Goal: Information Seeking & Learning: Learn about a topic

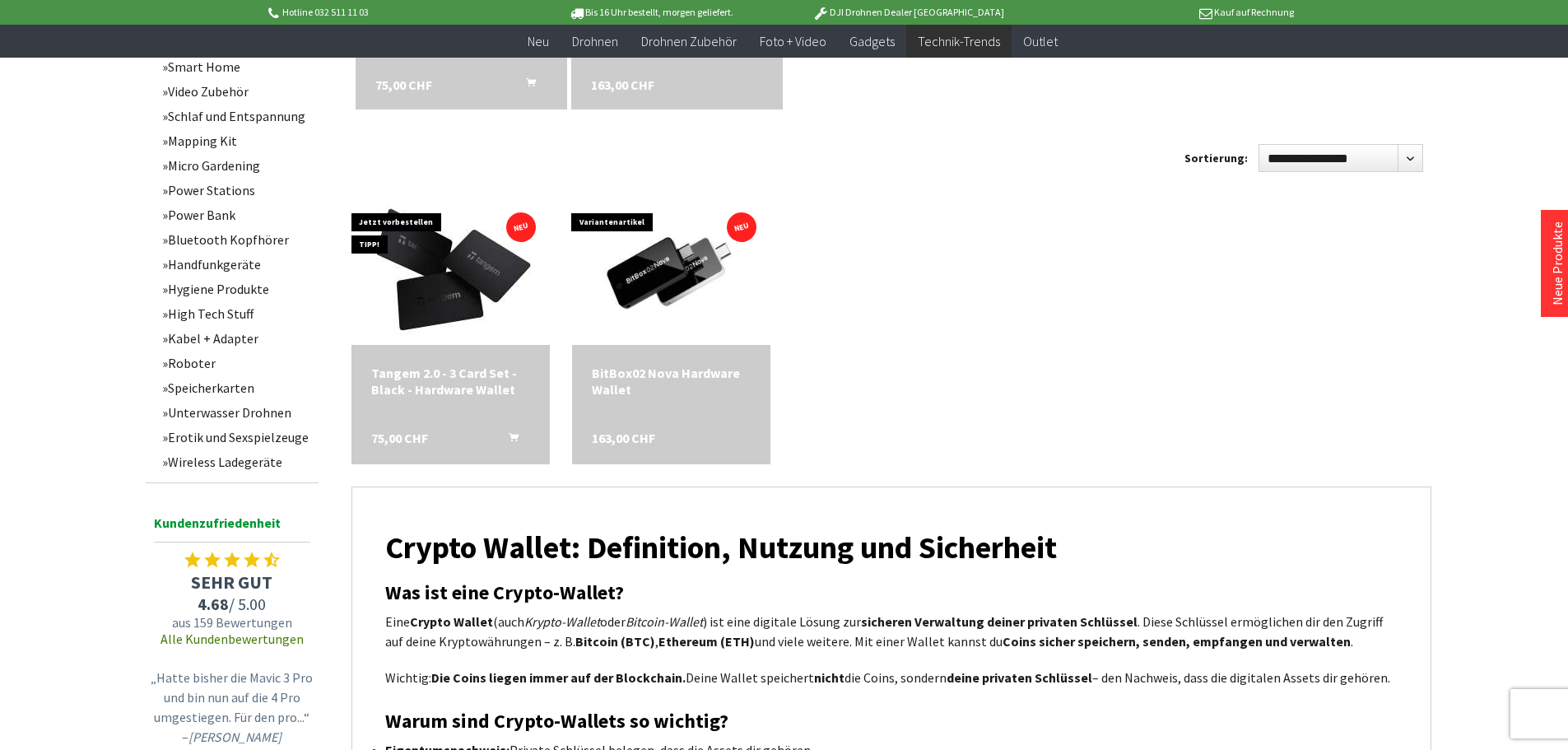
scroll to position [741, 0]
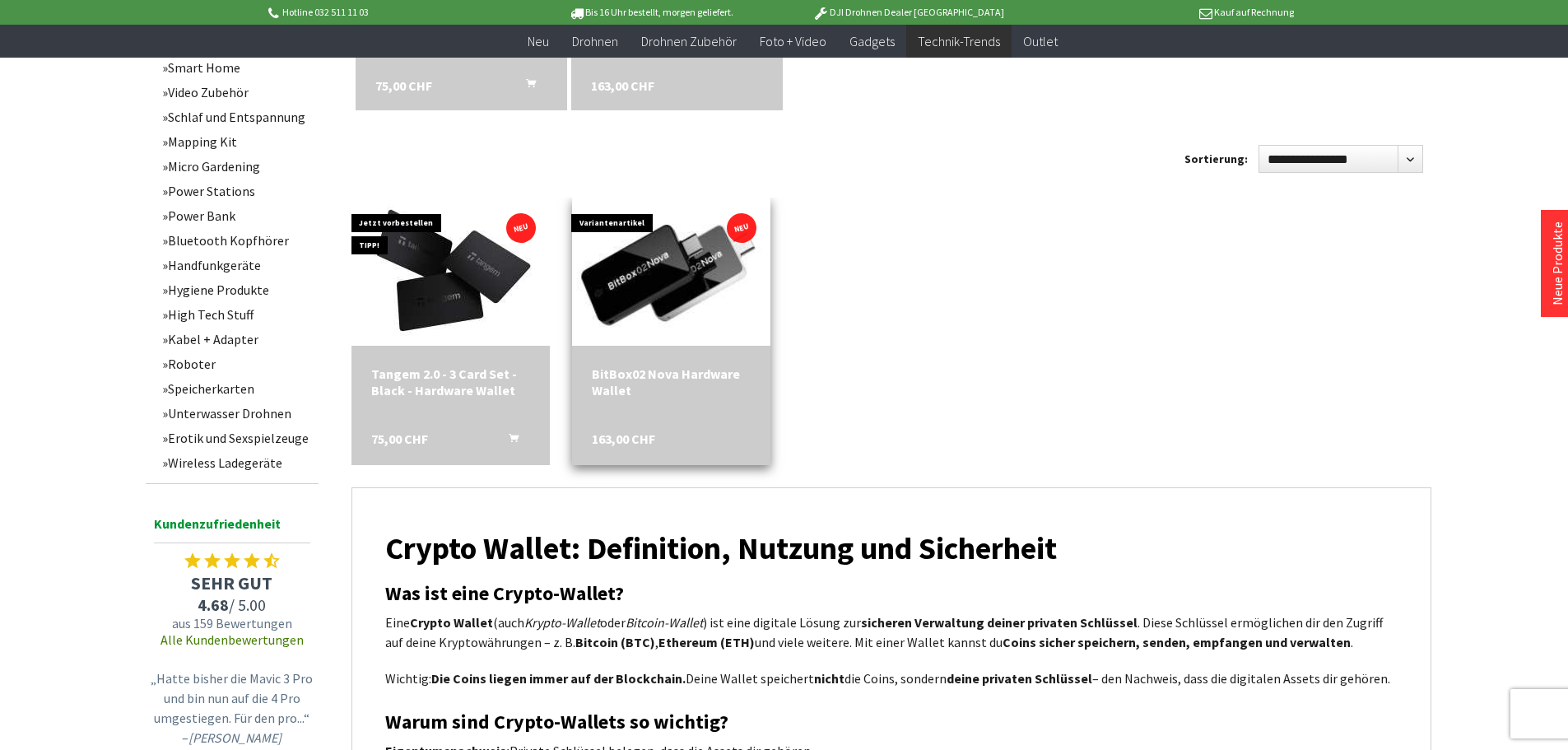
click at [694, 293] on img at bounding box center [670, 271] width 278 height 157
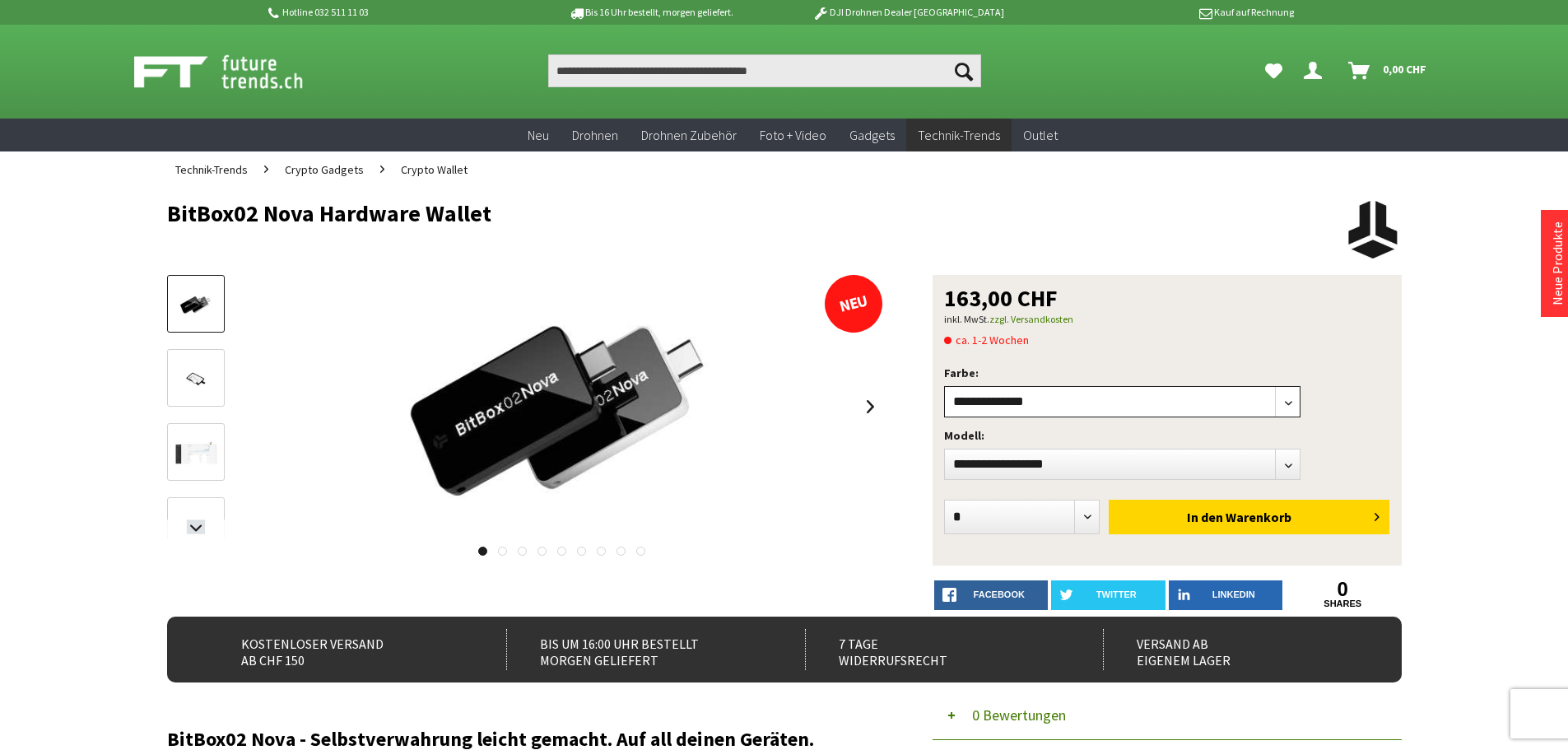
click at [1076, 400] on select"] "**********" at bounding box center [1123, 401] width 357 height 31
click at [1029, 456] on select"] "**********" at bounding box center [1123, 464] width 357 height 31
select select"] "***"
click at [944, 449] on select"] "**********" at bounding box center [1123, 464] width 357 height 31
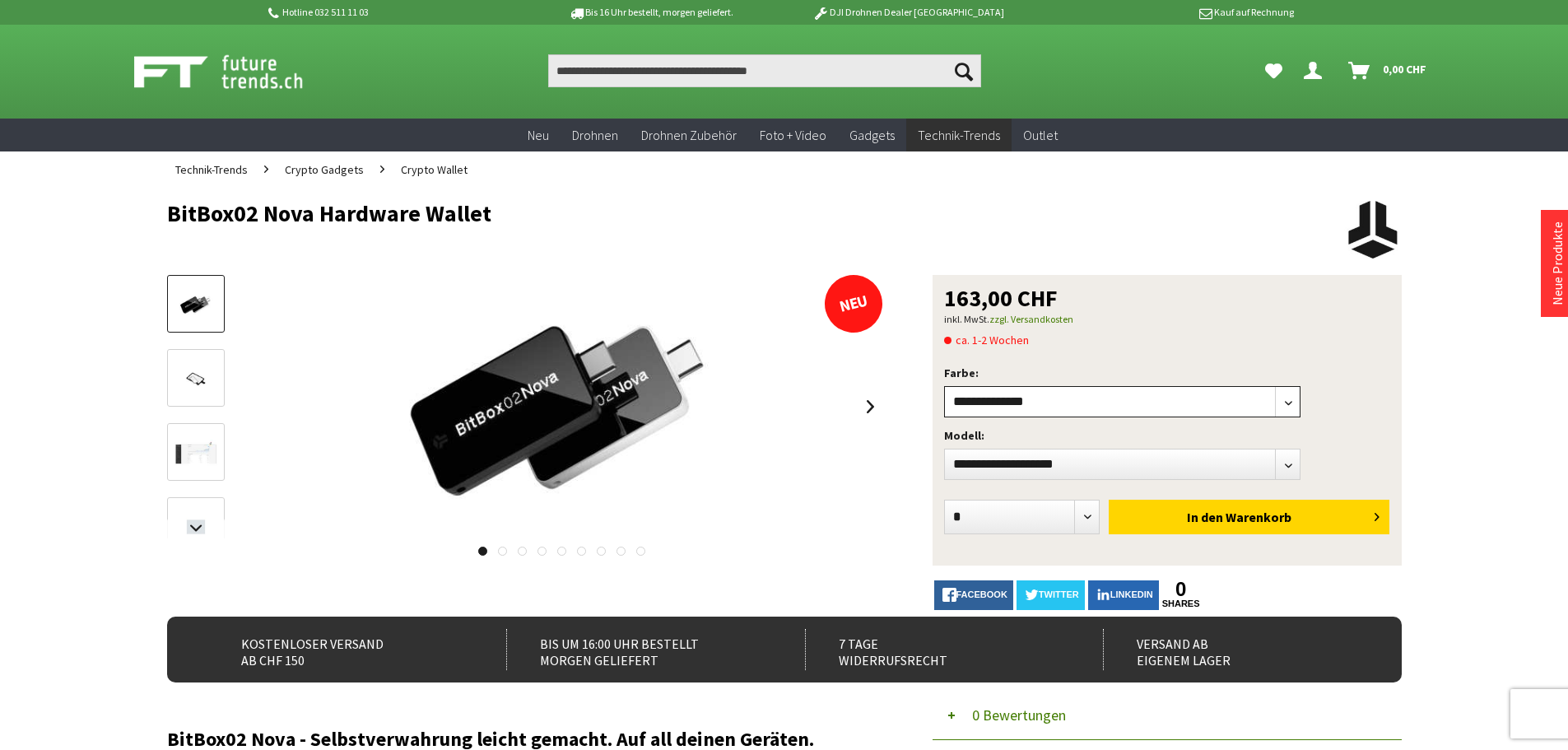
click at [1012, 398] on select"] "**********" at bounding box center [1123, 401] width 357 height 31
select select"] "***"
click at [944, 386] on select"] "**********" at bounding box center [1123, 401] width 357 height 31
click at [996, 397] on select"] "**********" at bounding box center [1123, 401] width 357 height 31
click at [944, 386] on select"] "**********" at bounding box center [1123, 401] width 357 height 31
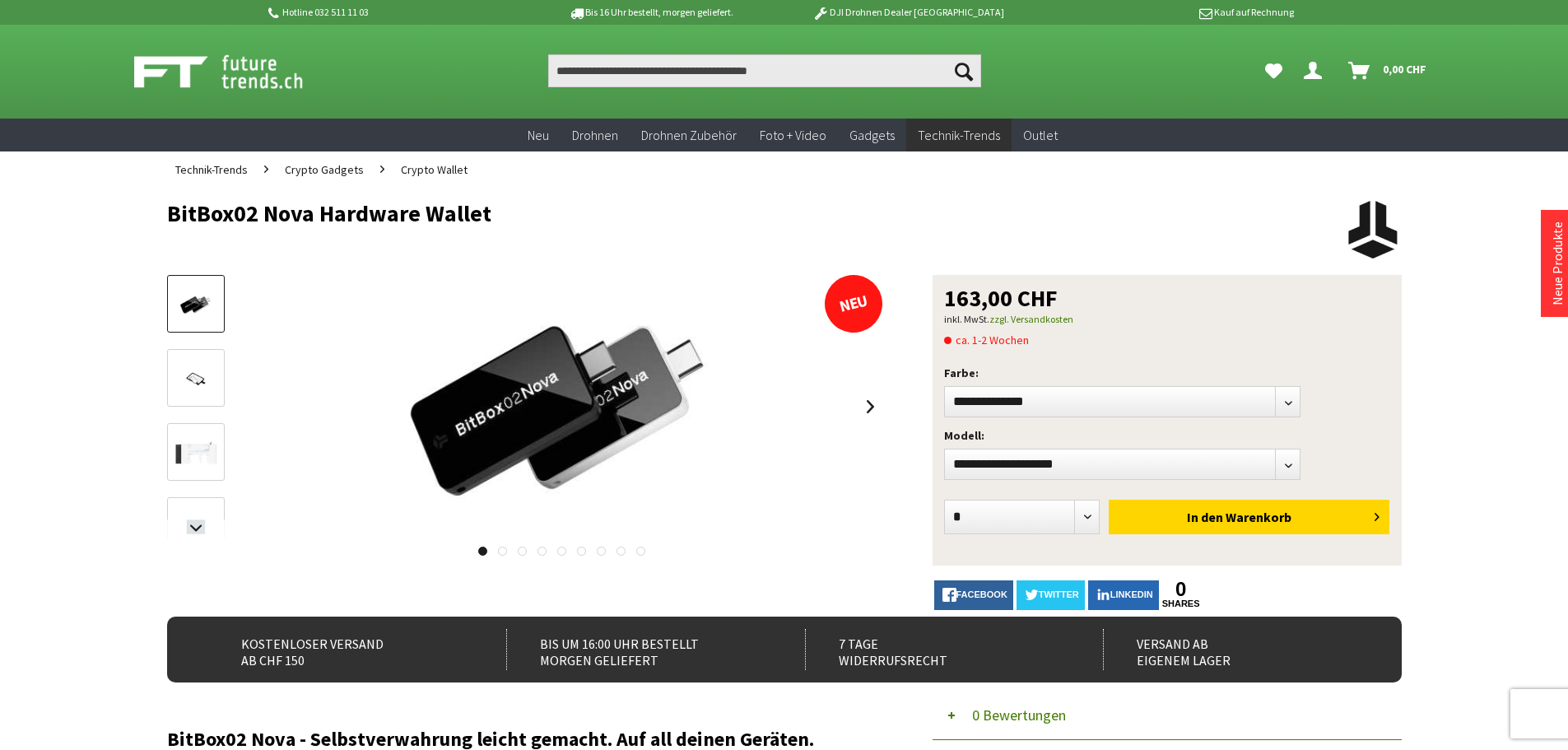
click at [1368, 230] on img at bounding box center [1373, 229] width 58 height 58
click at [878, 403] on link at bounding box center [870, 406] width 25 height 58
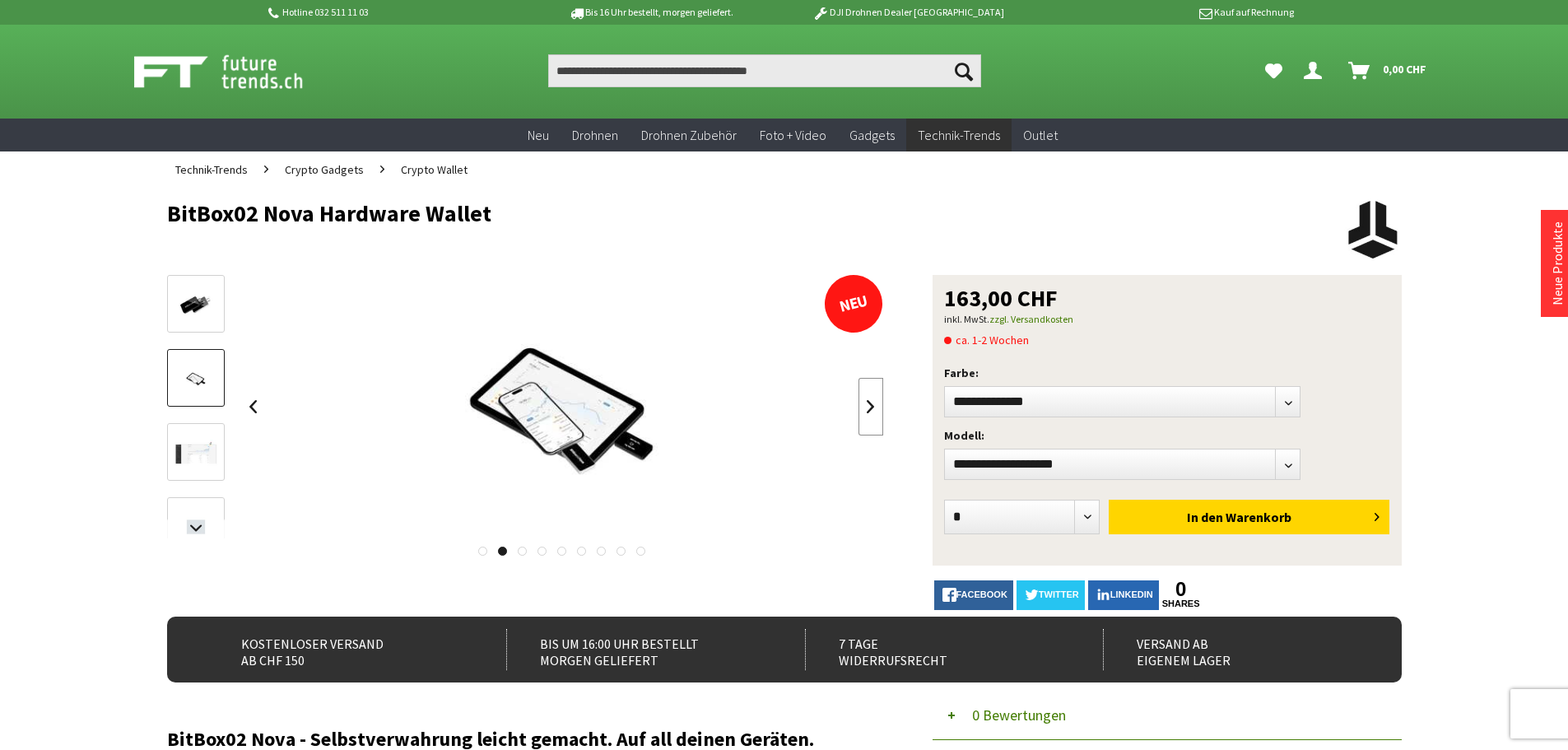
click at [878, 403] on link at bounding box center [870, 406] width 25 height 58
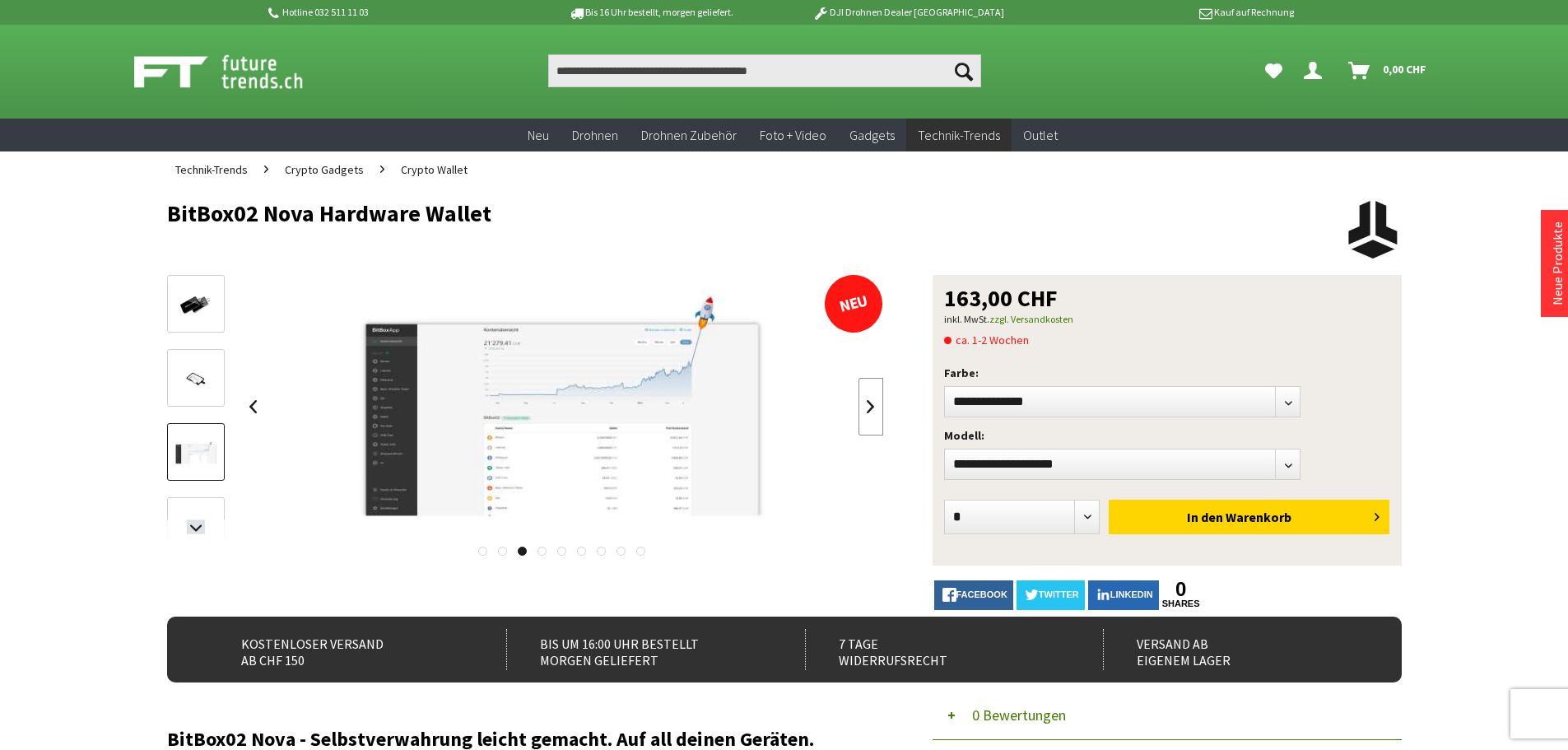
click at [878, 403] on link at bounding box center [870, 406] width 25 height 58
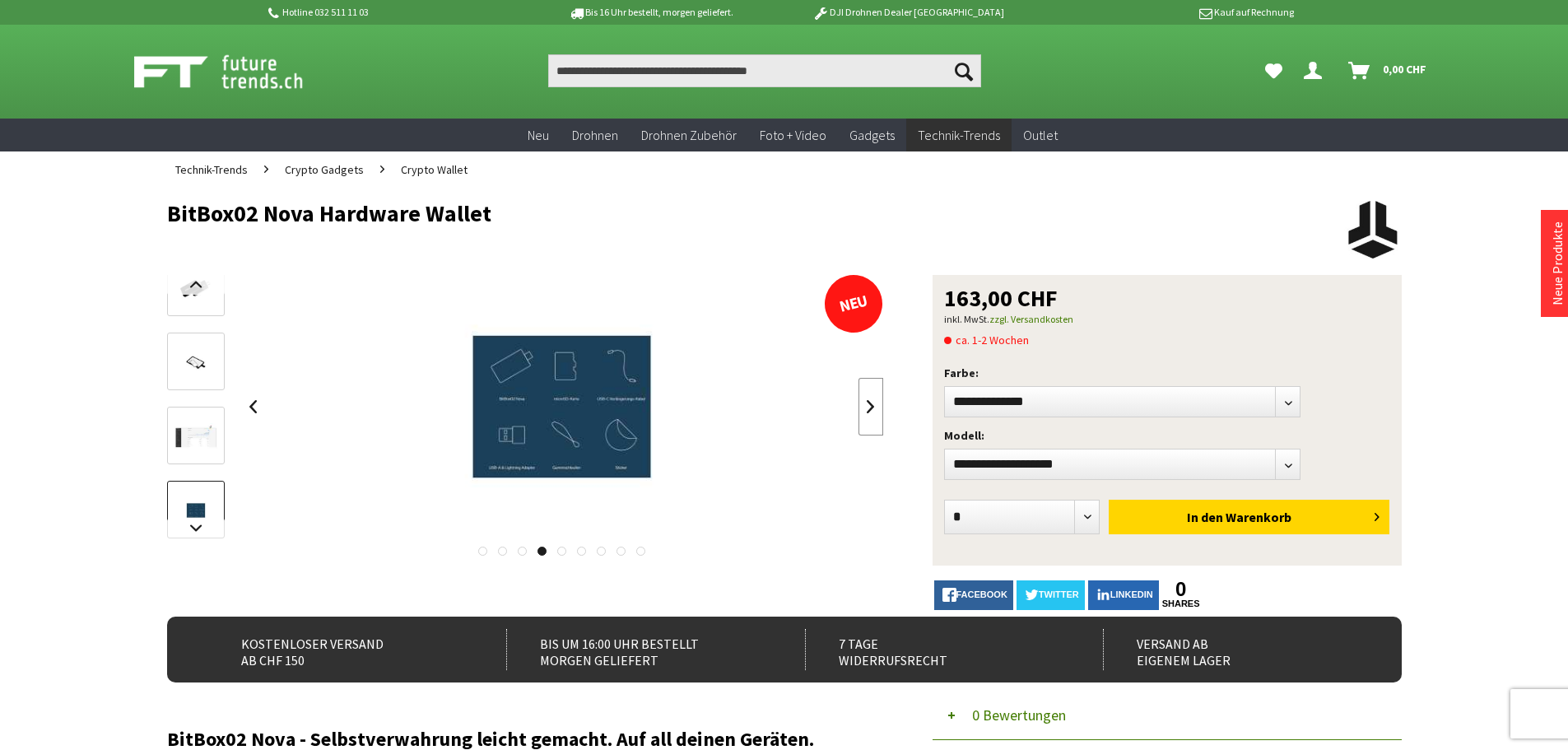
click at [878, 403] on link at bounding box center [870, 406] width 25 height 58
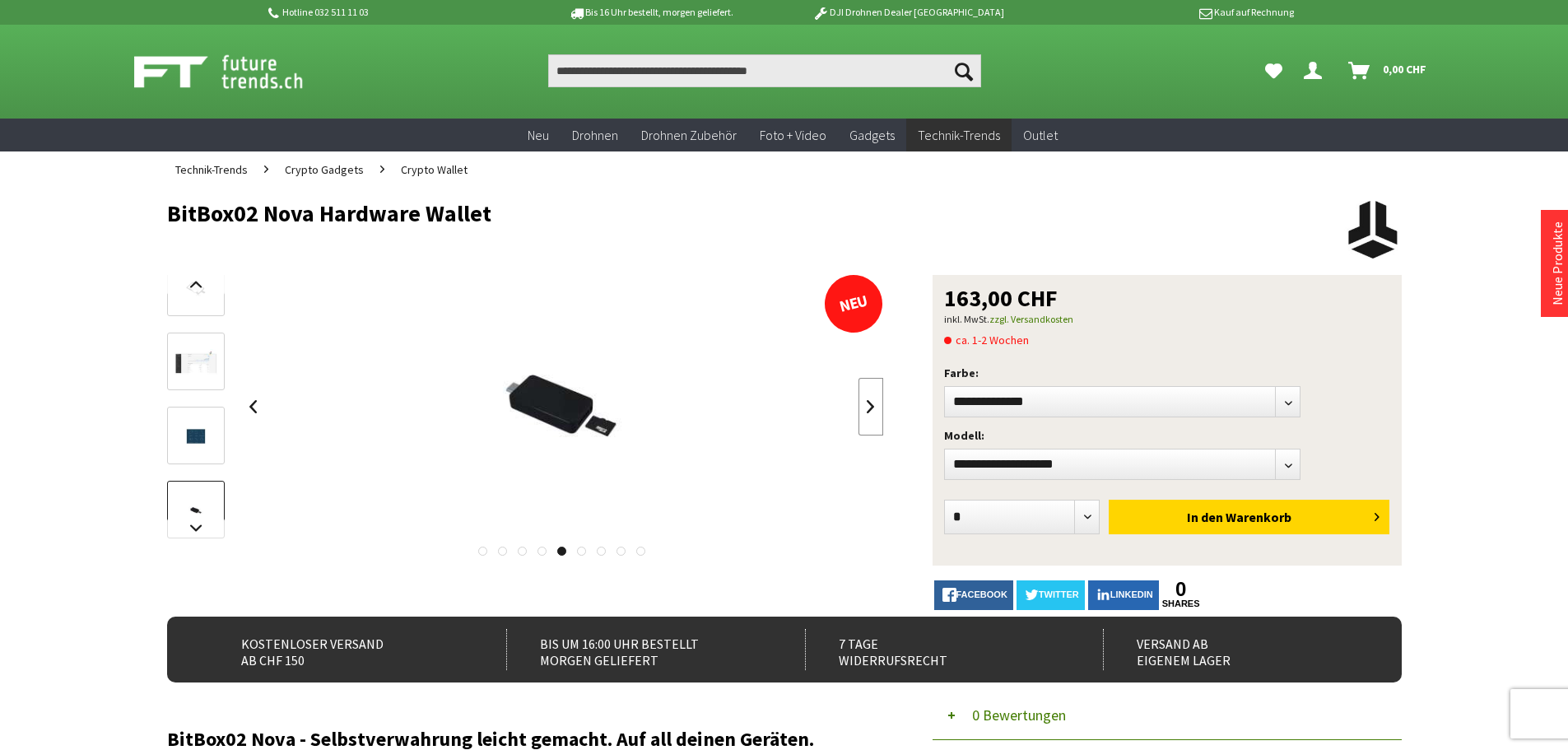
click at [878, 403] on link at bounding box center [870, 406] width 25 height 58
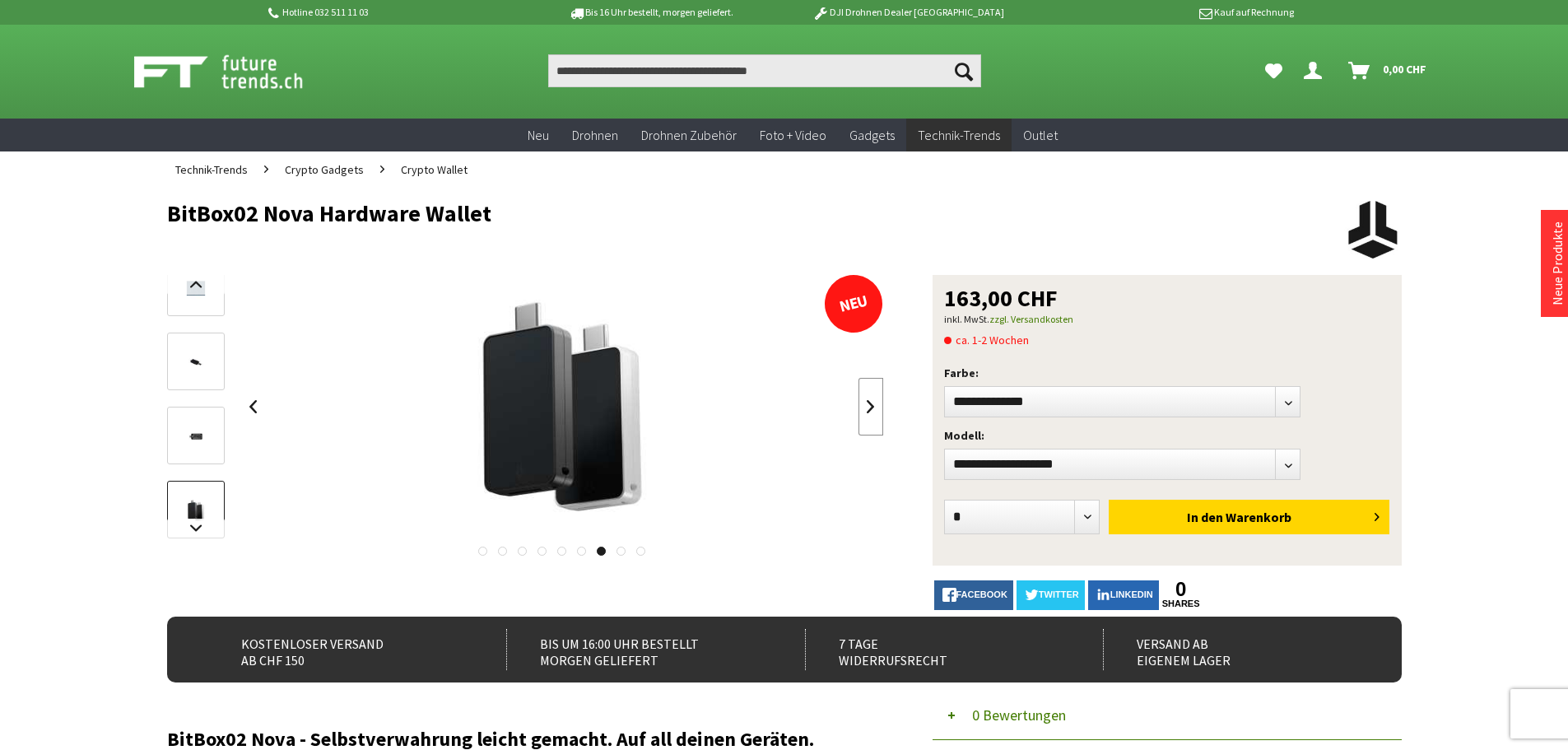
click at [878, 403] on link at bounding box center [870, 406] width 25 height 58
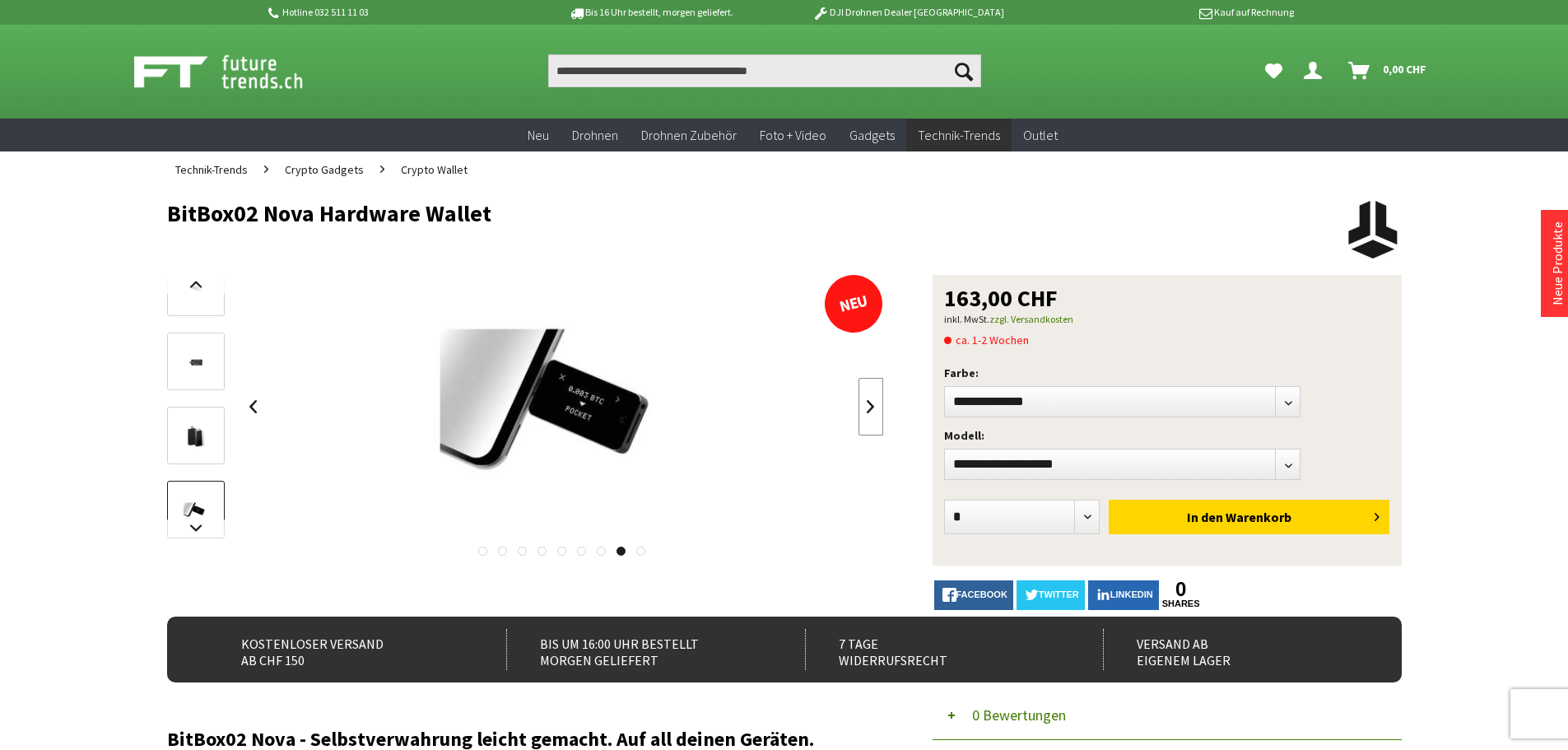
click at [878, 403] on link at bounding box center [870, 406] width 25 height 58
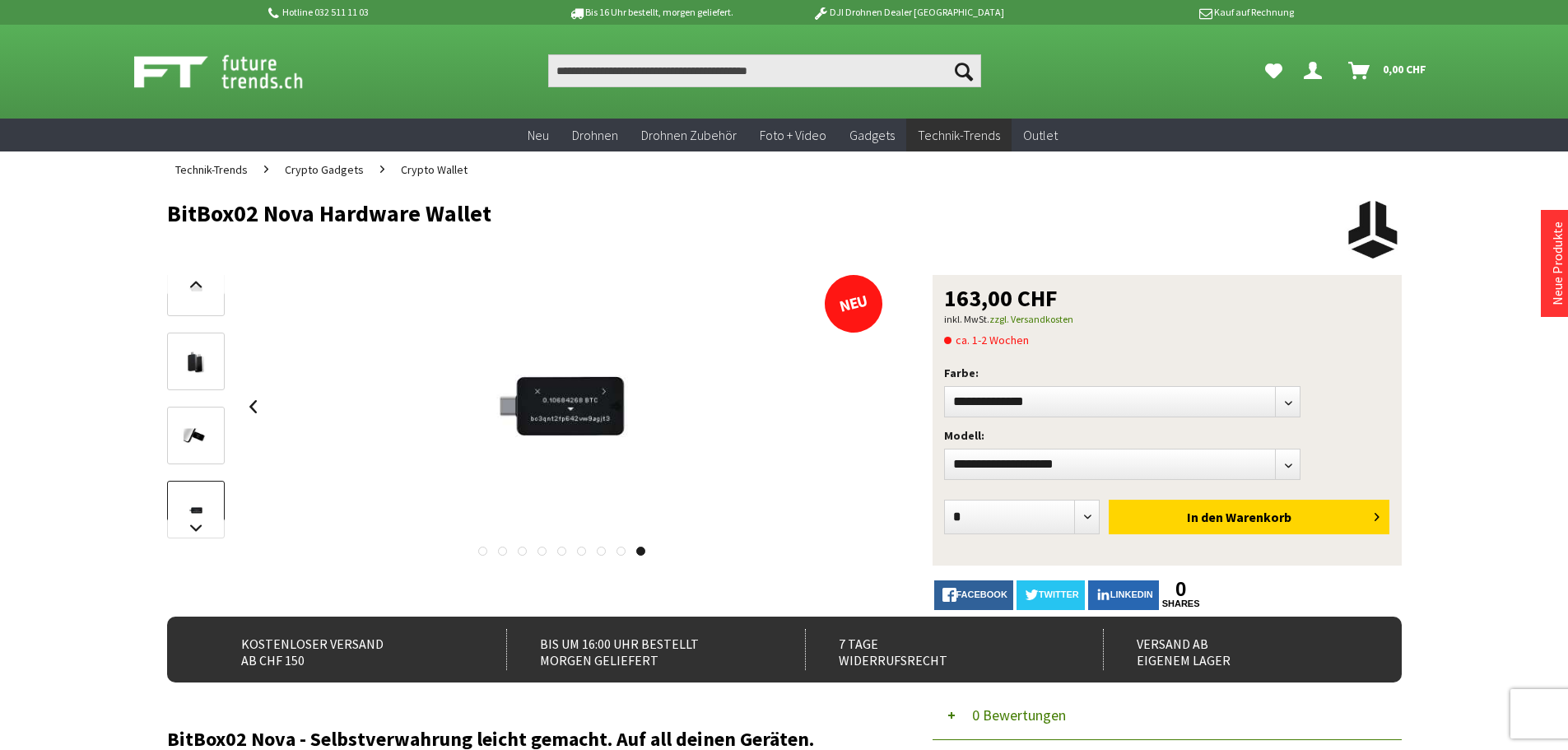
click at [431, 167] on span "Crypto Wallet" at bounding box center [434, 169] width 67 height 15
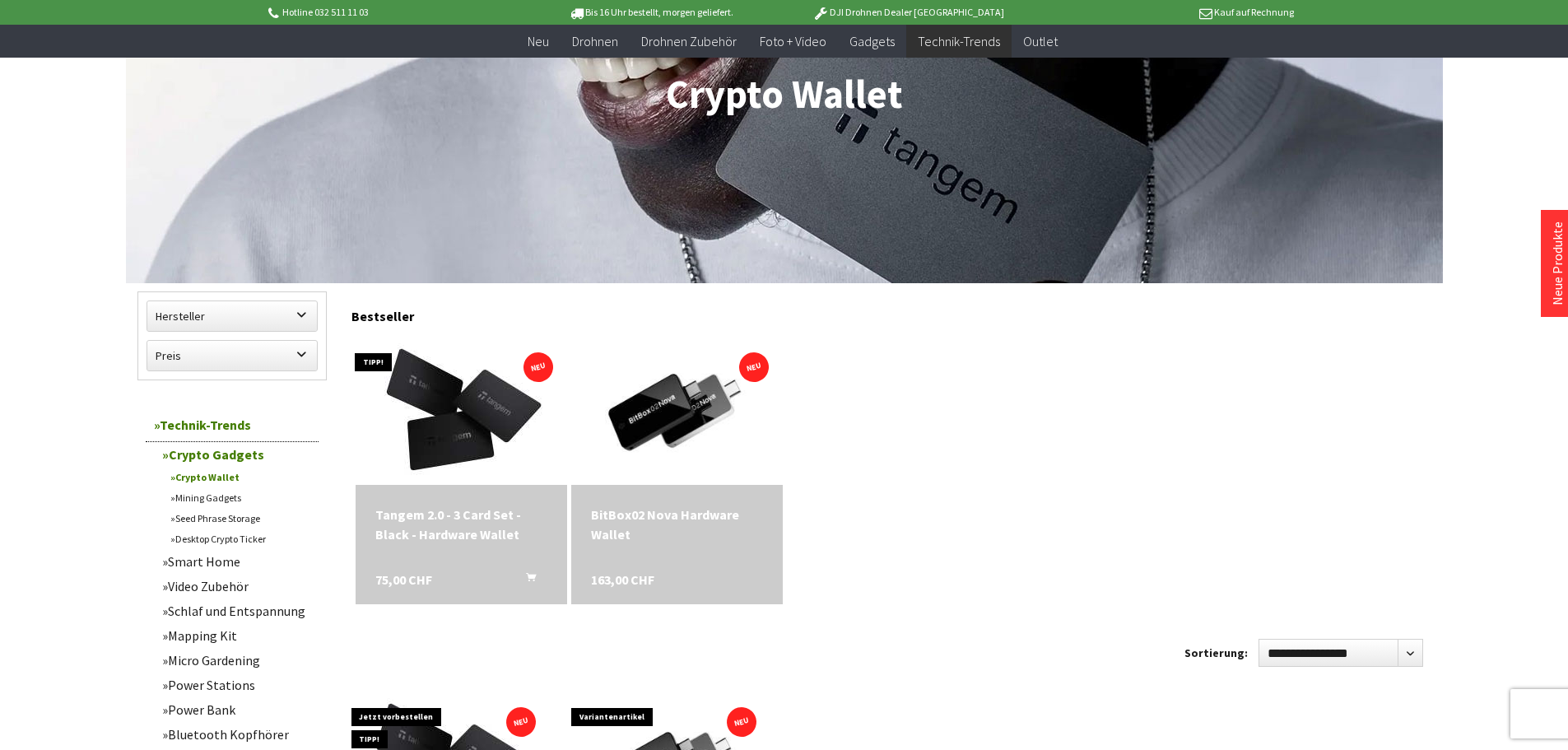
click at [227, 457] on link "Crypto Gadgets" at bounding box center [236, 454] width 165 height 25
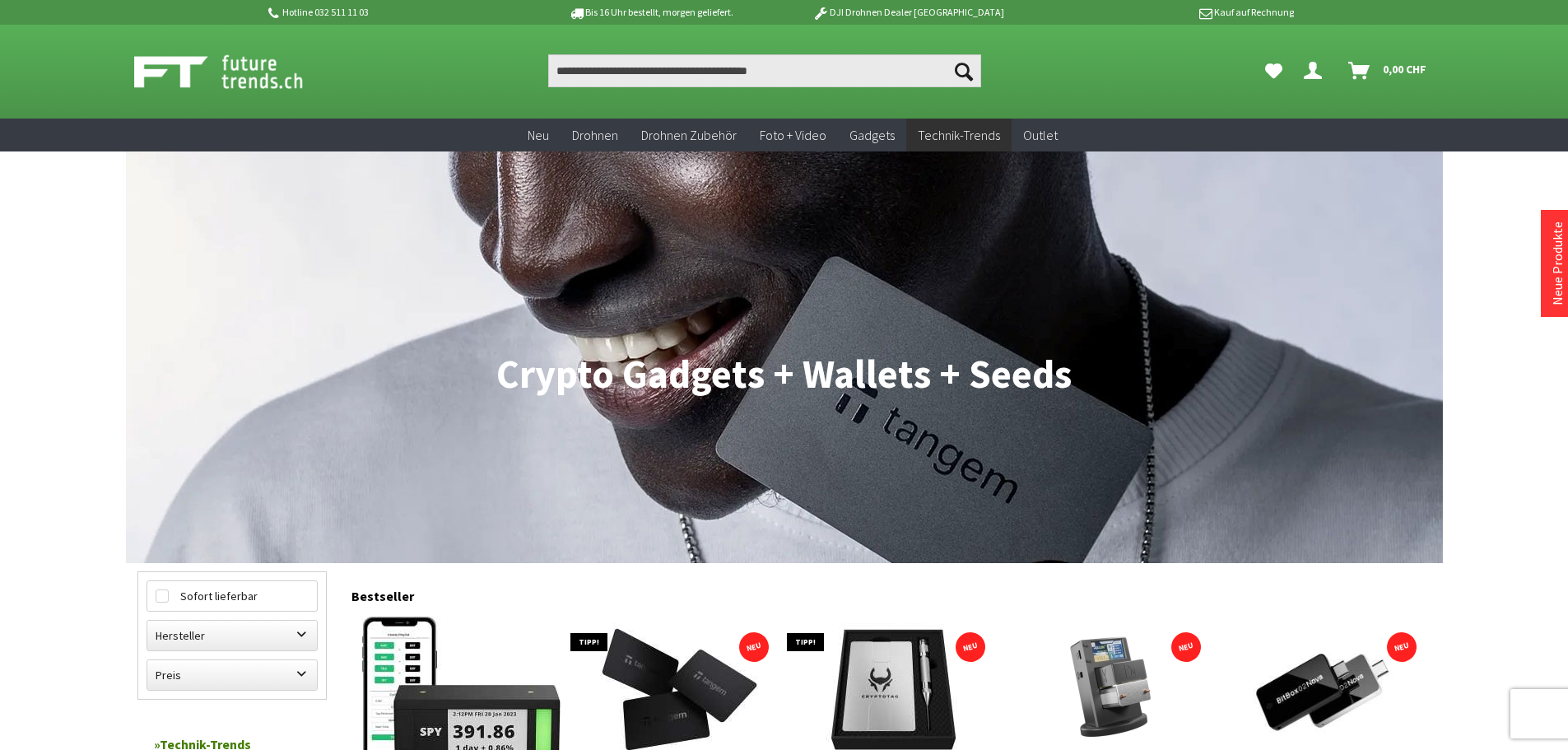
click at [276, 79] on img at bounding box center [236, 71] width 205 height 41
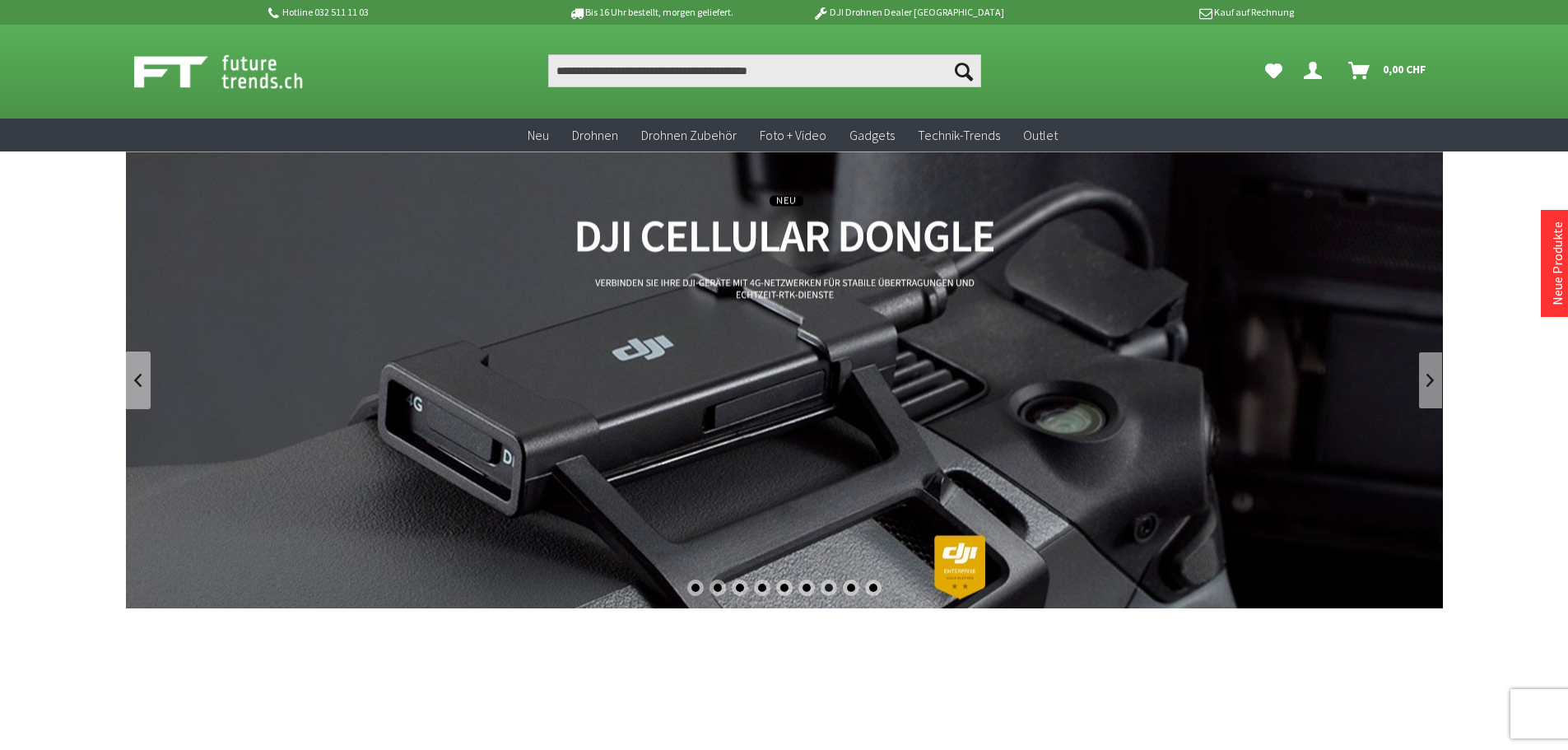
click at [1430, 386] on link at bounding box center [1430, 380] width 25 height 58
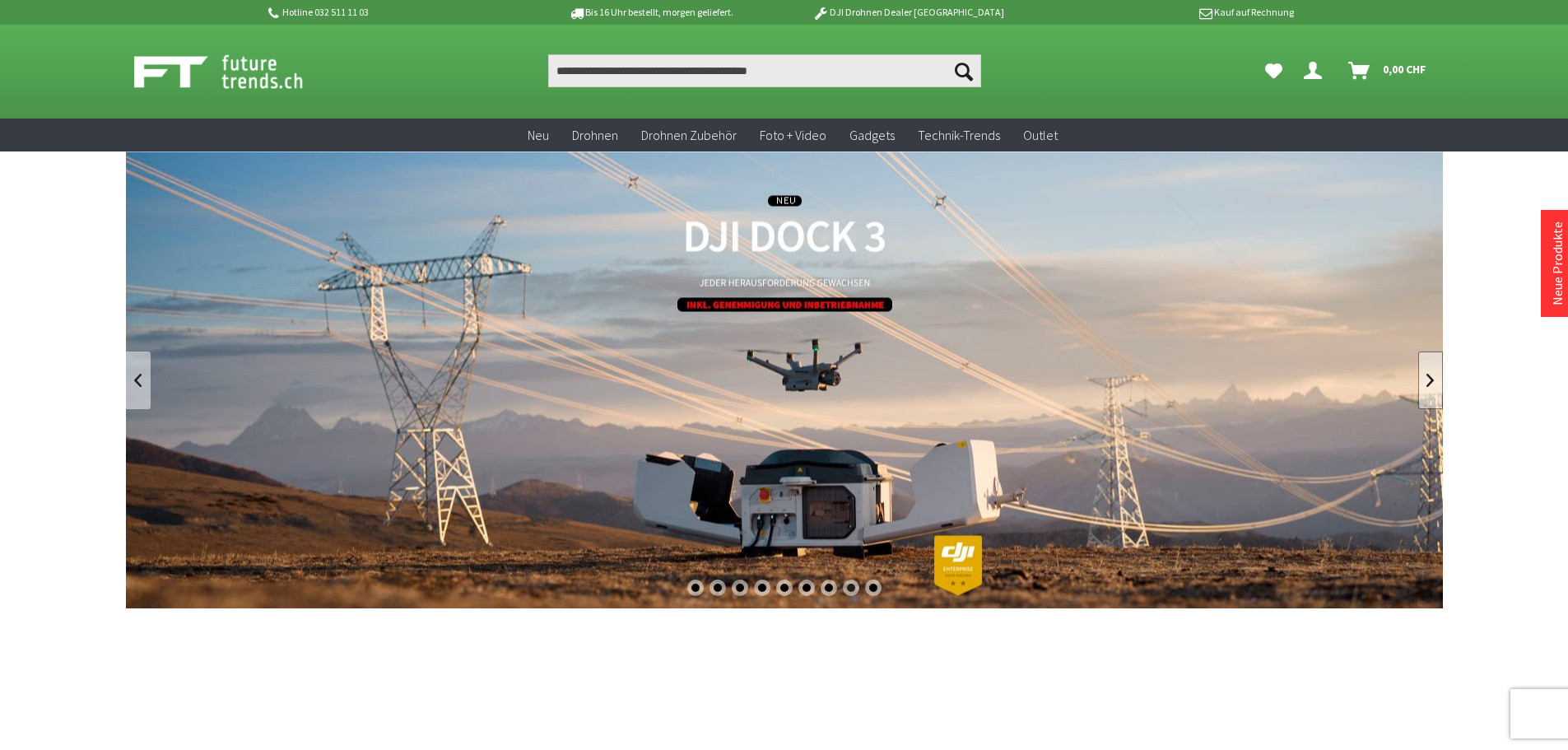
click at [1430, 386] on link at bounding box center [1430, 380] width 25 height 58
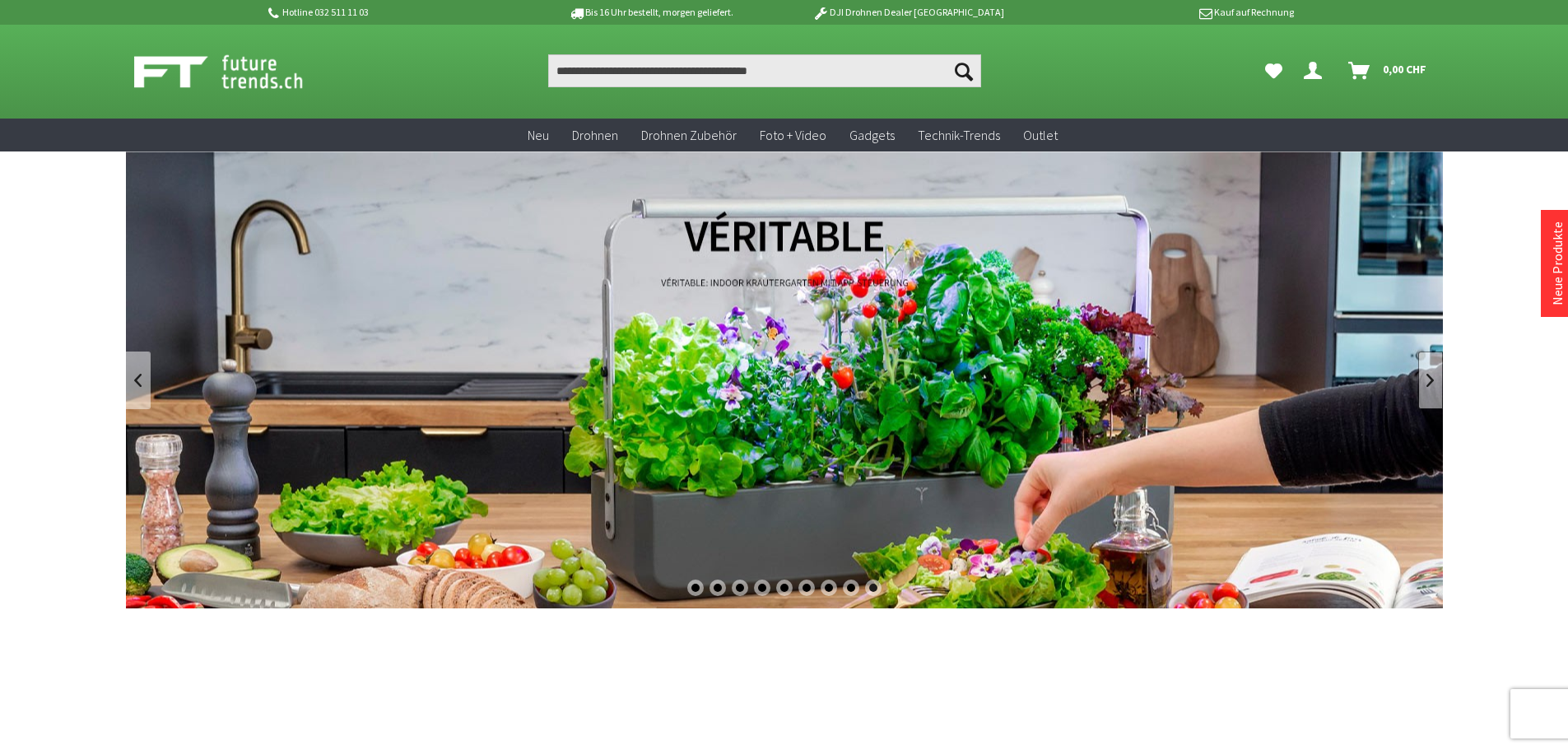
click at [1430, 386] on link at bounding box center [1430, 380] width 25 height 58
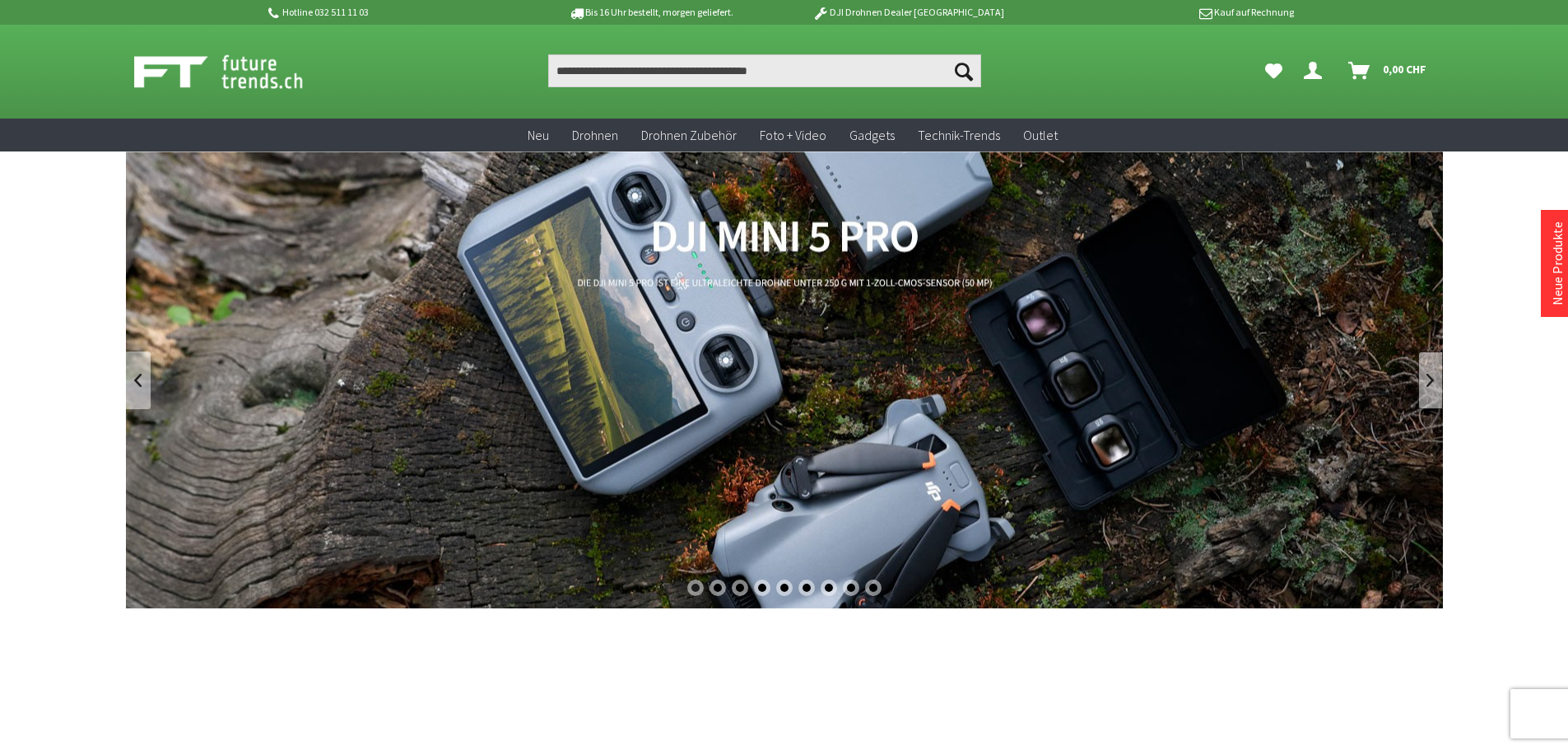
click at [1430, 386] on link at bounding box center [1430, 380] width 25 height 58
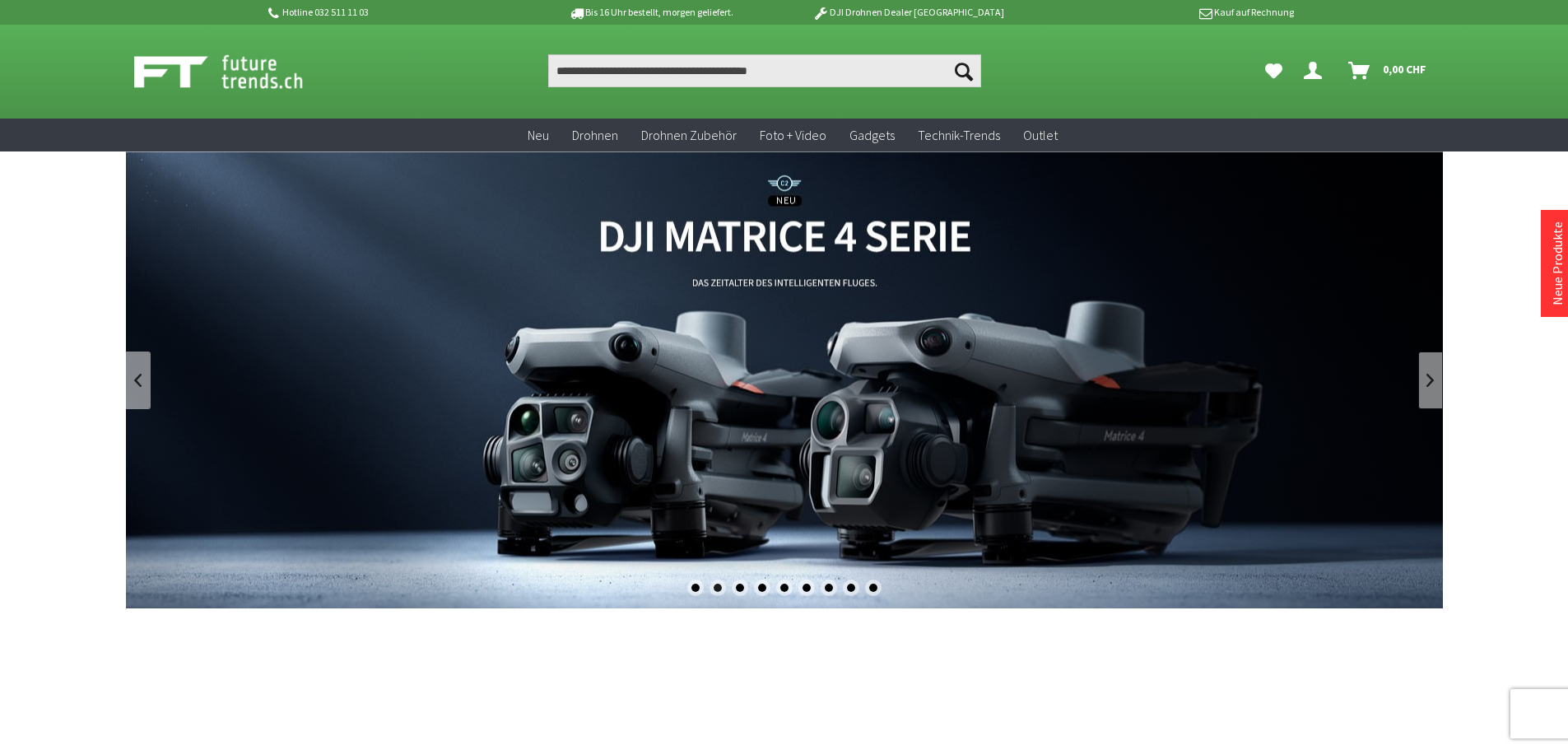
click at [1430, 386] on link at bounding box center [1430, 380] width 25 height 58
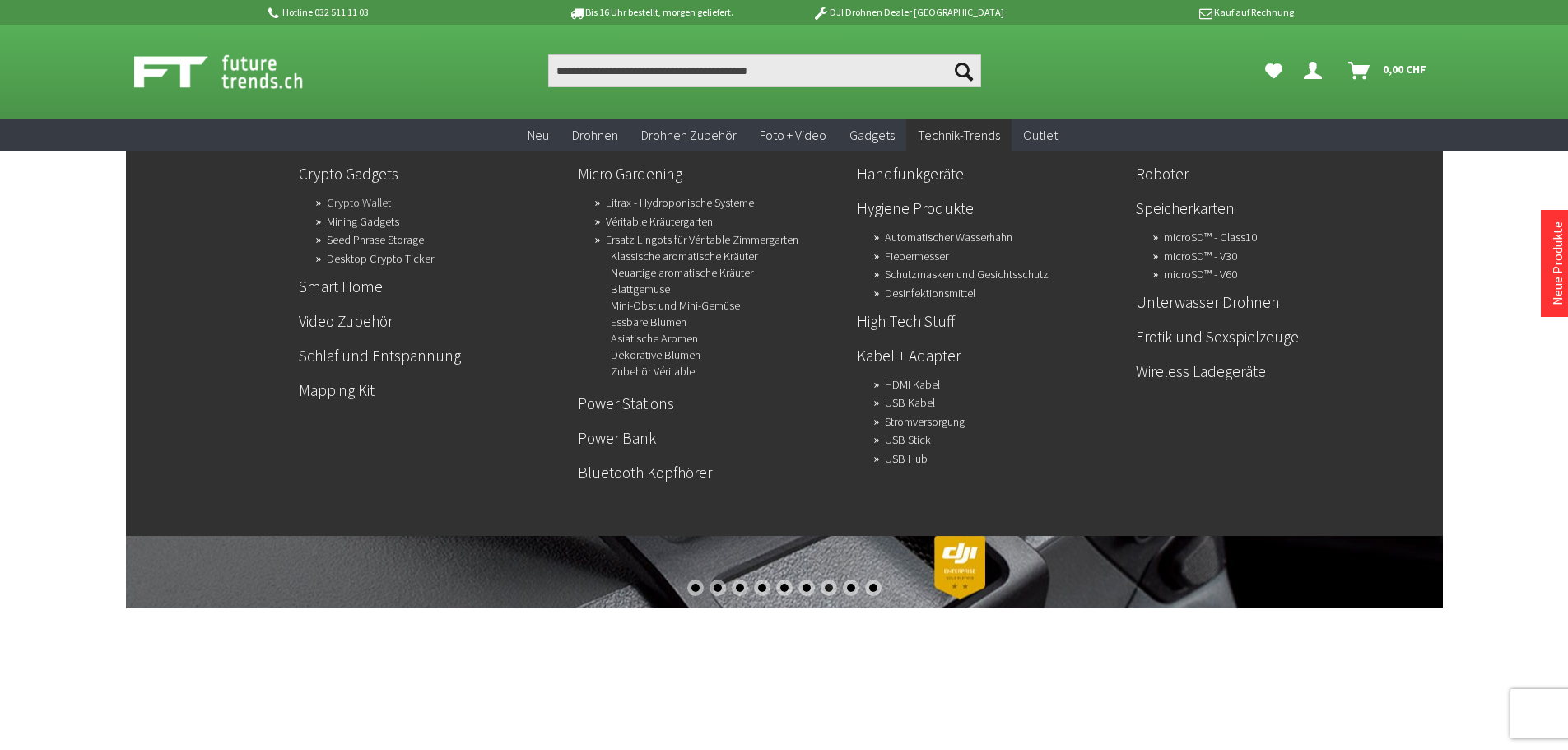
click at [358, 199] on link "Crypto Wallet" at bounding box center [359, 201] width 64 height 23
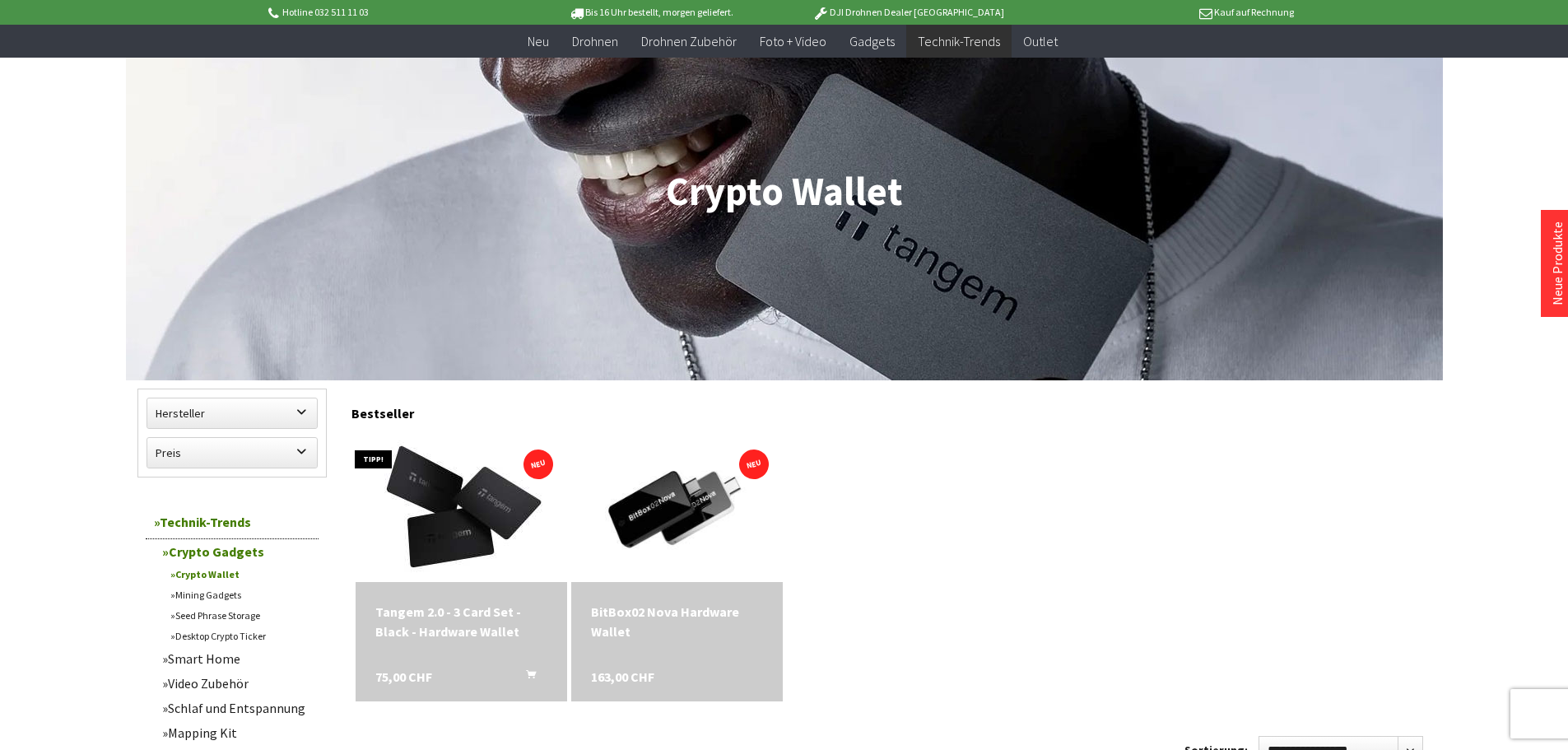
scroll to position [165, 0]
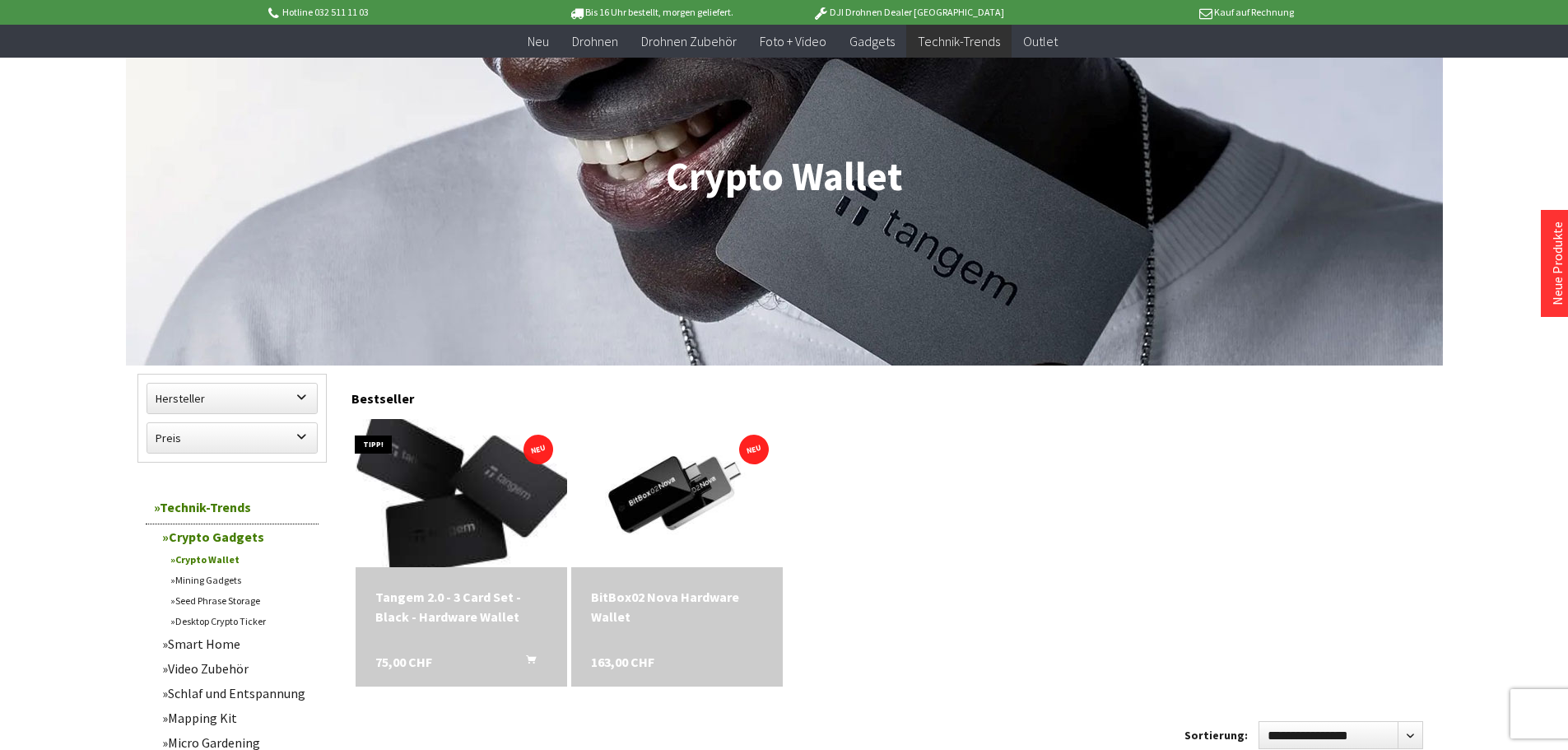
click at [469, 486] on img at bounding box center [462, 493] width 253 height 207
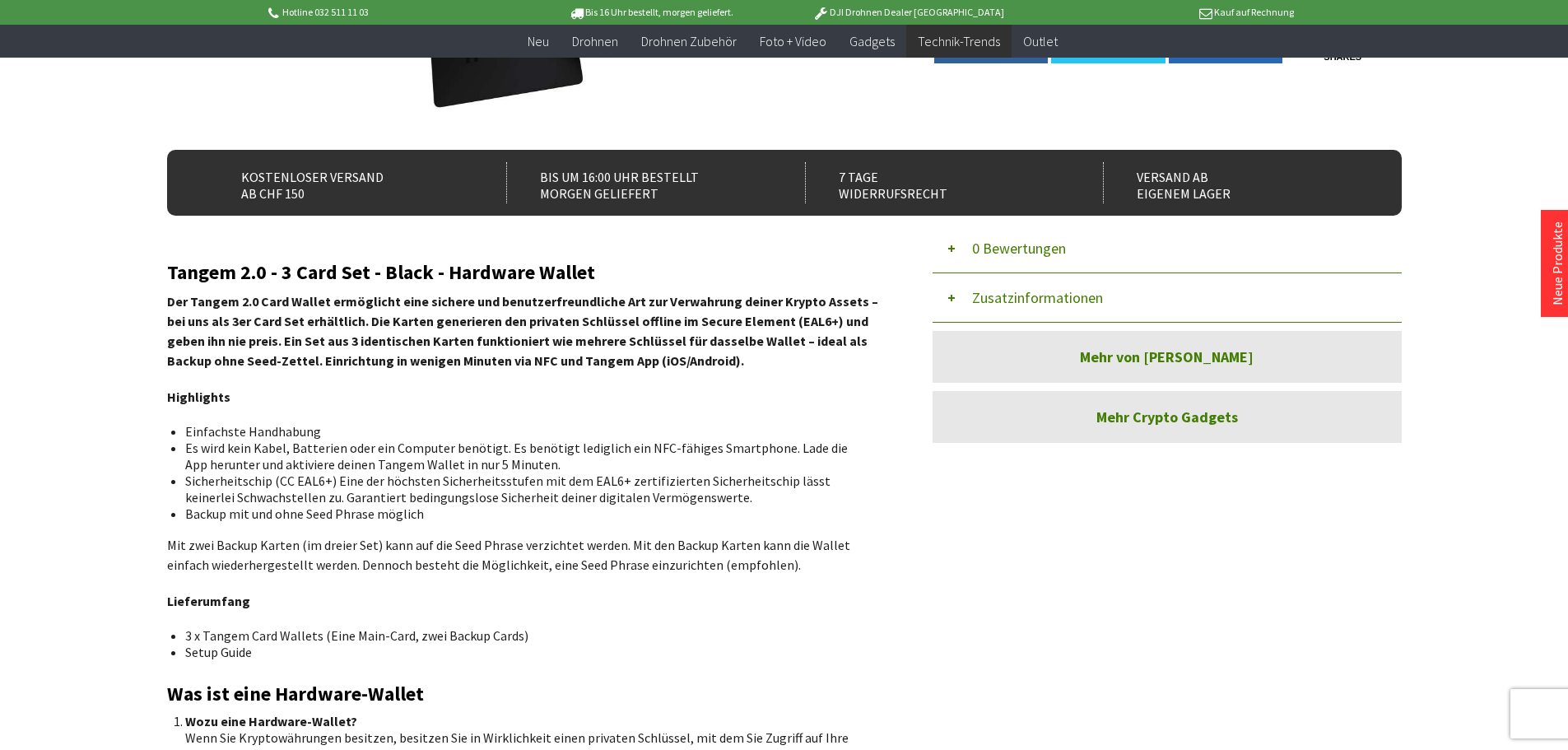
scroll to position [329, 0]
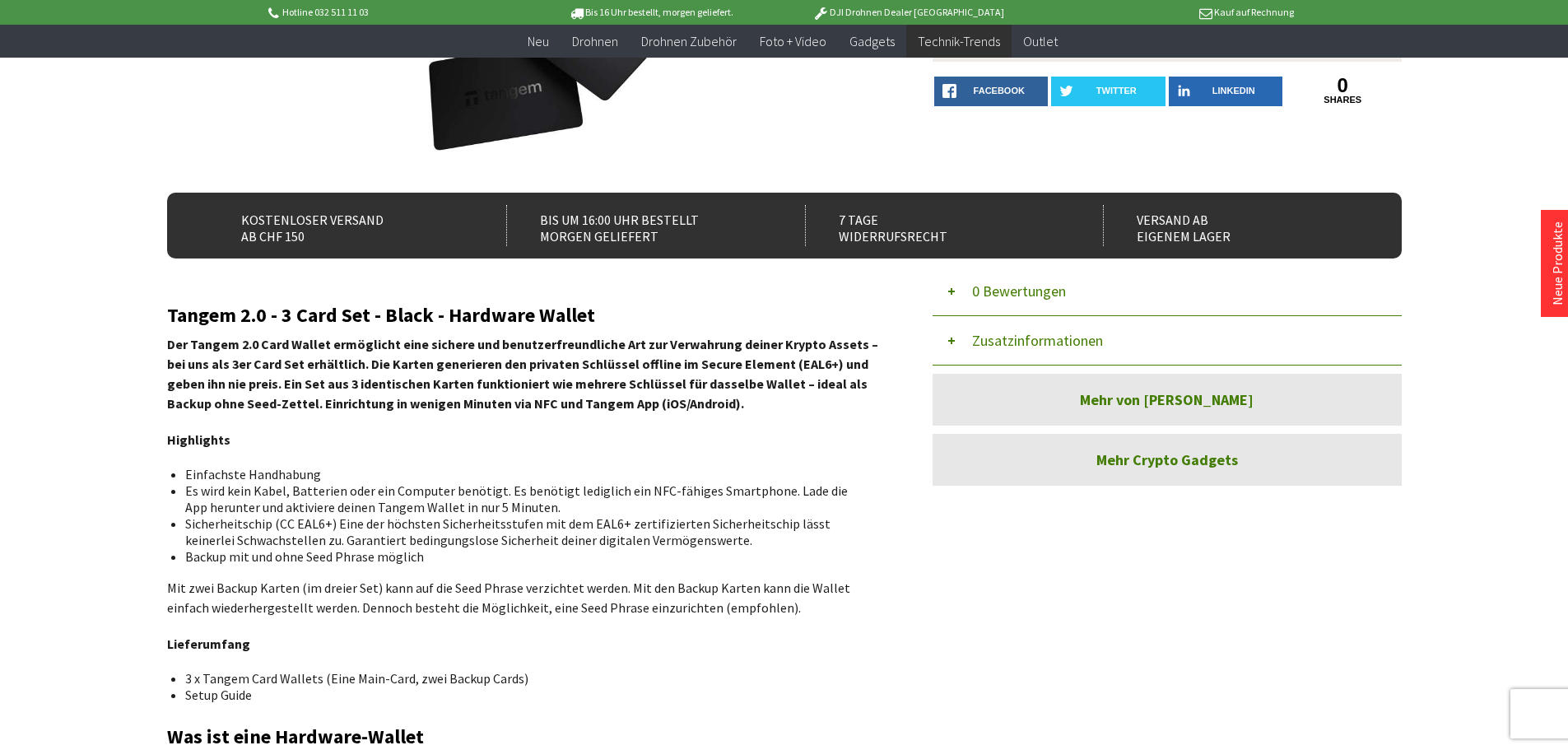
click at [1150, 459] on link "Mehr Crypto Gadgets" at bounding box center [1167, 460] width 469 height 52
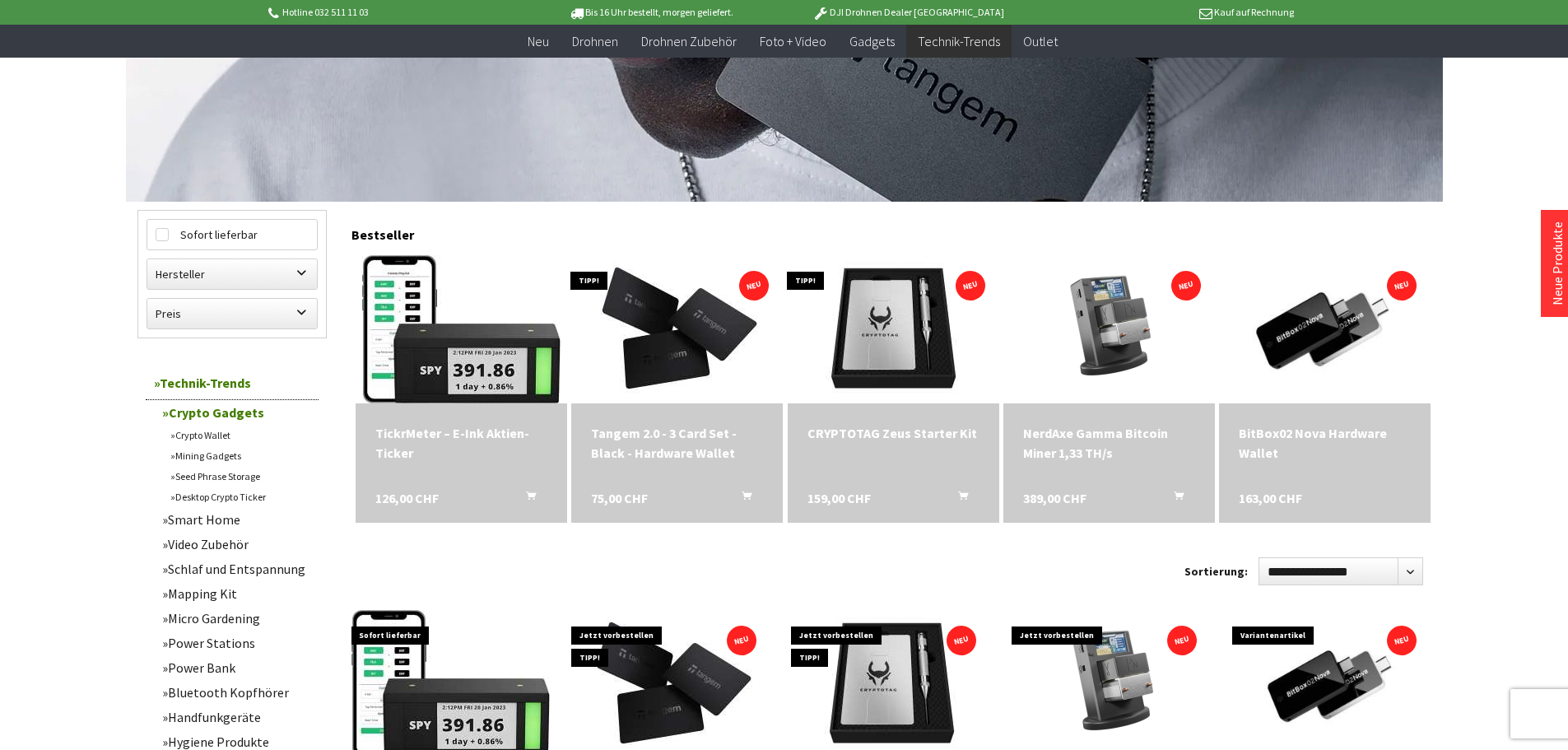
scroll to position [329, 0]
click at [201, 435] on link "Crypto Wallet" at bounding box center [240, 434] width 157 height 20
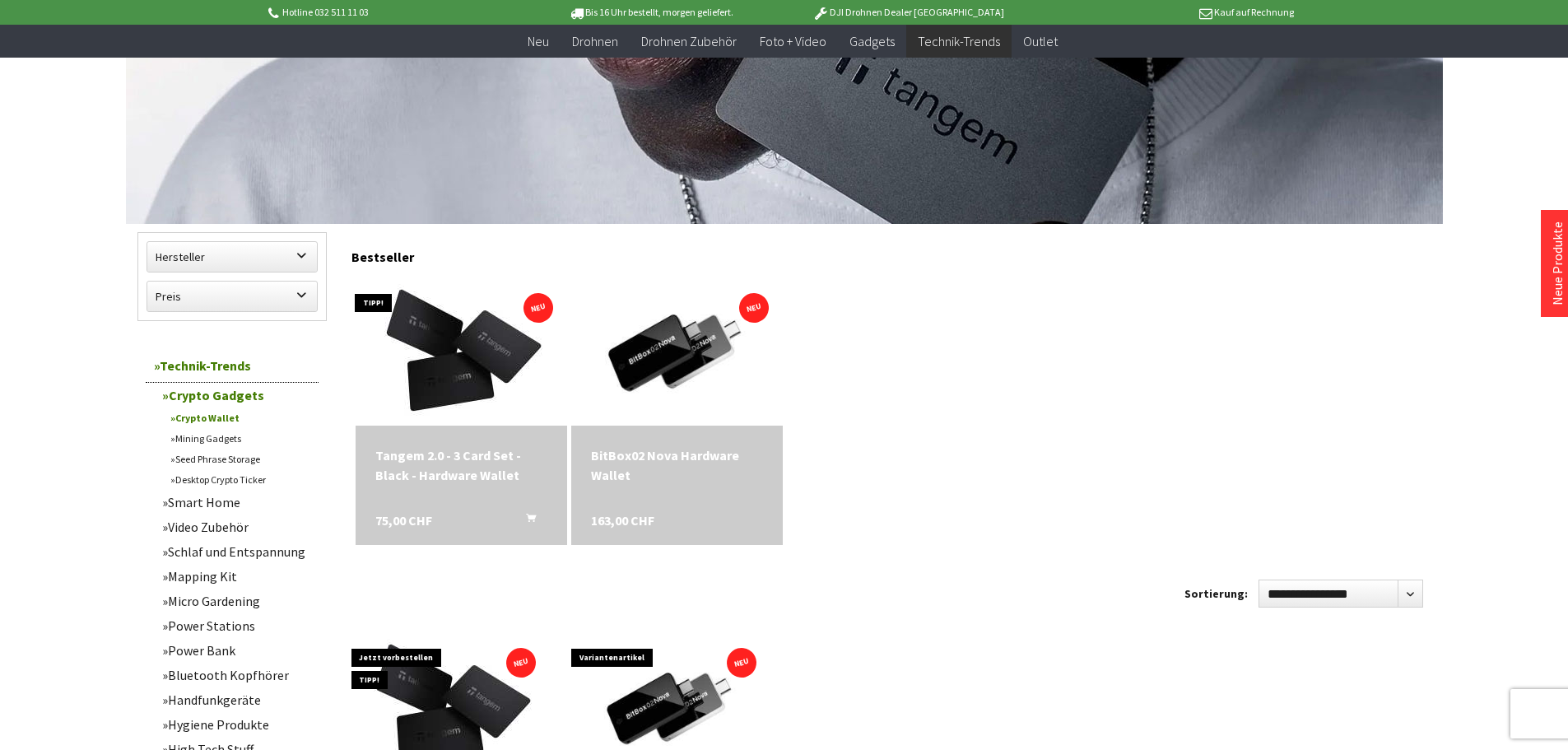
scroll to position [494, 0]
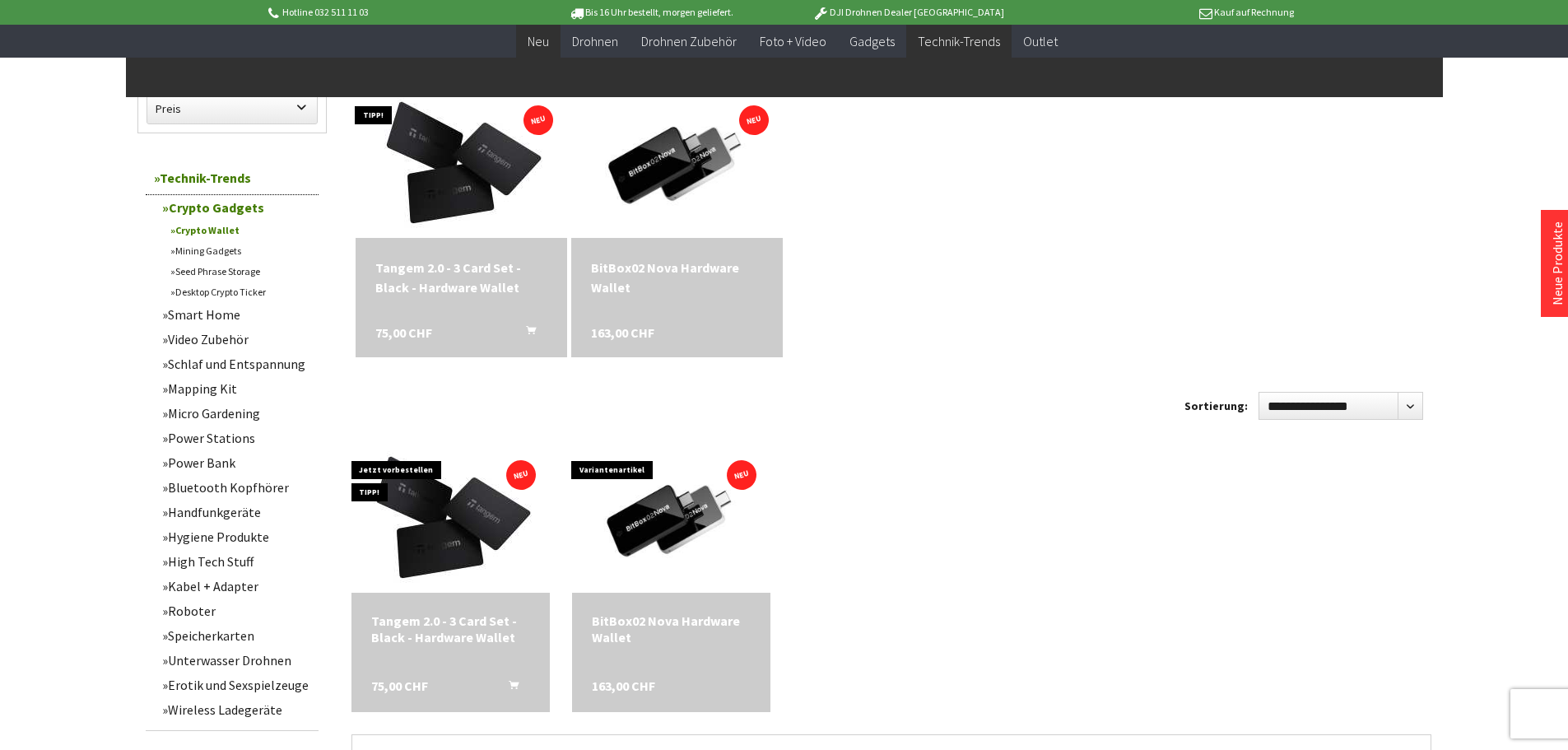
click at [545, 38] on span "Neu" at bounding box center [538, 41] width 21 height 16
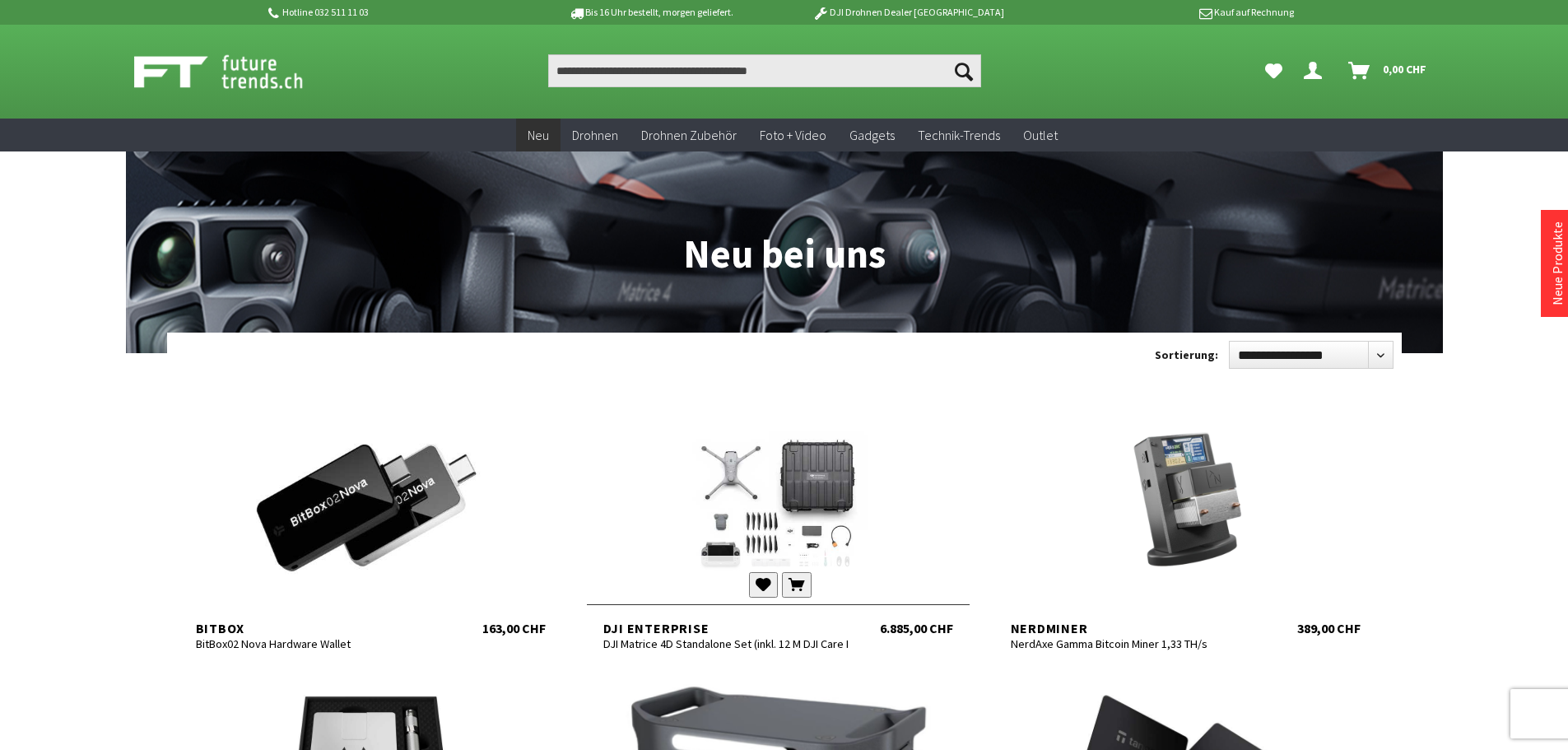
click at [768, 488] on div at bounding box center [779, 505] width 383 height 198
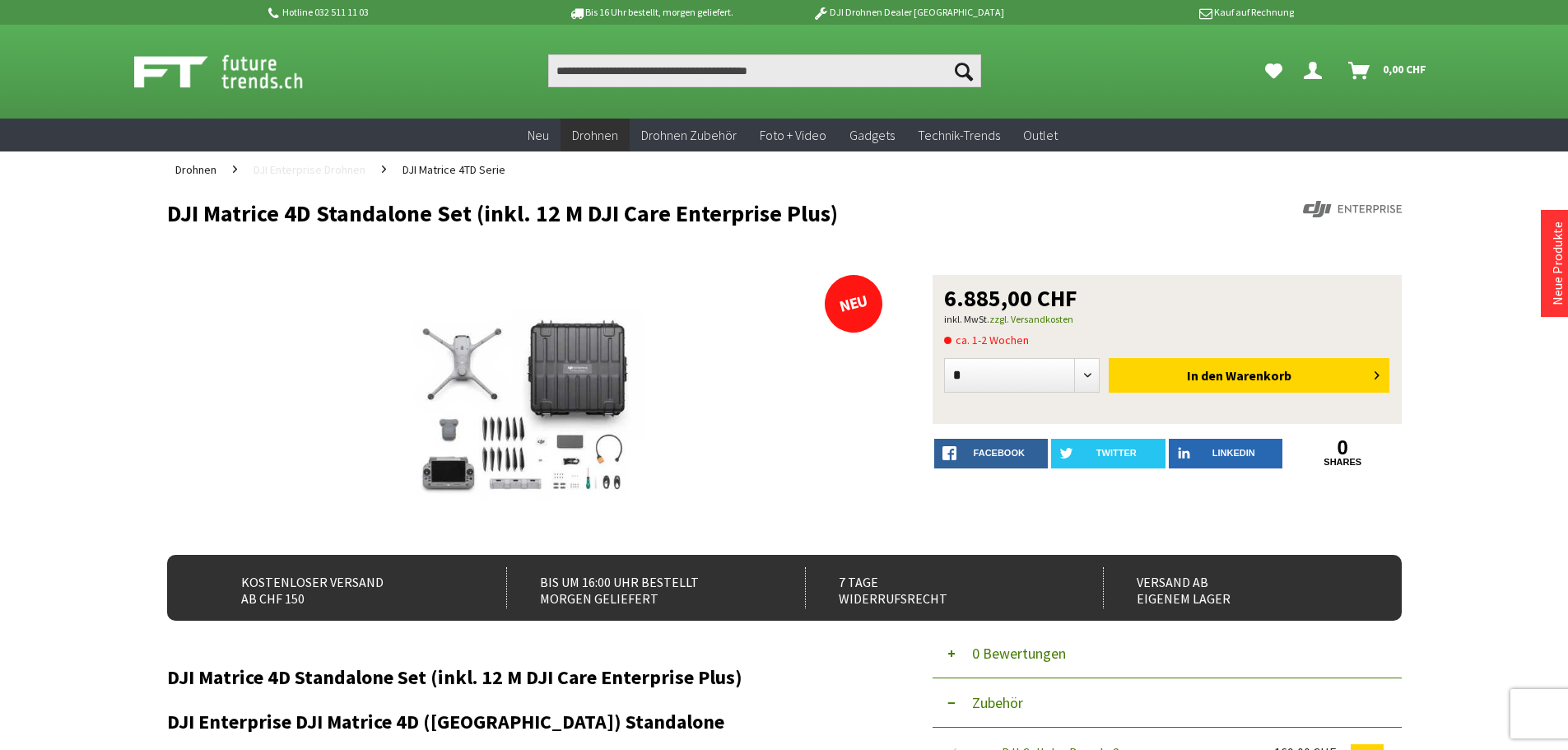
click at [324, 167] on span "DJI Enterprise Drohnen" at bounding box center [310, 169] width 112 height 15
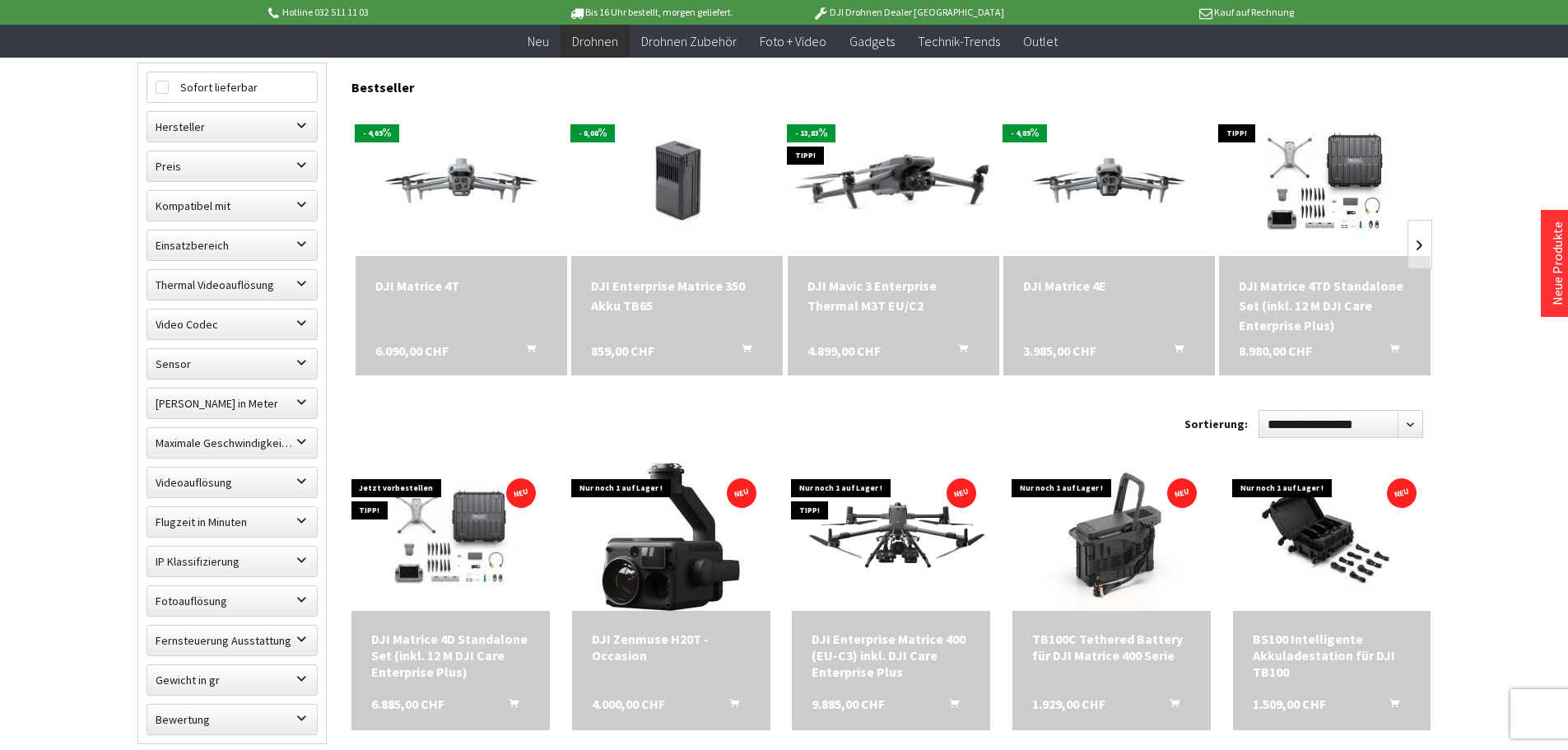
scroll to position [658, 0]
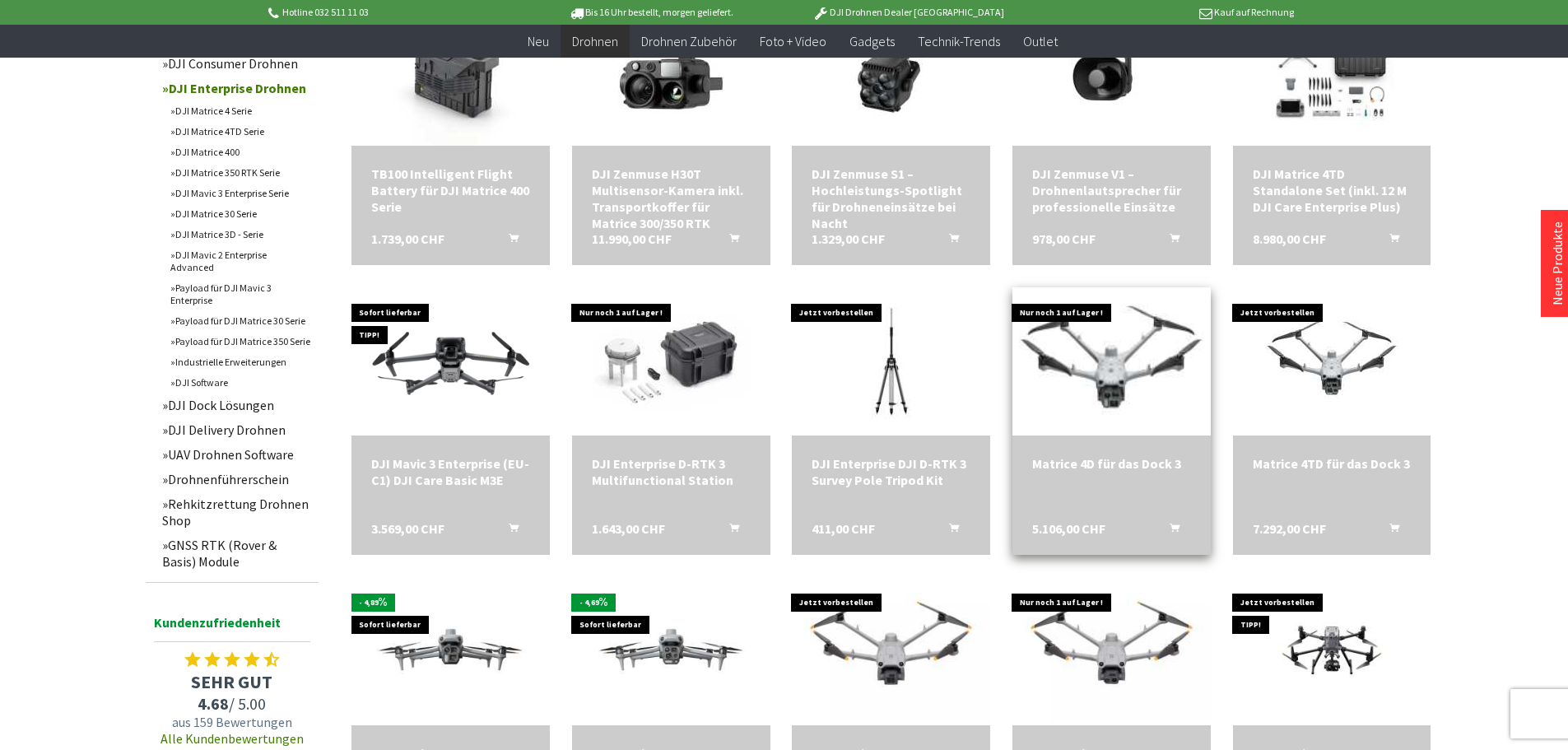
scroll to position [1234, 0]
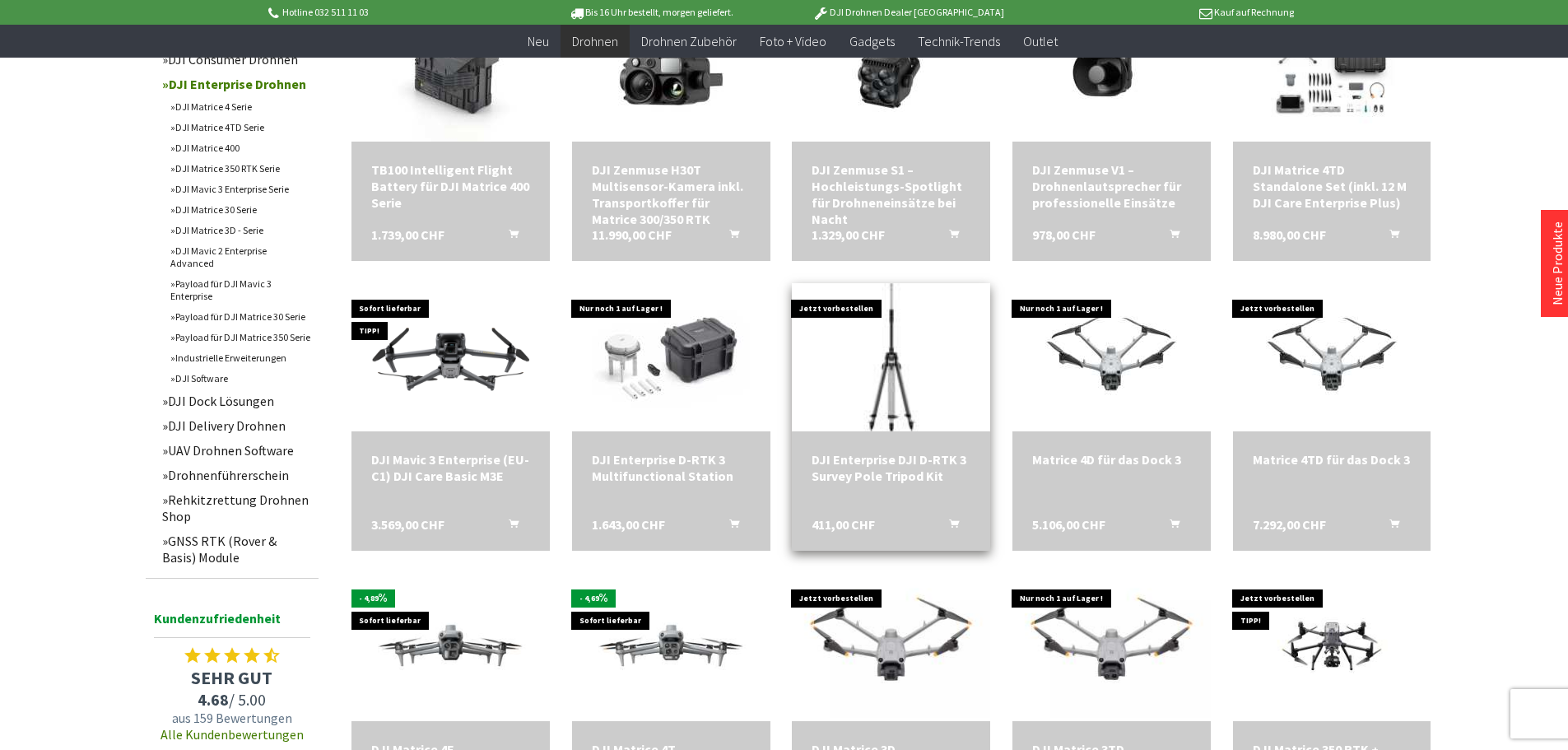
click at [892, 397] on img at bounding box center [891, 357] width 277 height 207
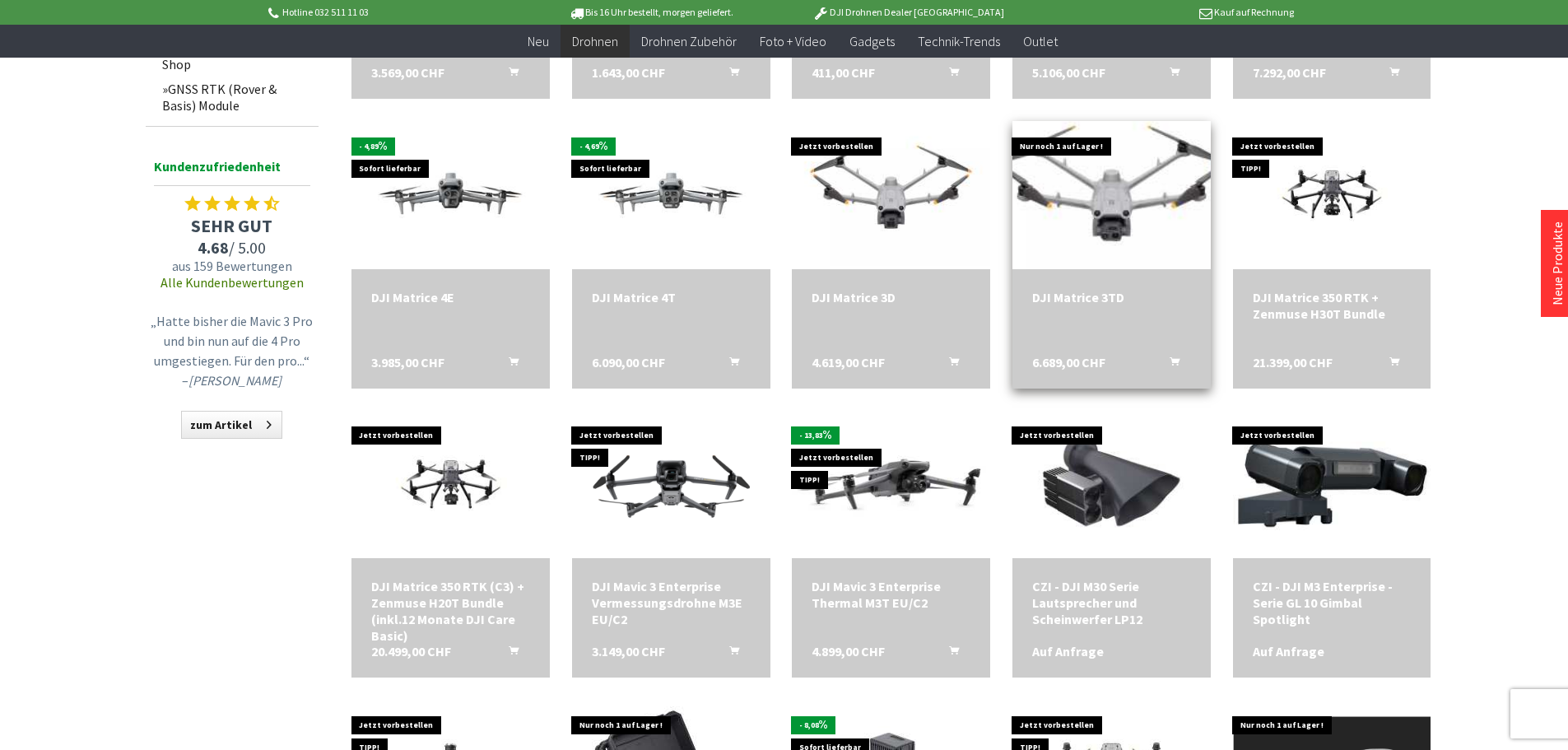
scroll to position [1810, 0]
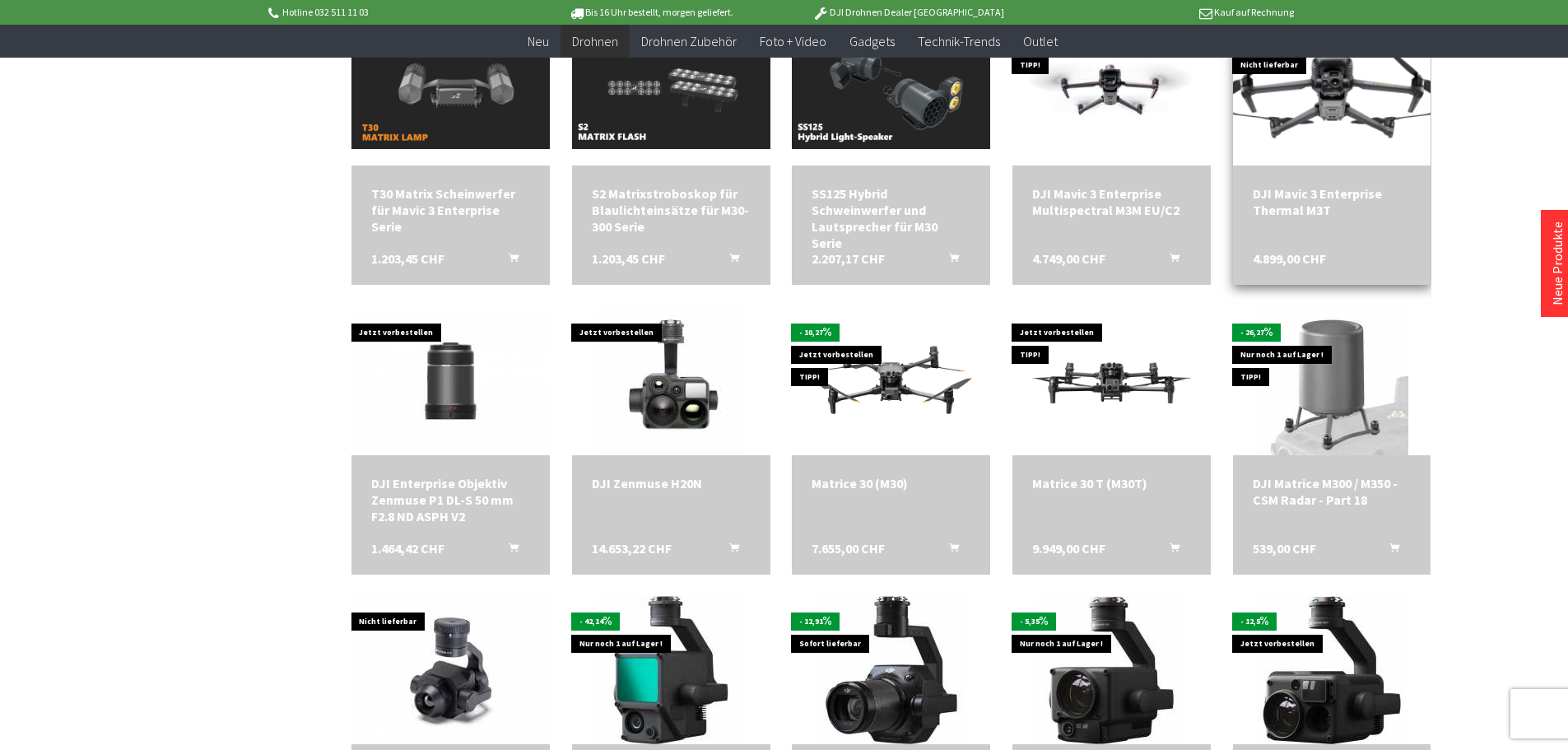
scroll to position [2716, 0]
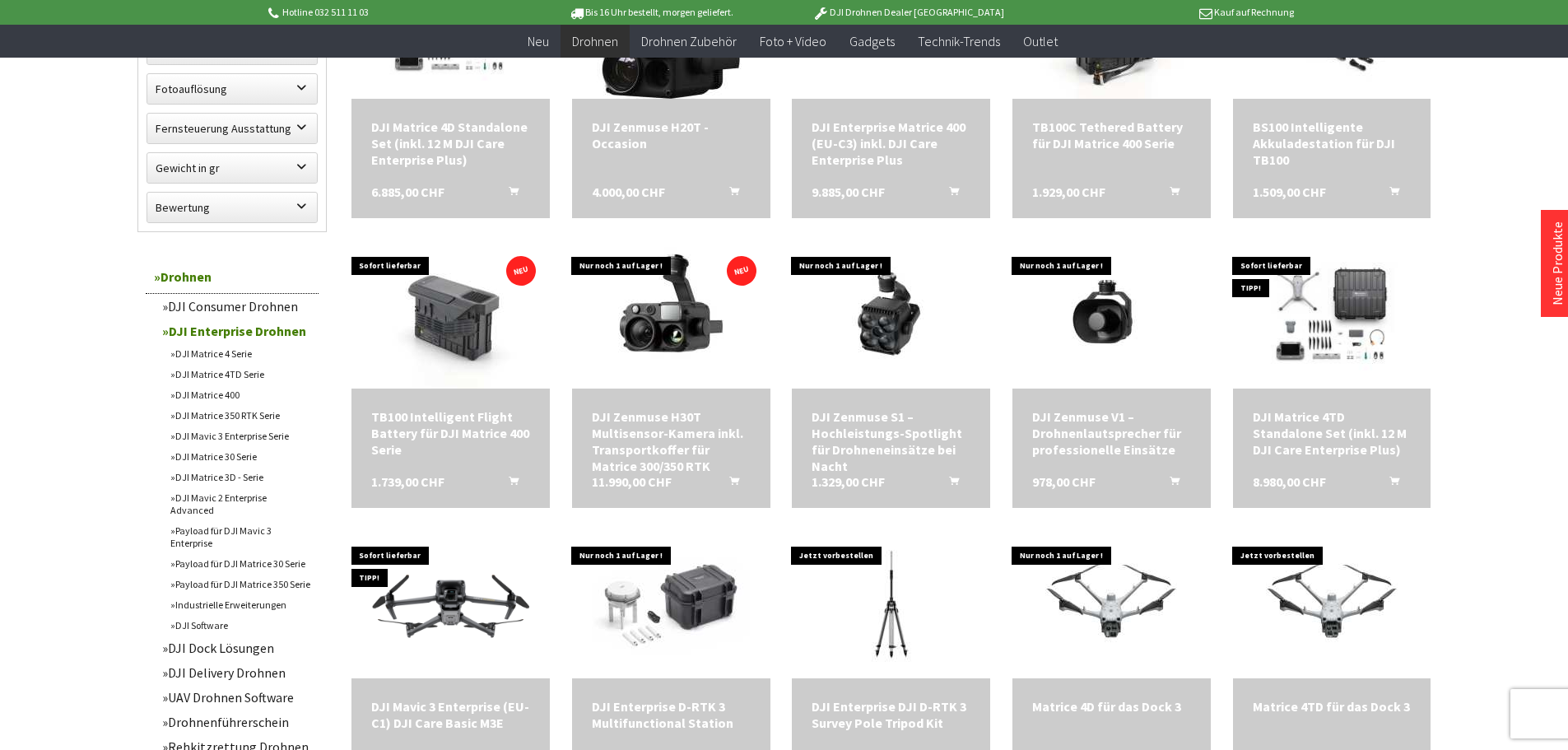
scroll to position [248, 0]
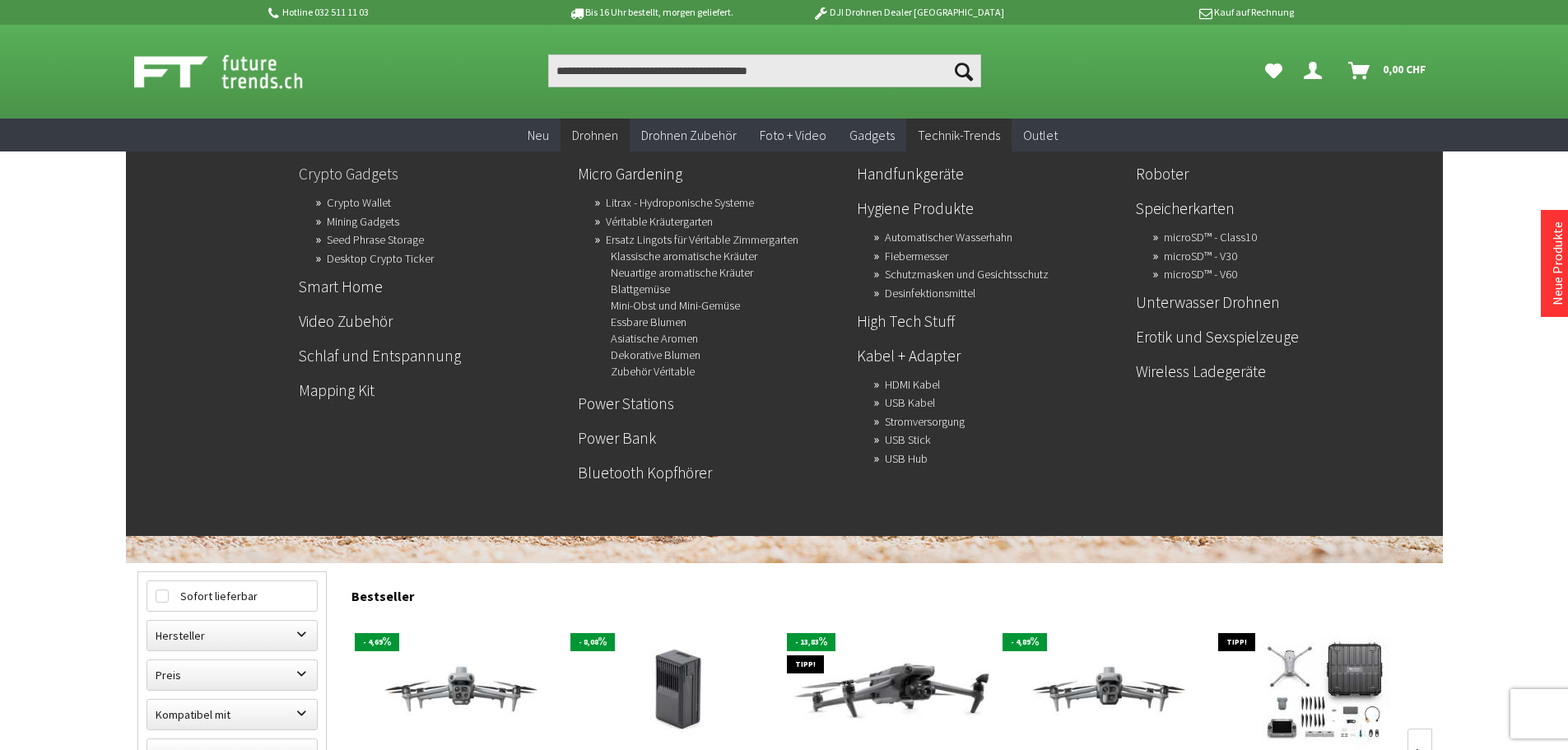
click at [353, 174] on link "Crypto Gadgets" at bounding box center [431, 173] width 266 height 28
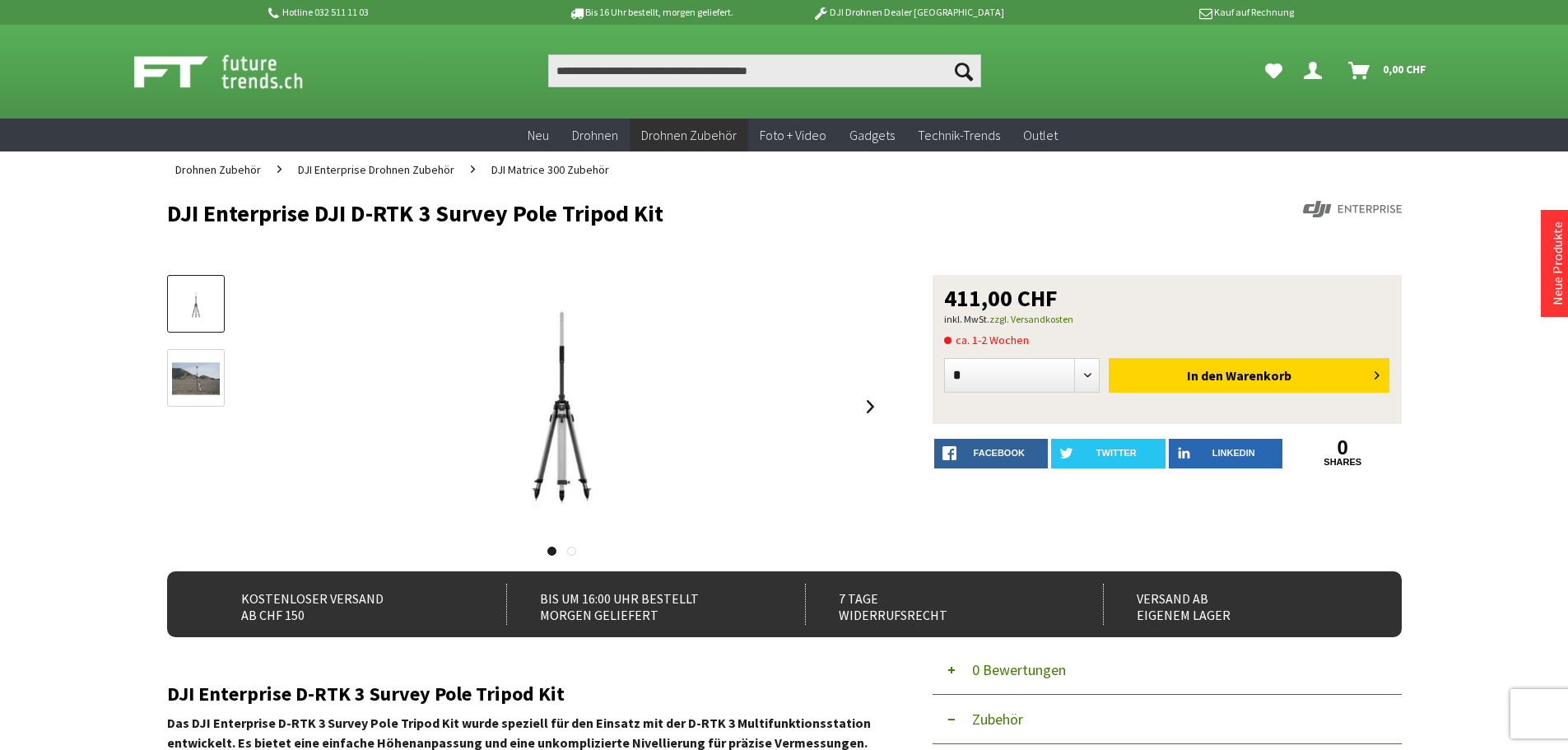
click at [247, 211] on h1 "DJI Enterprise DJI D-RTK 3 Survey Pole Tripod Kit" at bounding box center [660, 212] width 987 height 25
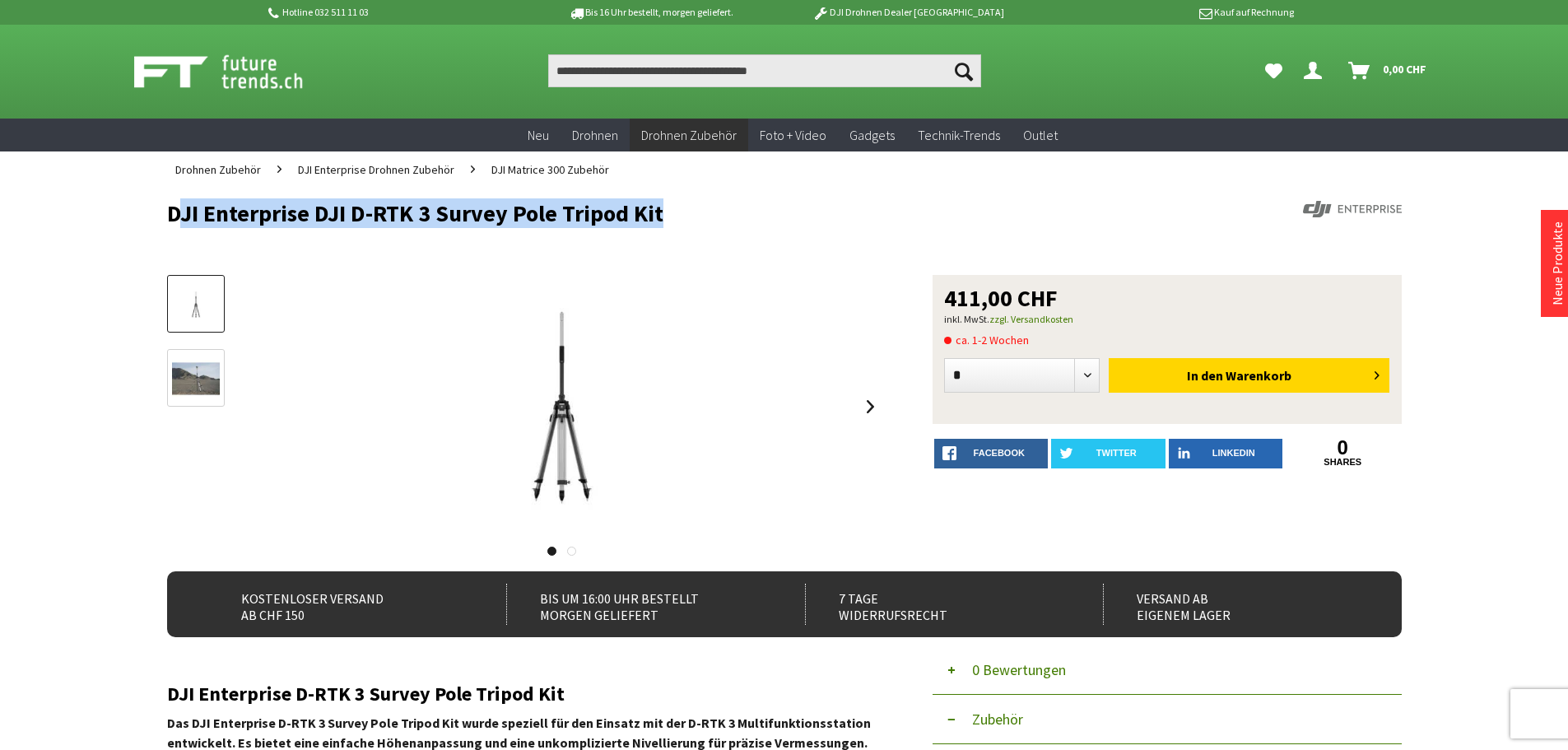
click at [247, 211] on h1 "DJI Enterprise DJI D-RTK 3 Survey Pole Tripod Kit" at bounding box center [660, 212] width 987 height 25
copy div "DJI Enterprise DJI D-RTK 3 Survey Pole Tripod Kit"
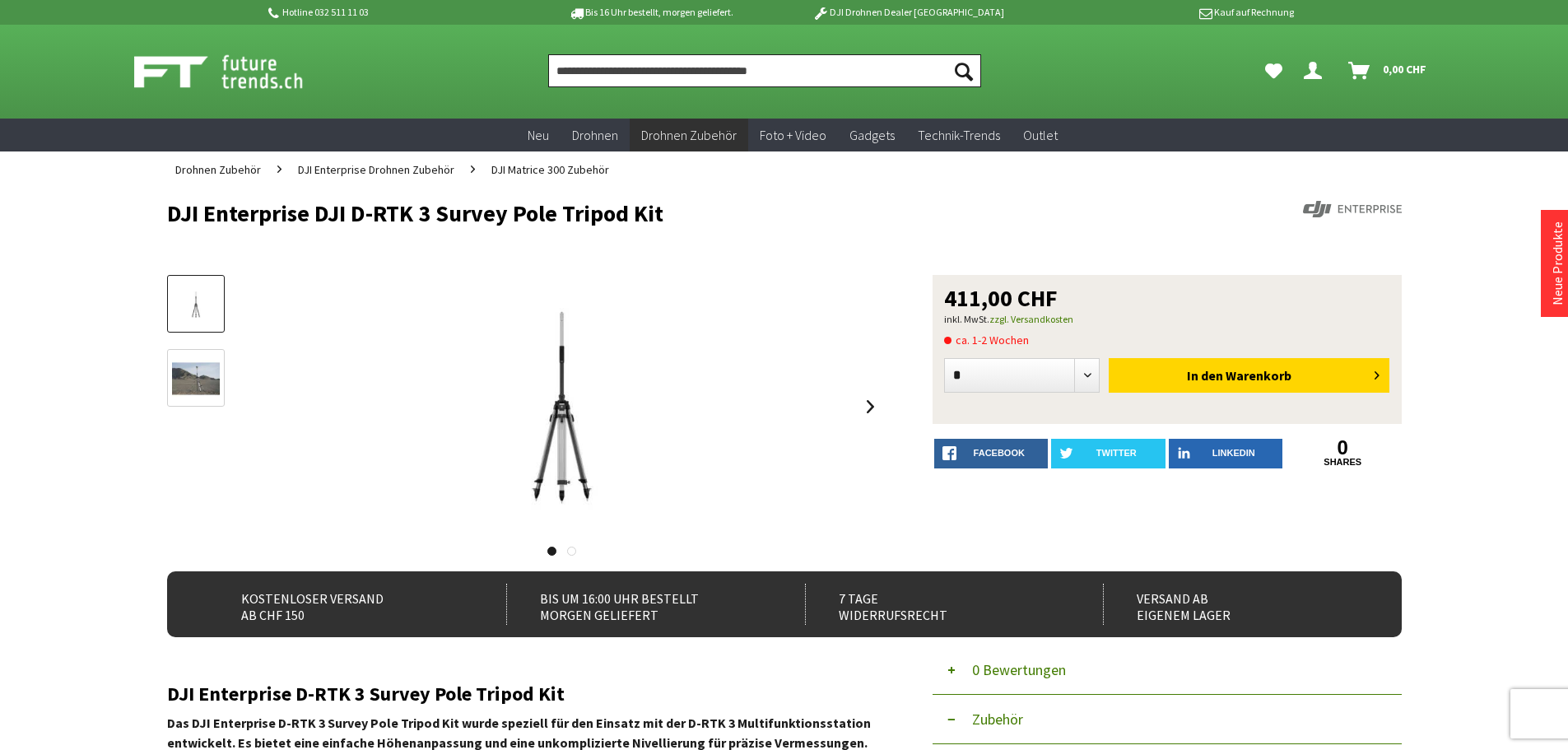
click at [616, 78] on input "Produkt, Marke, Kategorie, EAN, Artikelnummer…" at bounding box center [765, 71] width 433 height 33
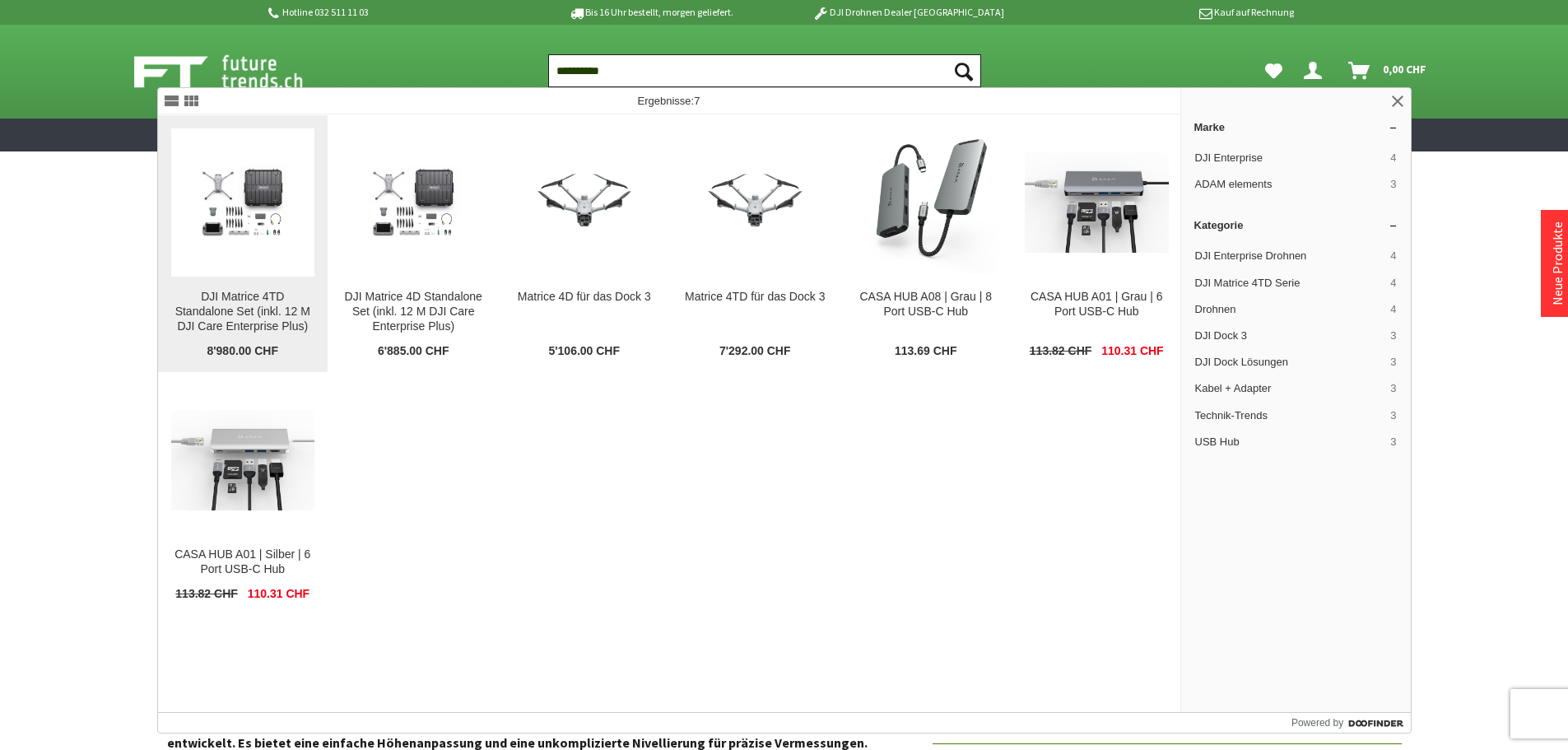
type input "**********"
click at [232, 212] on img at bounding box center [243, 201] width 144 height 103
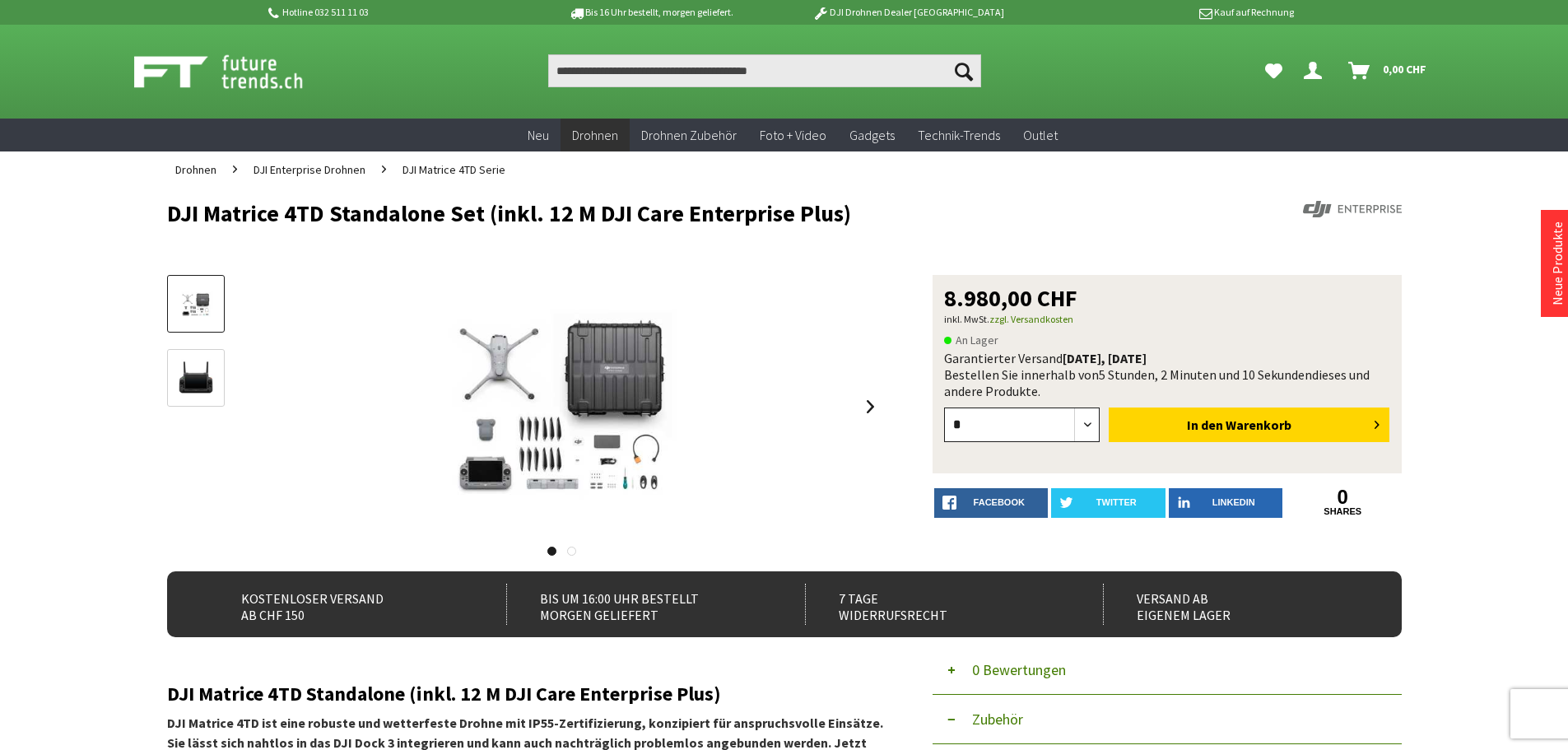
click at [1003, 416] on select "* * * * * * * * * ** ** ** ** ** ** ** ** ** ** **" at bounding box center [1022, 425] width 157 height 35
select select "**"
click at [944, 408] on select "* * * * * * * * * ** ** ** ** ** ** ** ** ** ** **" at bounding box center [1022, 425] width 157 height 35
click at [1144, 429] on button "In den Warenkorb" at bounding box center [1249, 425] width 280 height 35
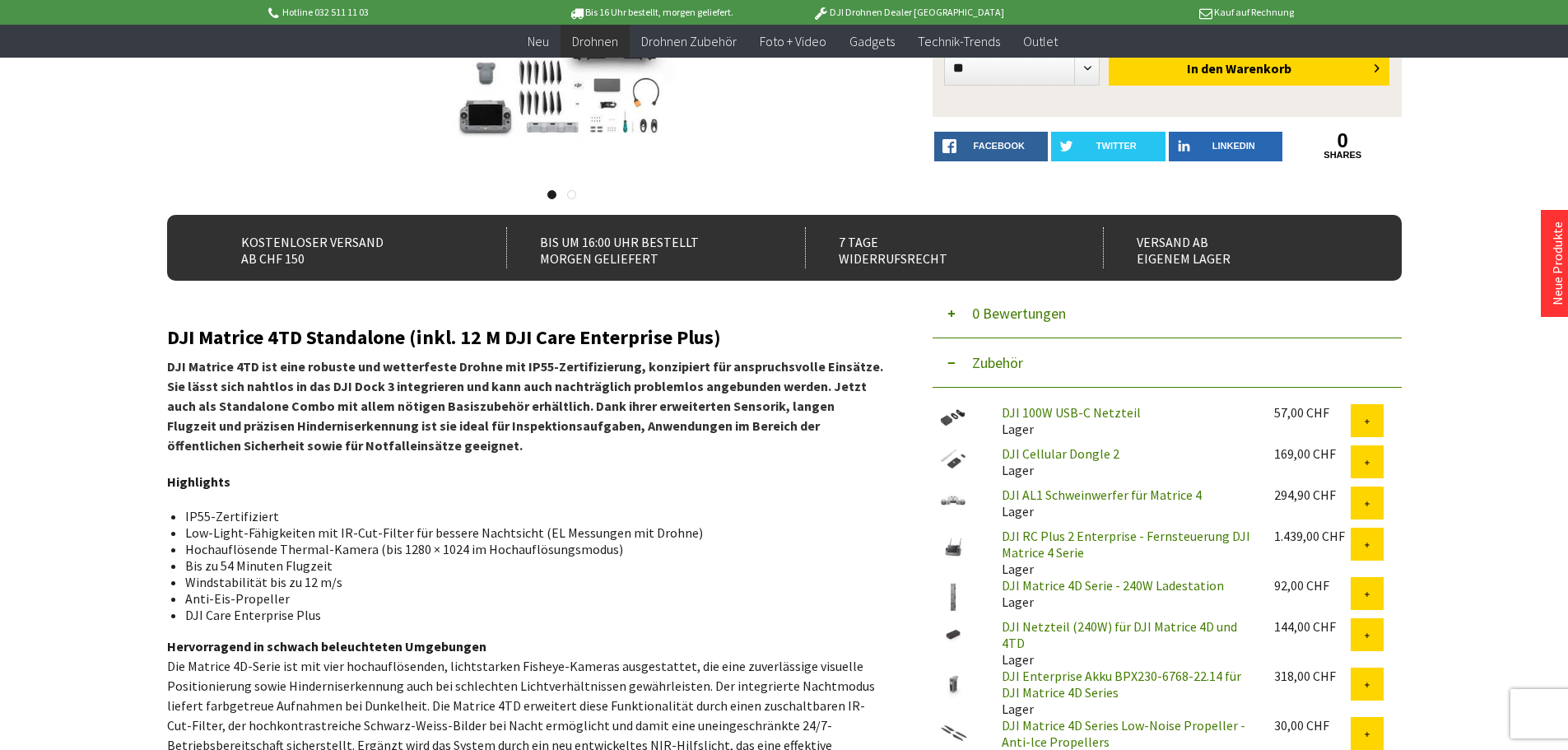
scroll to position [329, 0]
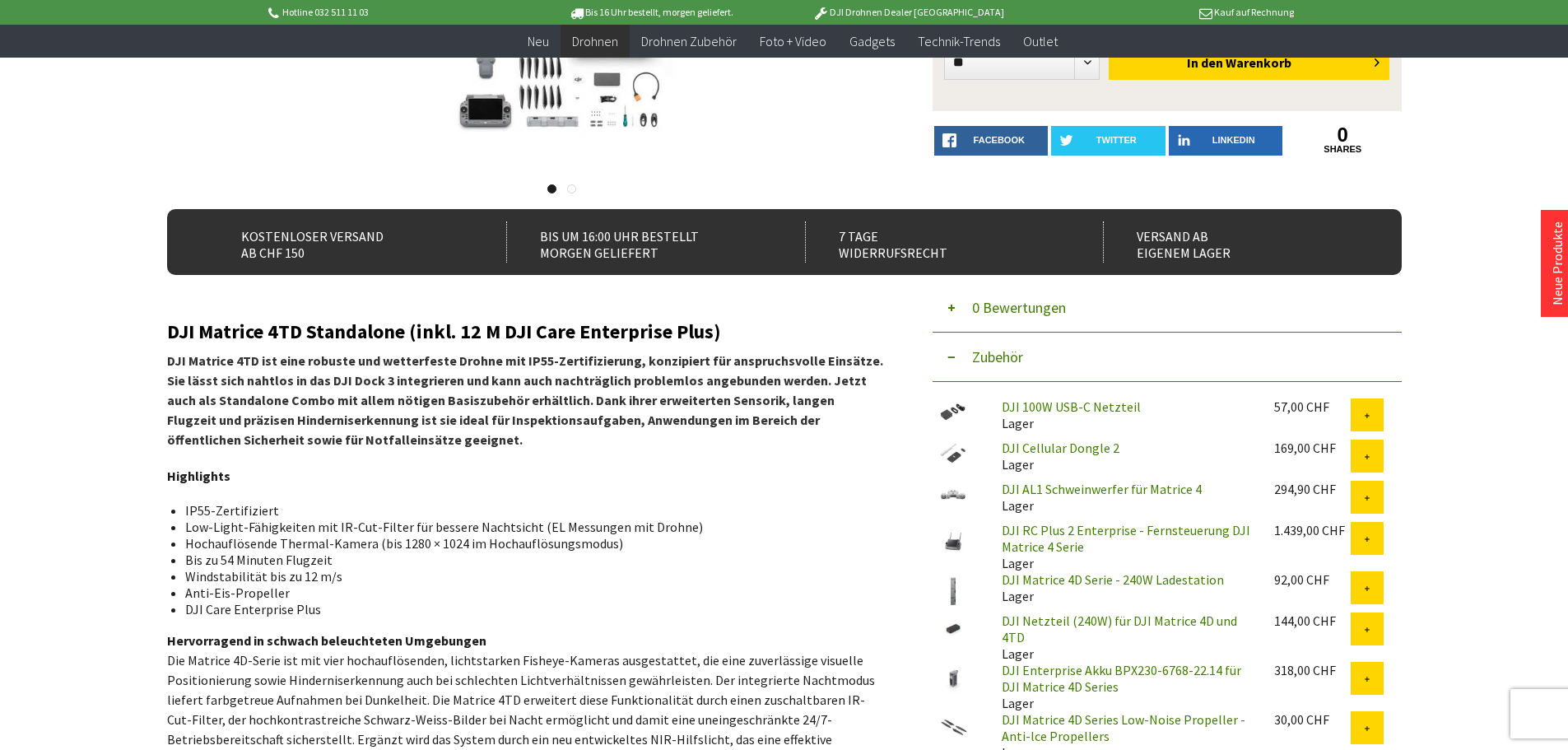
click at [1051, 667] on link "DJI Enterprise Akku BPX230-6768-22.14 für DJI Matrice 4D Series" at bounding box center [1122, 679] width 240 height 33
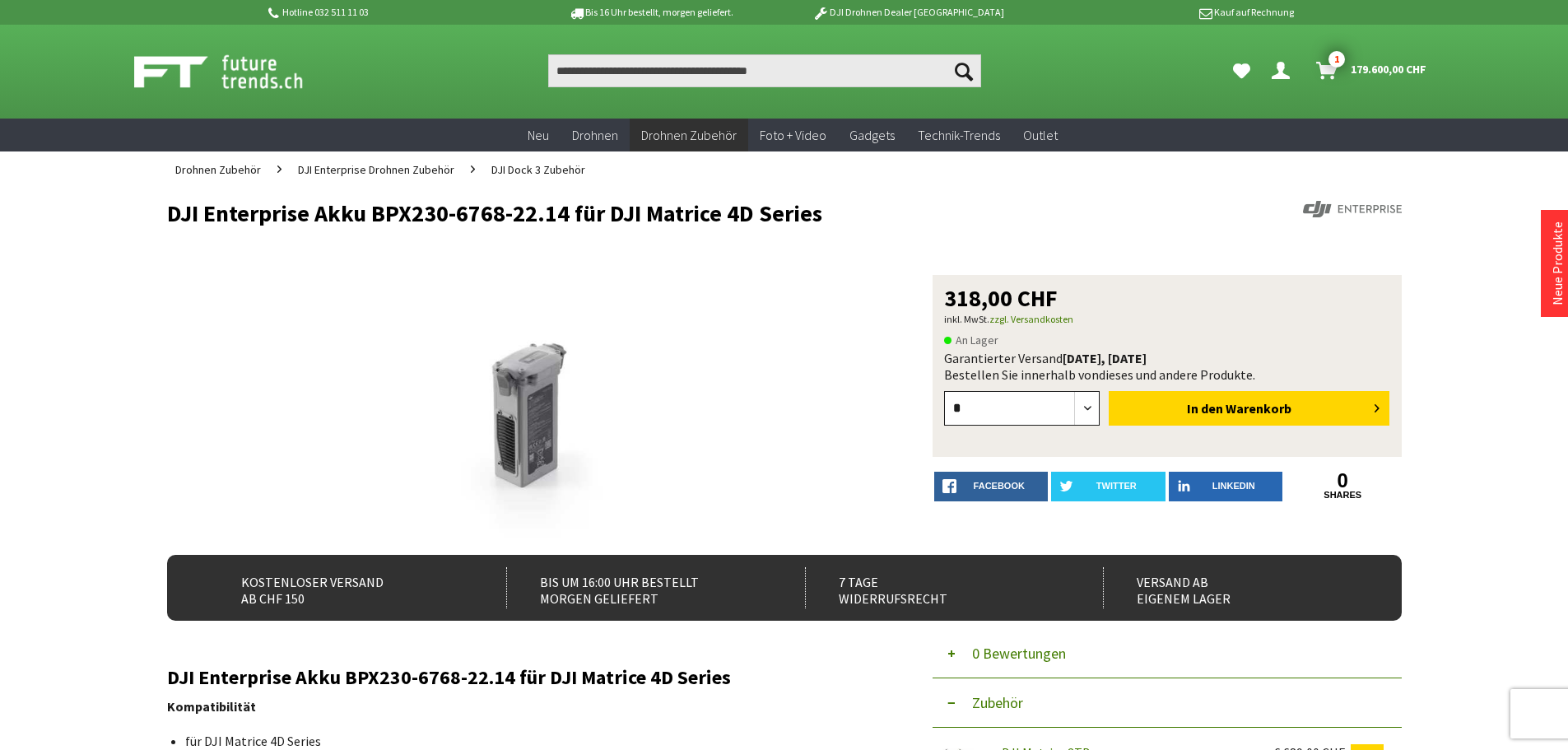
click at [1051, 407] on form "* * * * * * * * * ** ** ** ** ** ** ** ** ** ** ** In den Warenkorb" at bounding box center [1167, 409] width 446 height 54
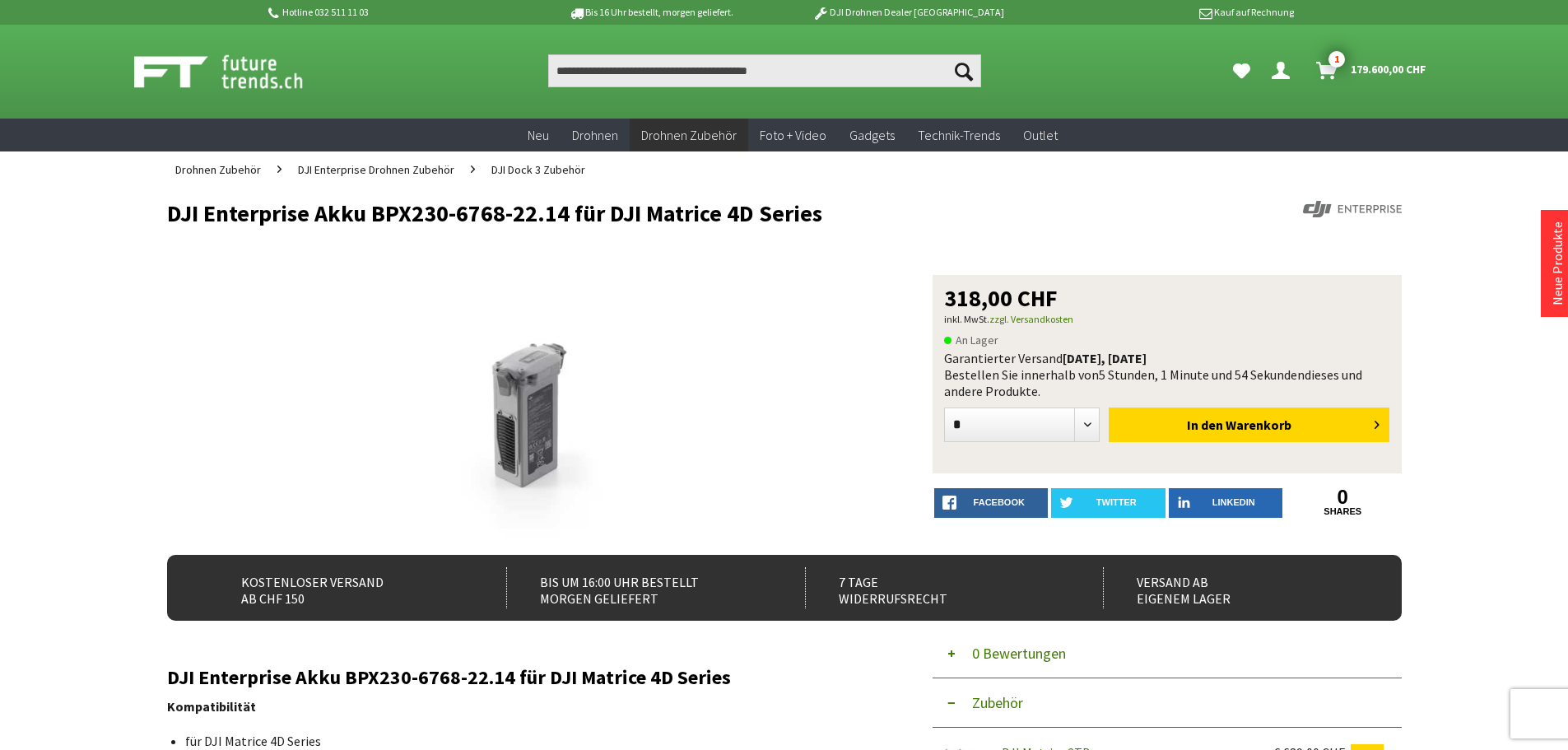
drag, startPoint x: 1042, startPoint y: 447, endPoint x: 1042, endPoint y: 429, distance: 18.0
click at [1042, 444] on form "* * * * * * * * * ** ** ** ** ** ** ** ** ** ** ** In den Warenkorb" at bounding box center [1167, 426] width 446 height 54
click at [1042, 429] on select "* * * * * * * * * ** ** ** ** ** ** ** ** ** ** **" at bounding box center [1022, 425] width 157 height 35
select select "**"
click at [944, 408] on select "* * * * * * * * * ** ** ** ** ** ** ** ** ** ** **" at bounding box center [1022, 425] width 157 height 35
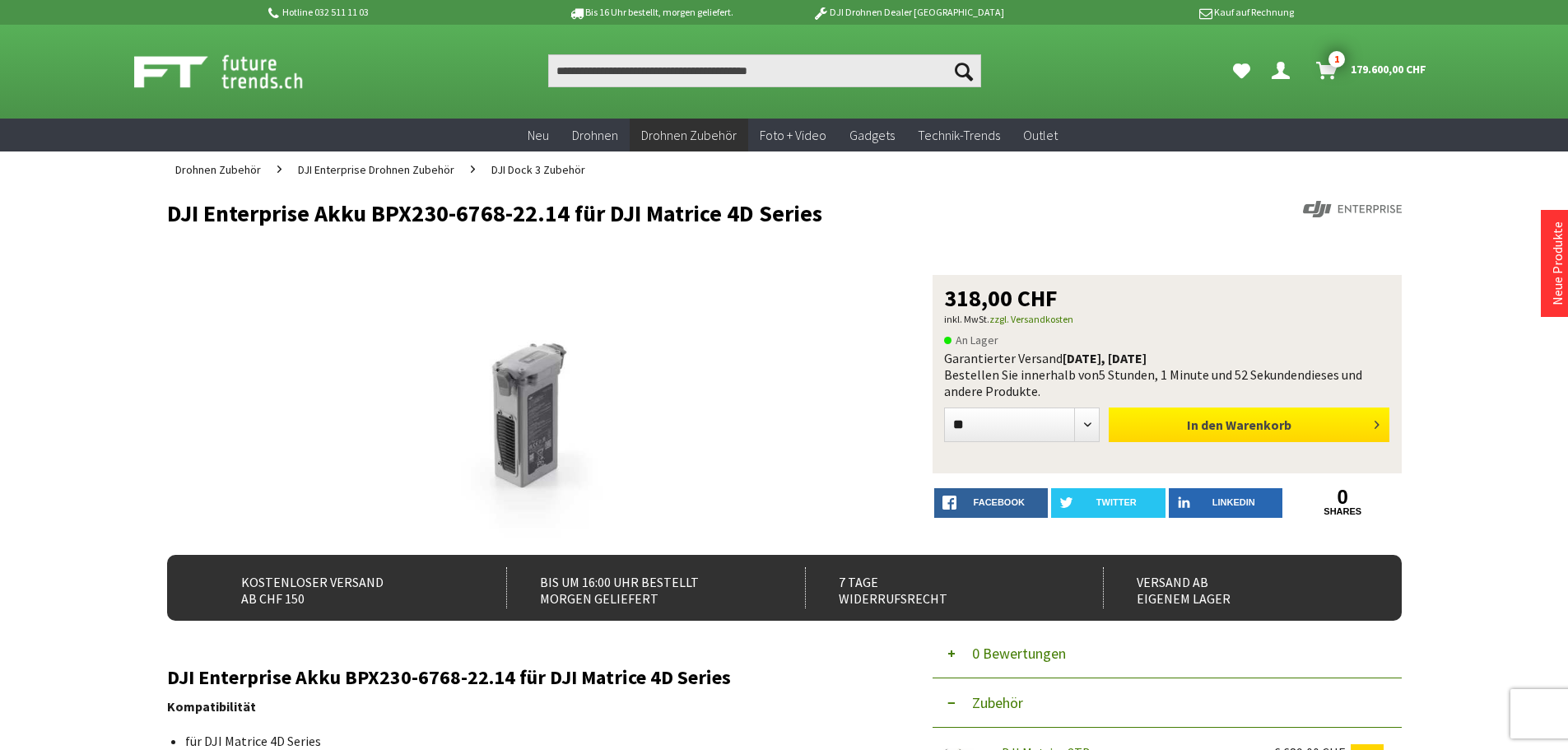
click at [1142, 426] on button "In den Warenkorb" at bounding box center [1249, 425] width 280 height 35
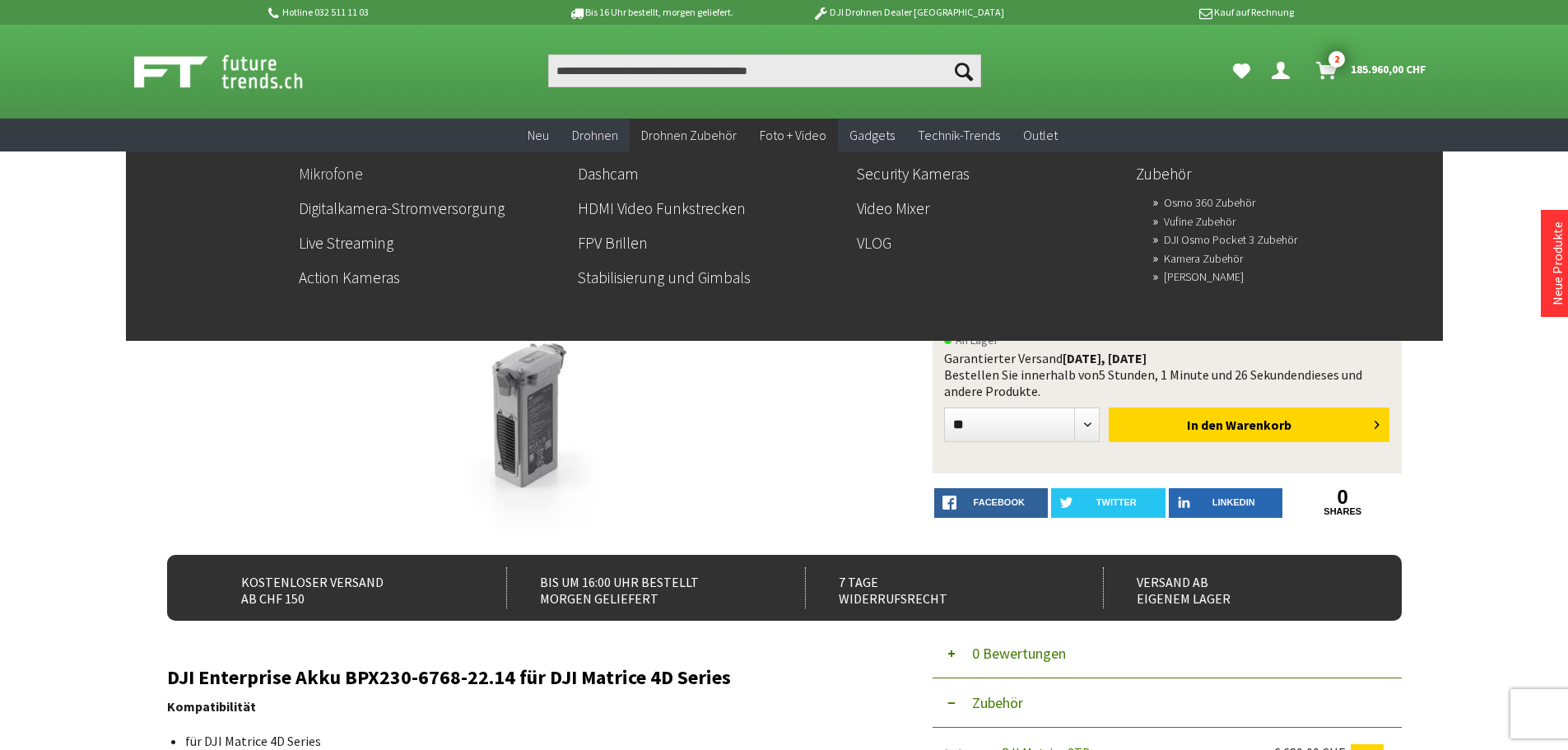
click at [340, 172] on link "Mikrofone" at bounding box center [431, 173] width 266 height 28
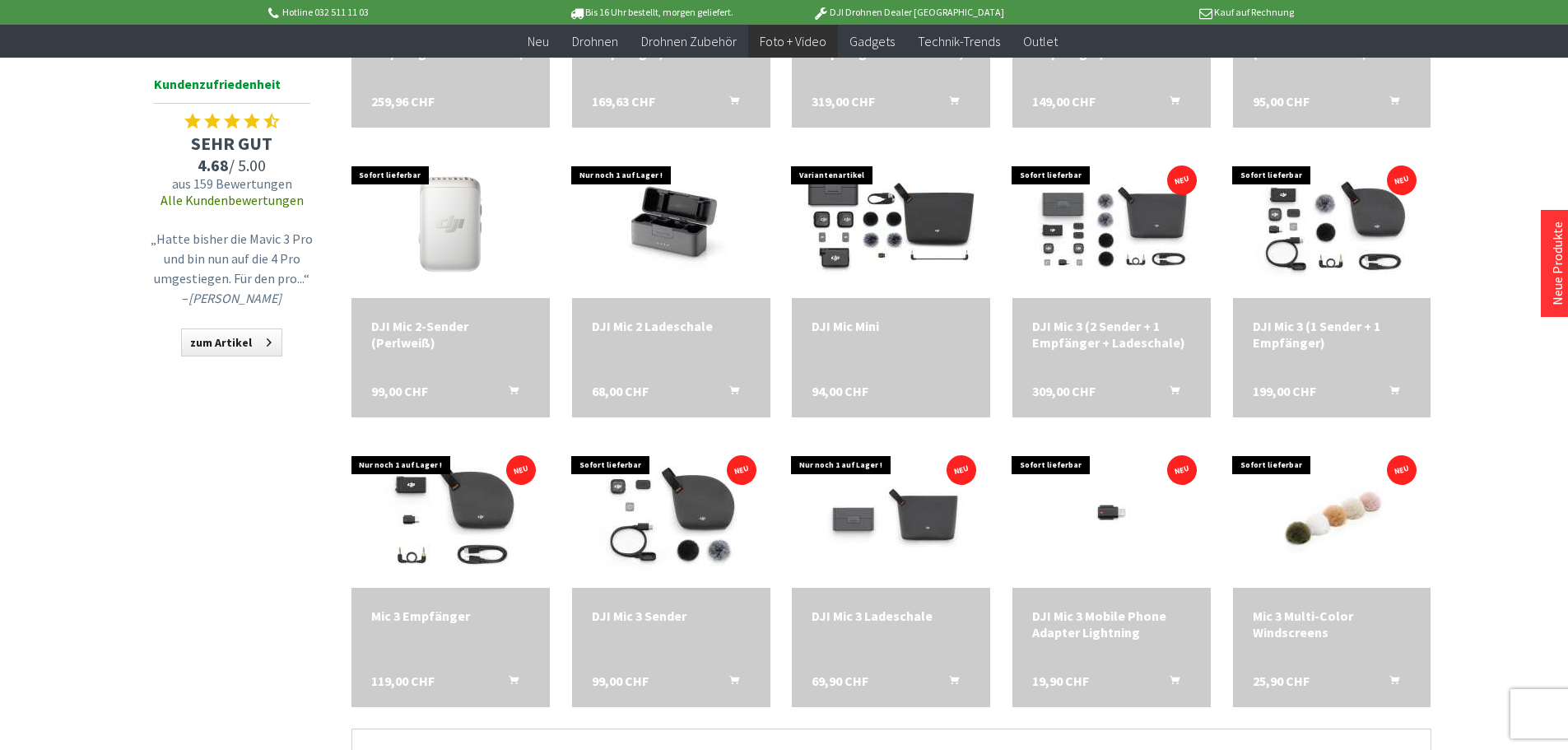
scroll to position [1070, 0]
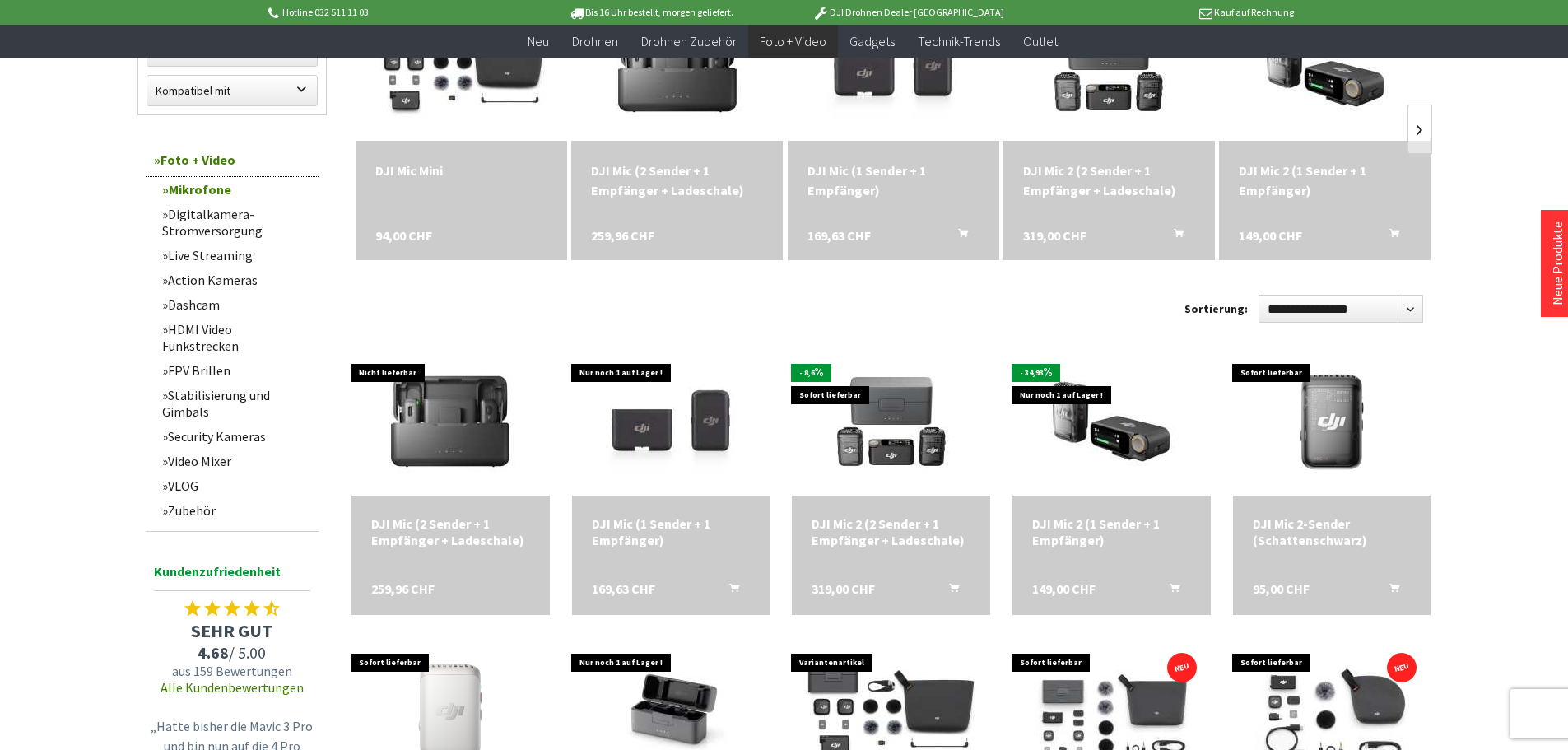
scroll to position [329, 0]
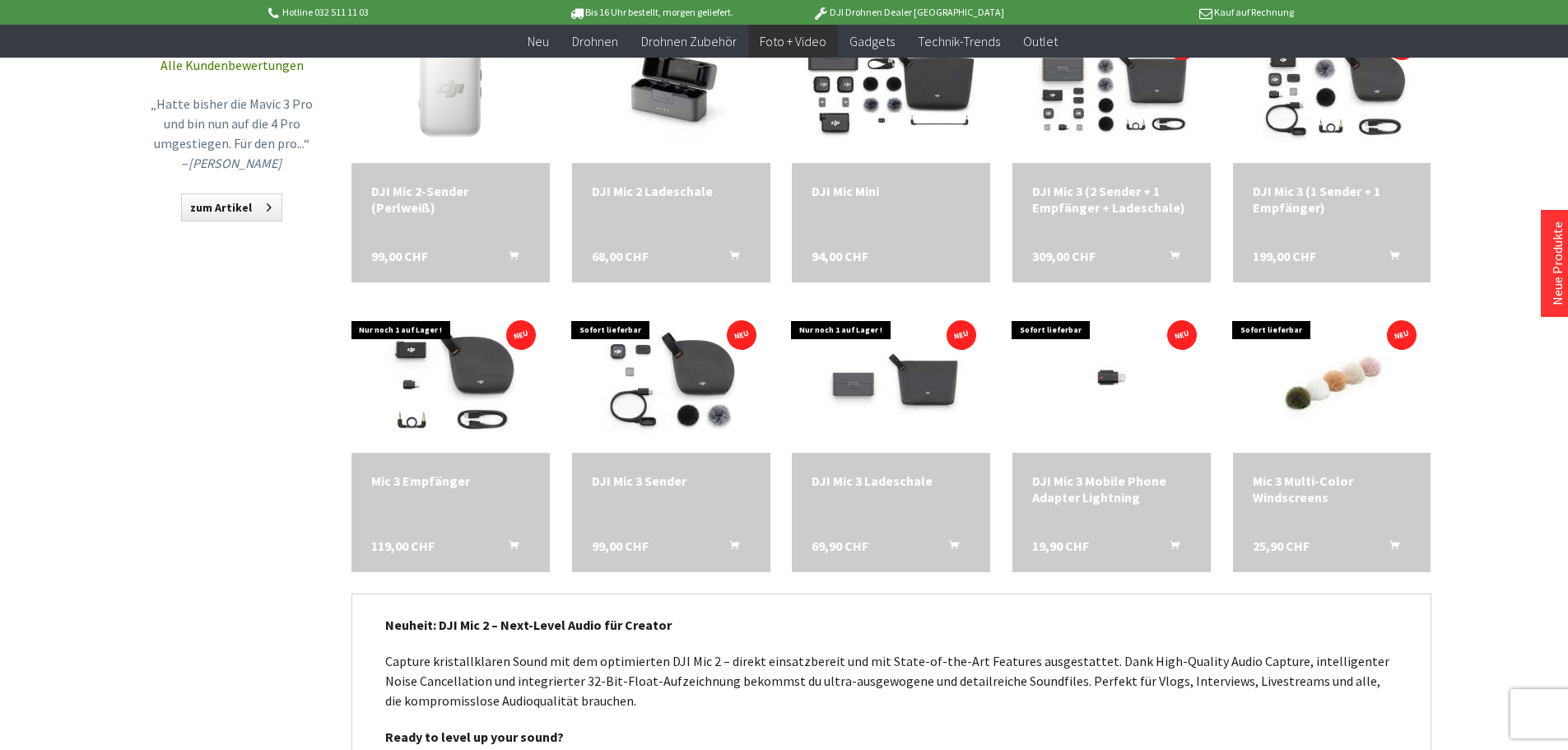
scroll to position [227, 0]
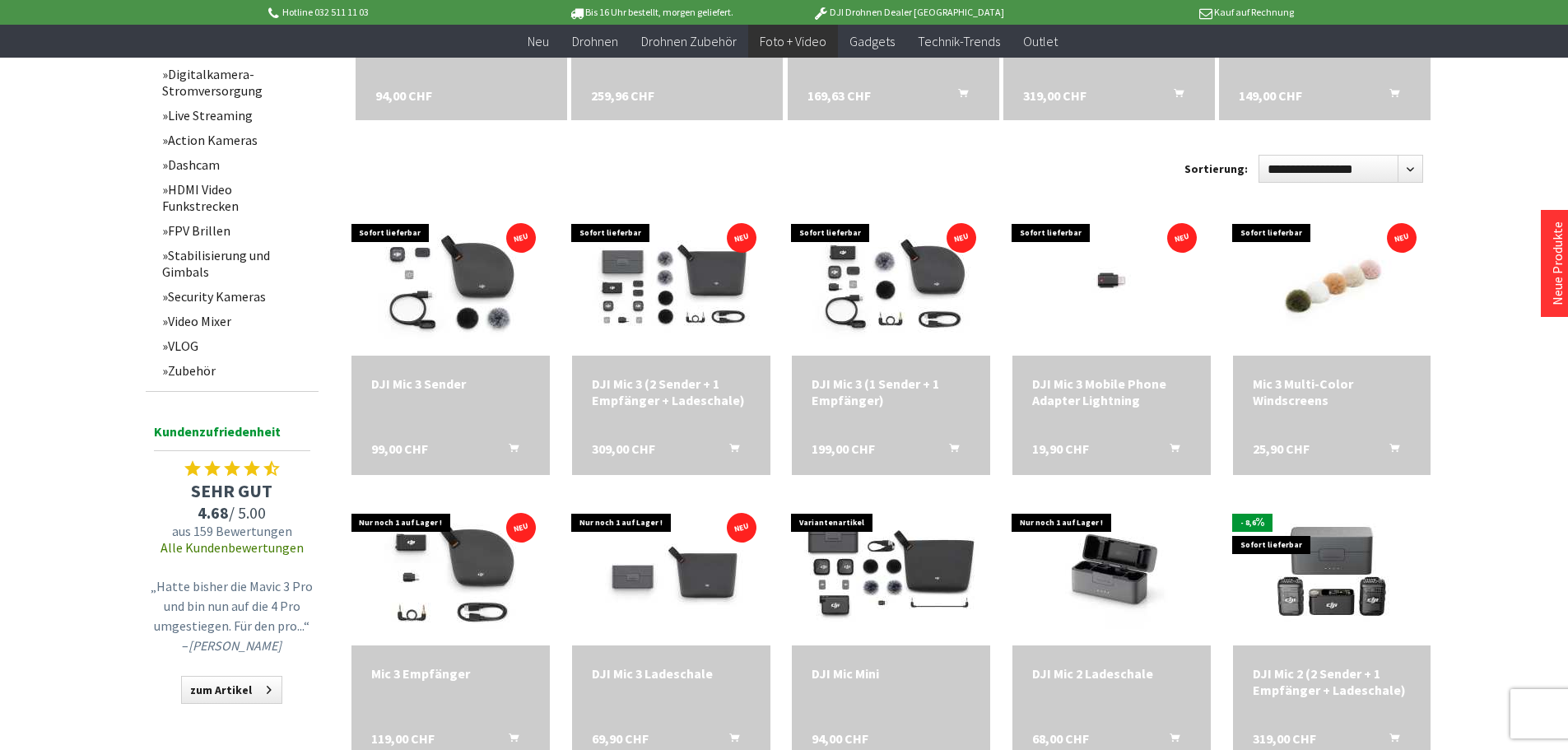
scroll to position [741, 0]
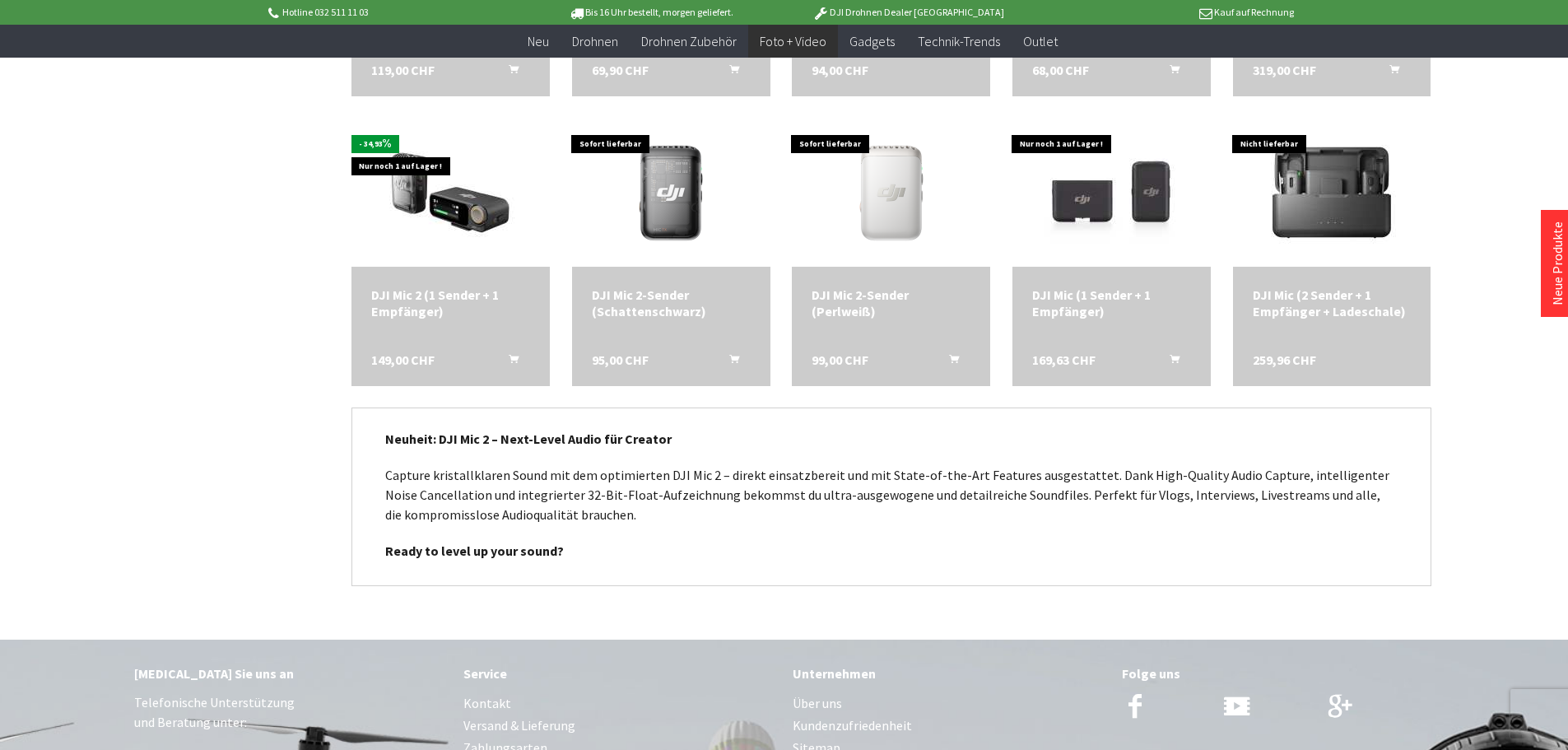
scroll to position [372, 0]
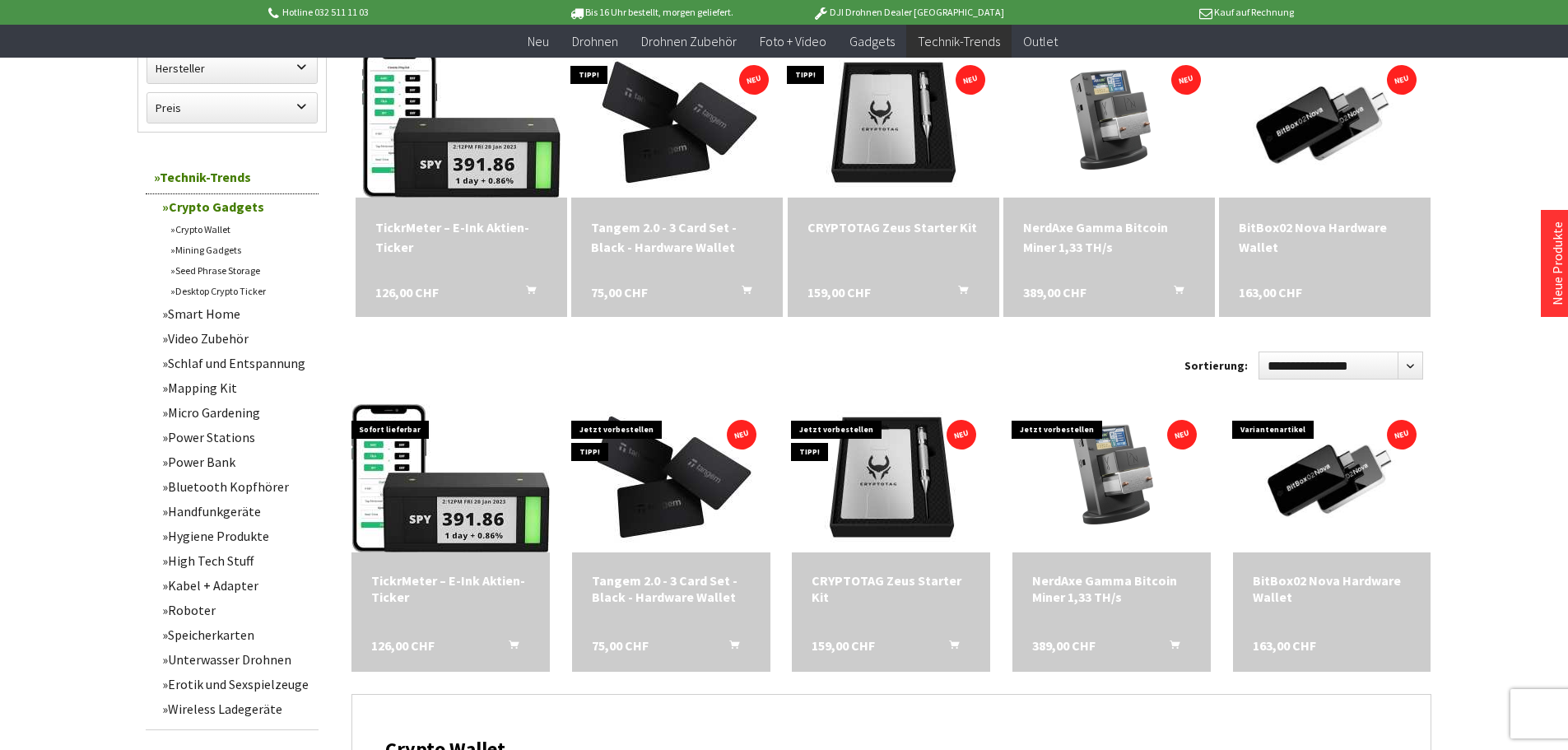
scroll to position [576, 0]
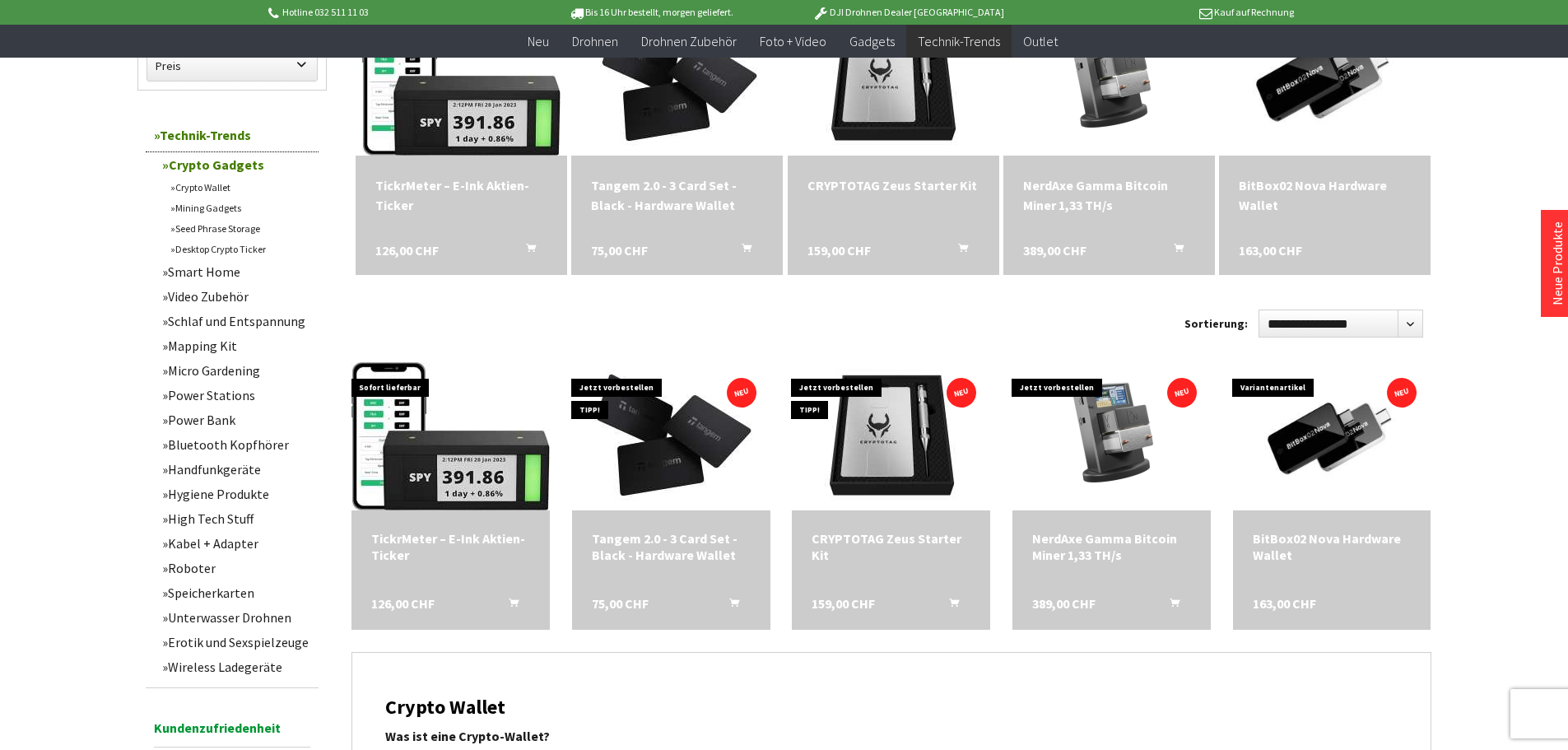
click at [223, 204] on link "Mining Gadgets" at bounding box center [240, 208] width 157 height 20
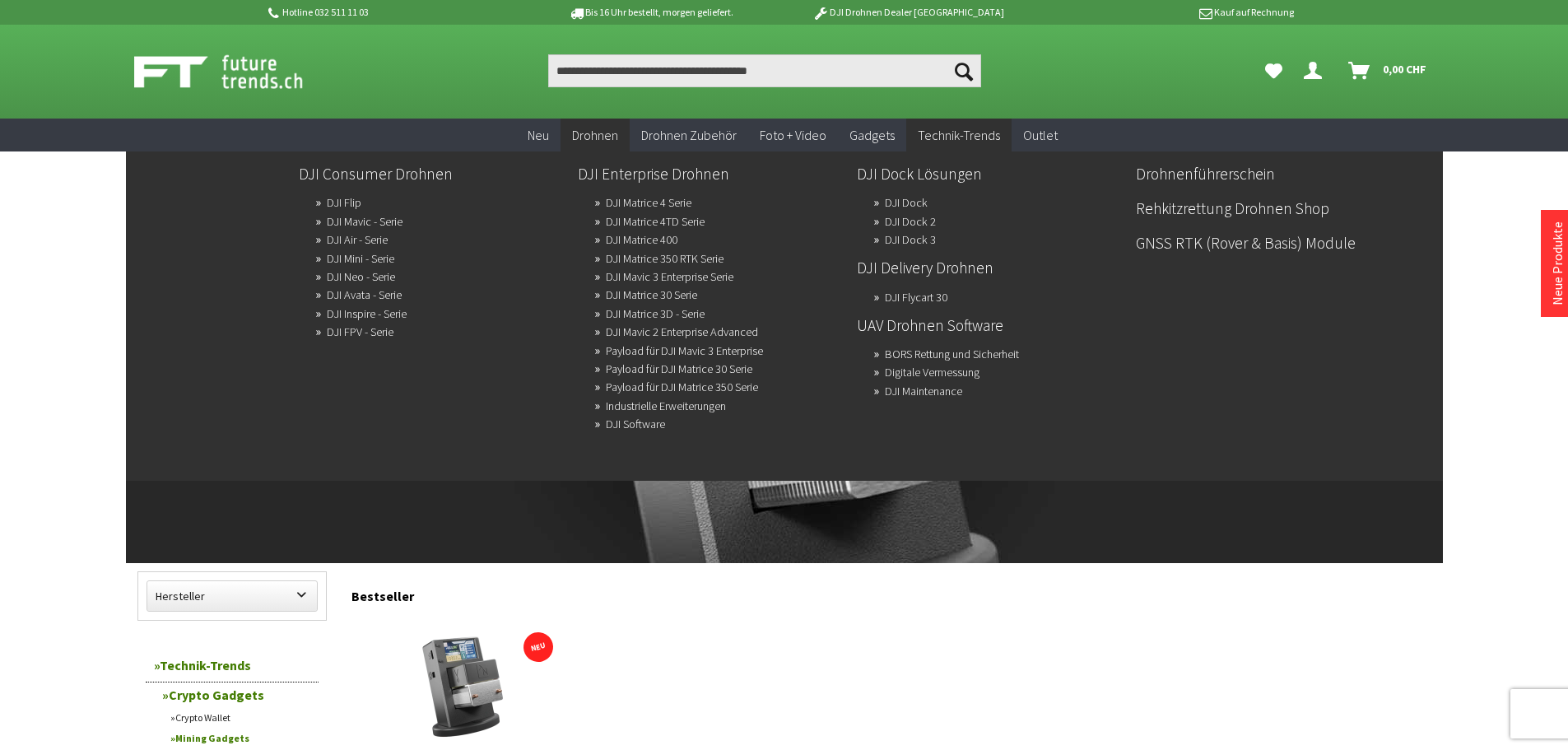
click at [605, 141] on span "Drohnen" at bounding box center [595, 135] width 46 height 16
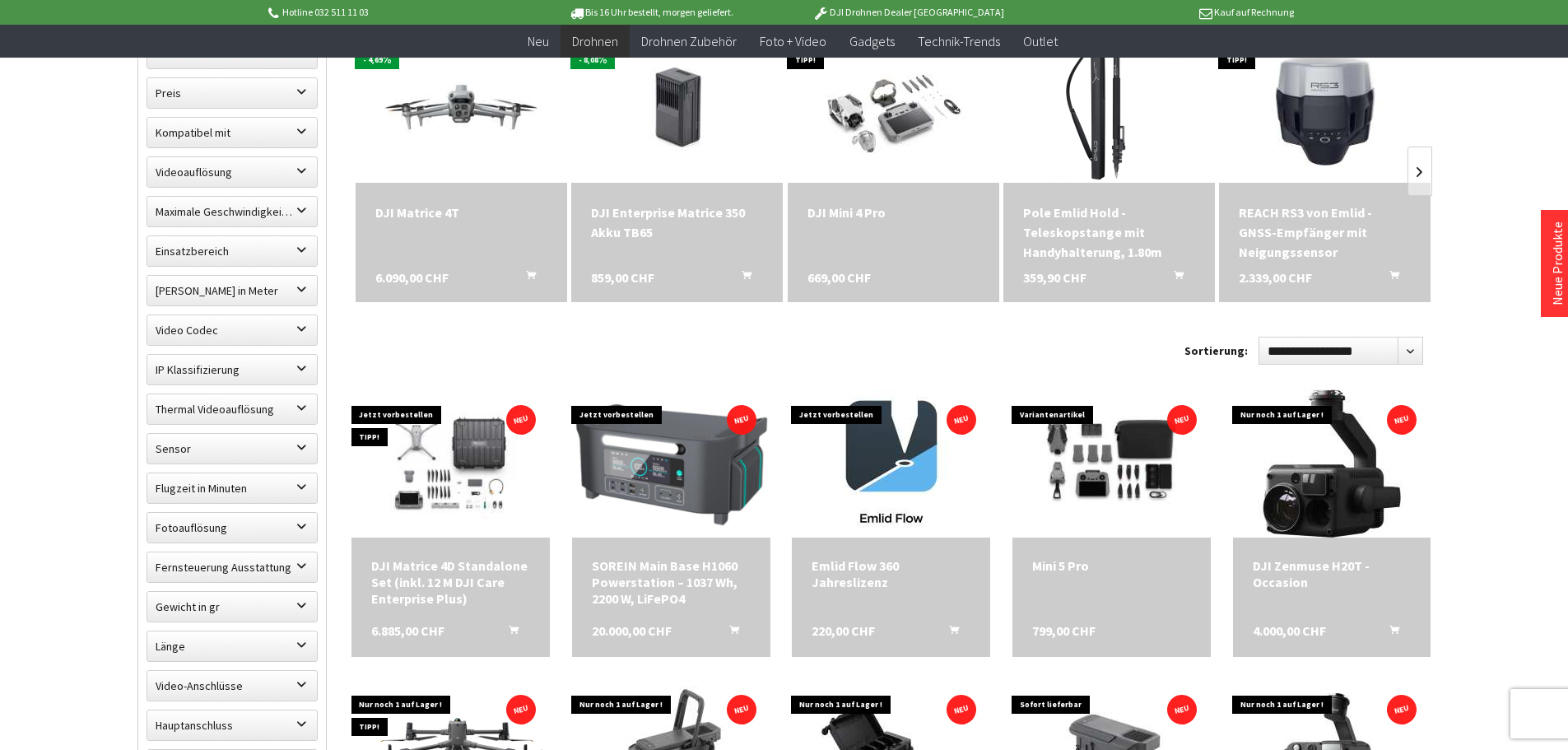
scroll to position [576, 0]
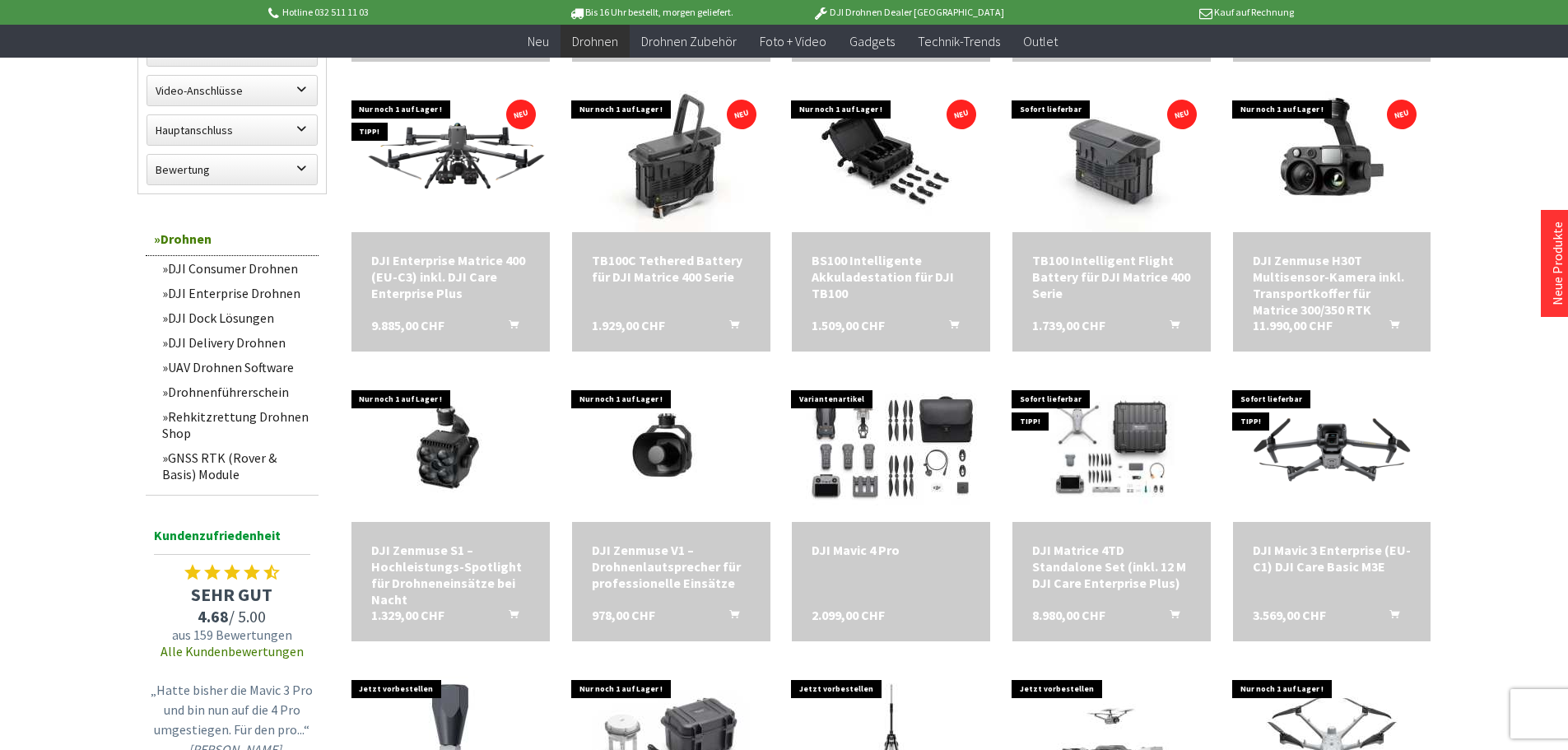
scroll to position [1152, 0]
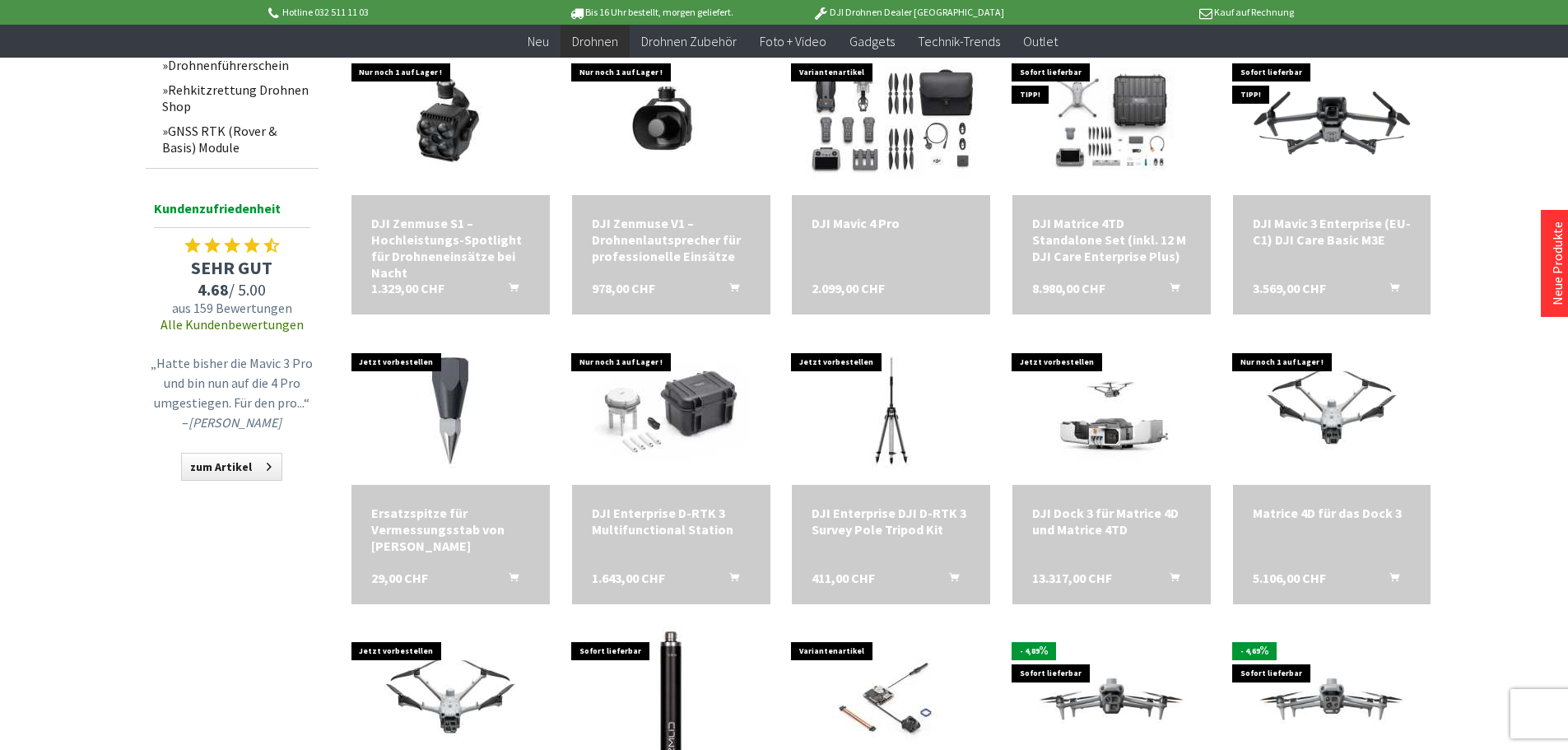
scroll to position [1482, 0]
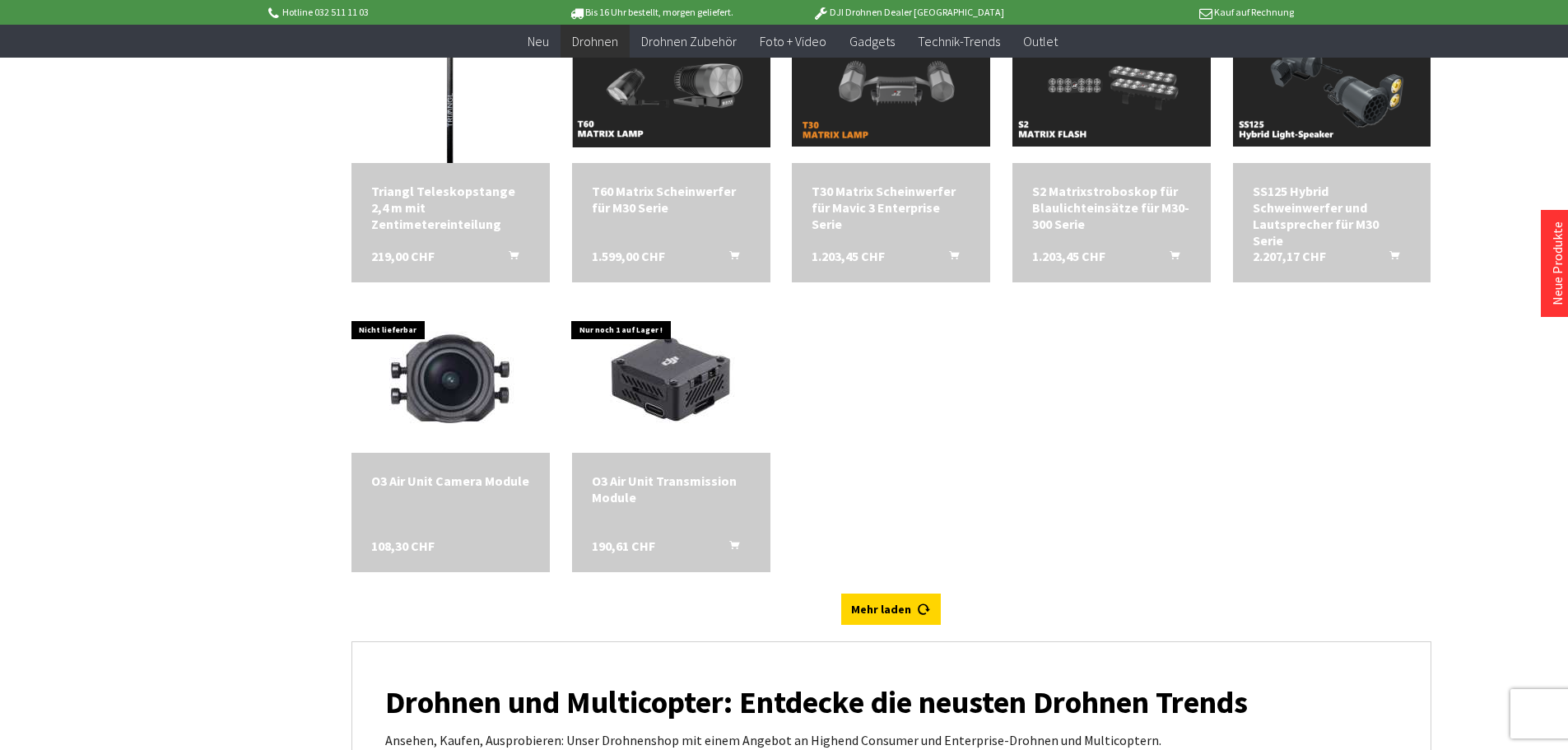
scroll to position [4690, 0]
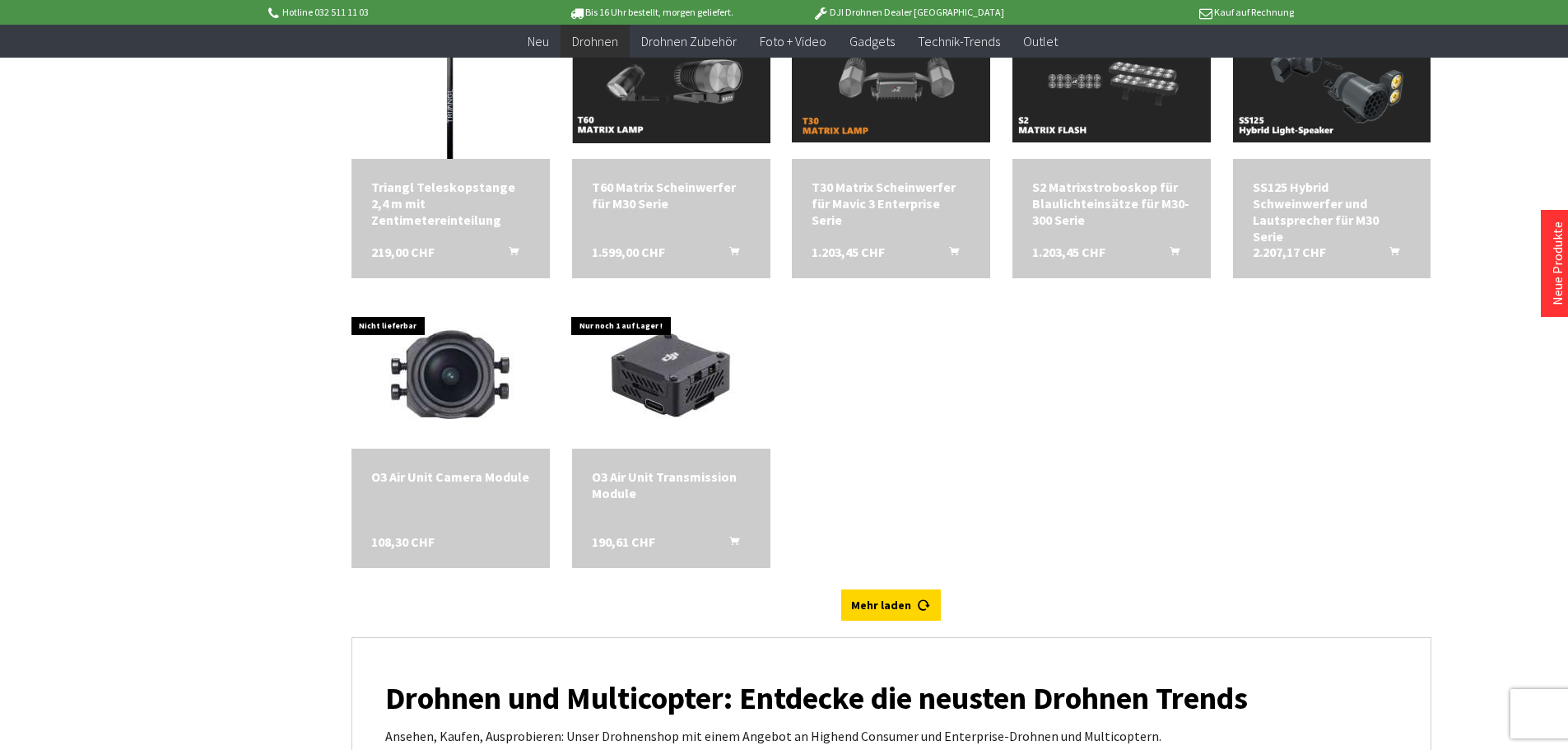
click at [916, 625] on div "Mehr laden" at bounding box center [891, 613] width 1080 height 48
click at [889, 605] on link "Mehr laden" at bounding box center [890, 604] width 100 height 31
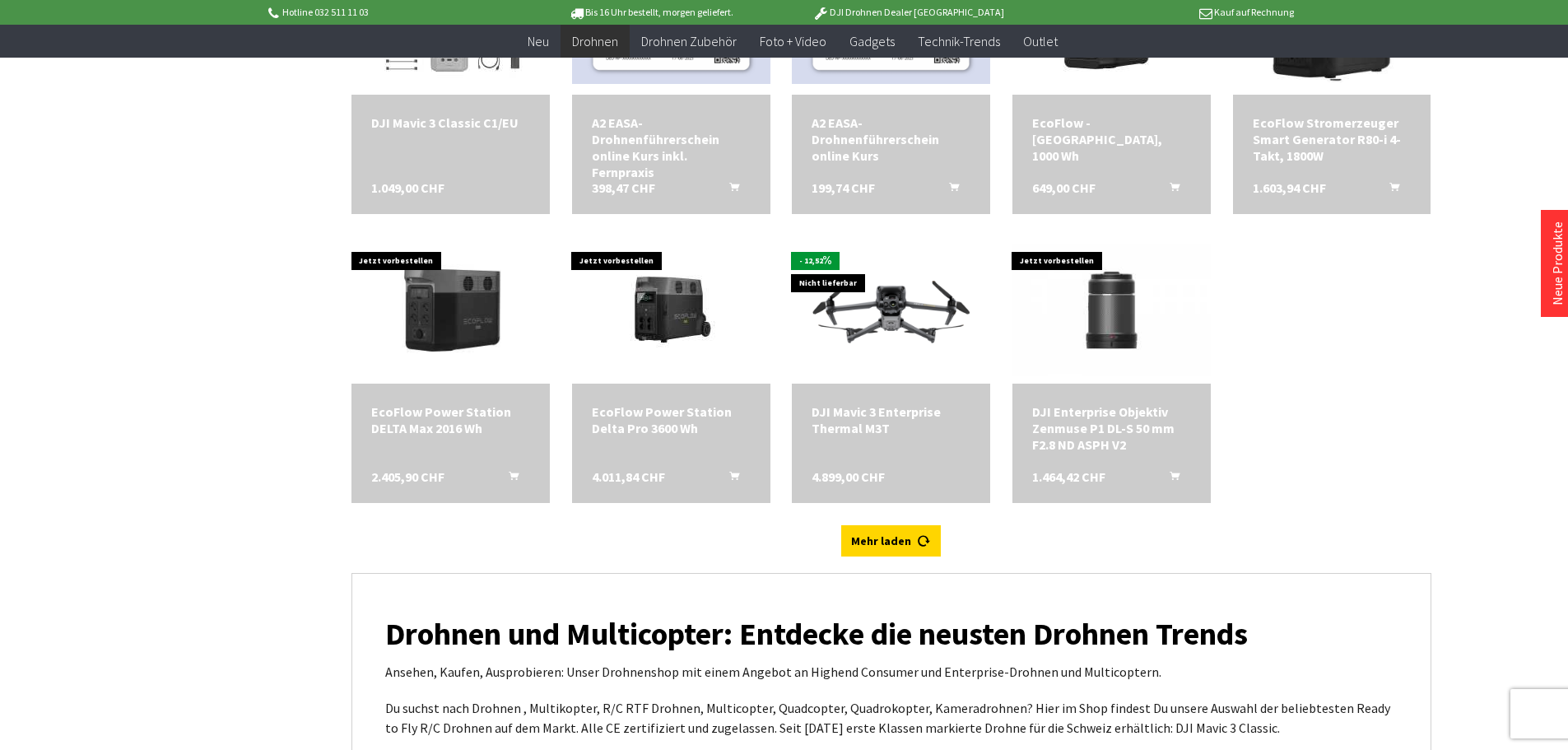
scroll to position [5349, 0]
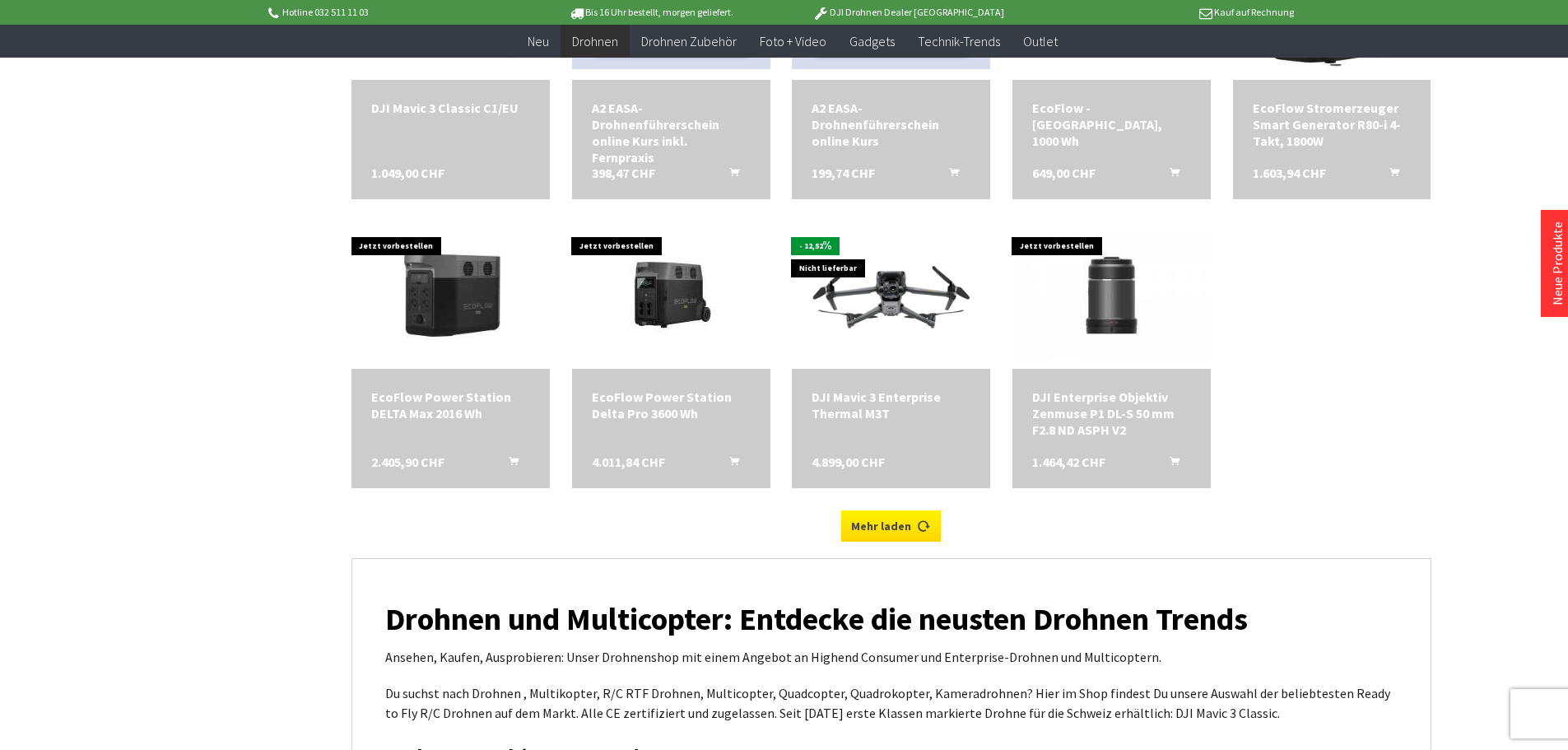
click at [909, 534] on link "Mehr laden" at bounding box center [890, 526] width 100 height 31
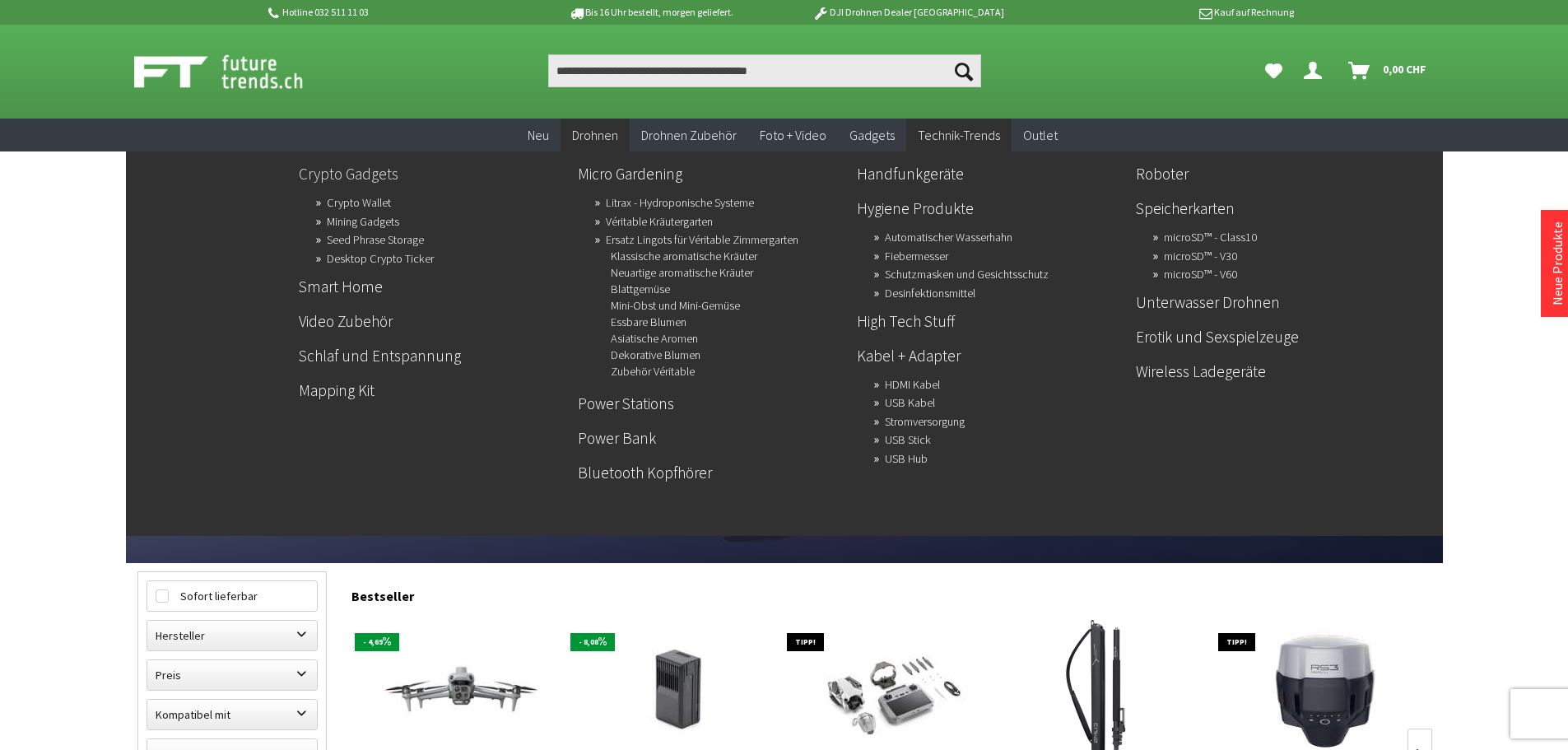
click at [346, 167] on link "Crypto Gadgets" at bounding box center [431, 173] width 266 height 28
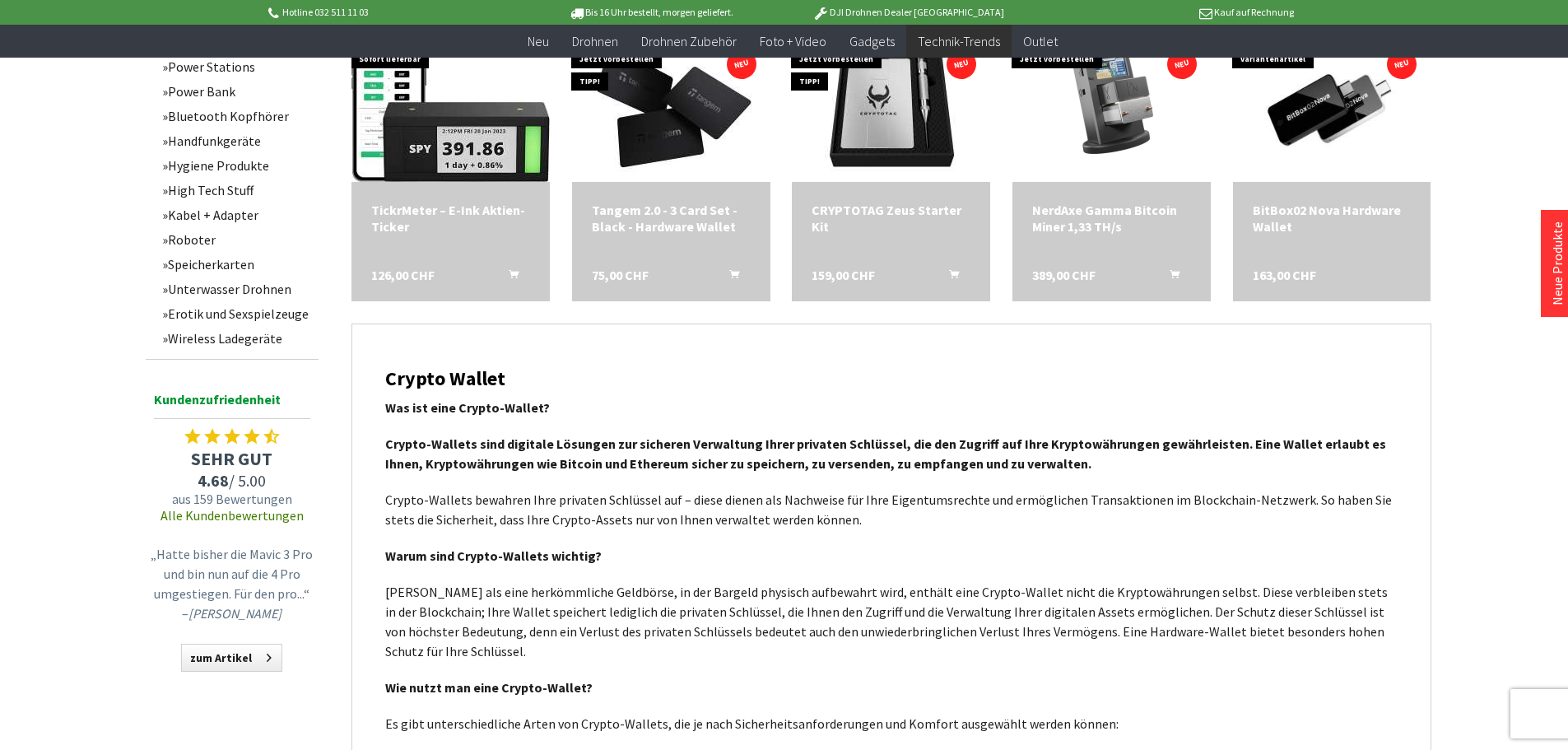
scroll to position [906, 0]
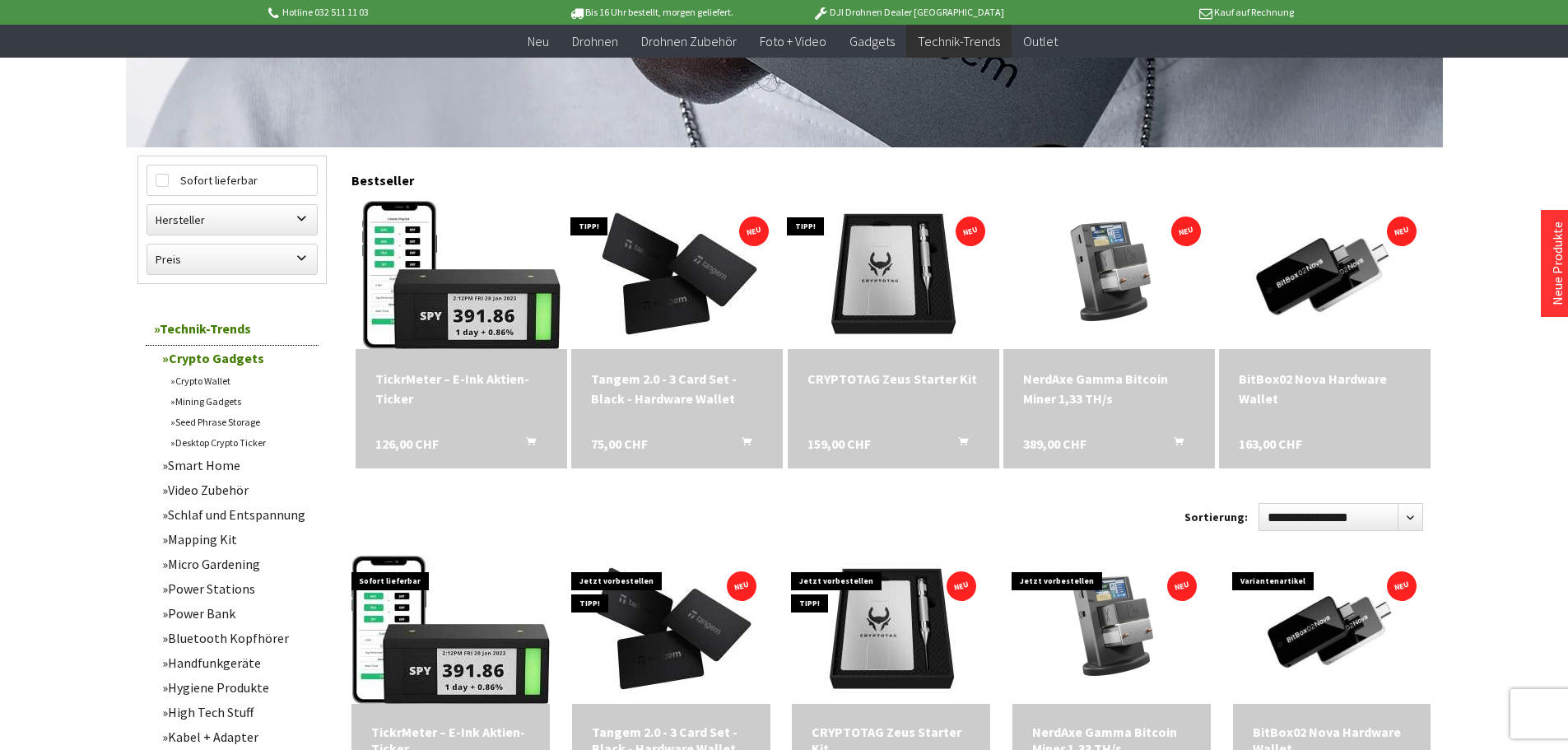
scroll to position [411, 0]
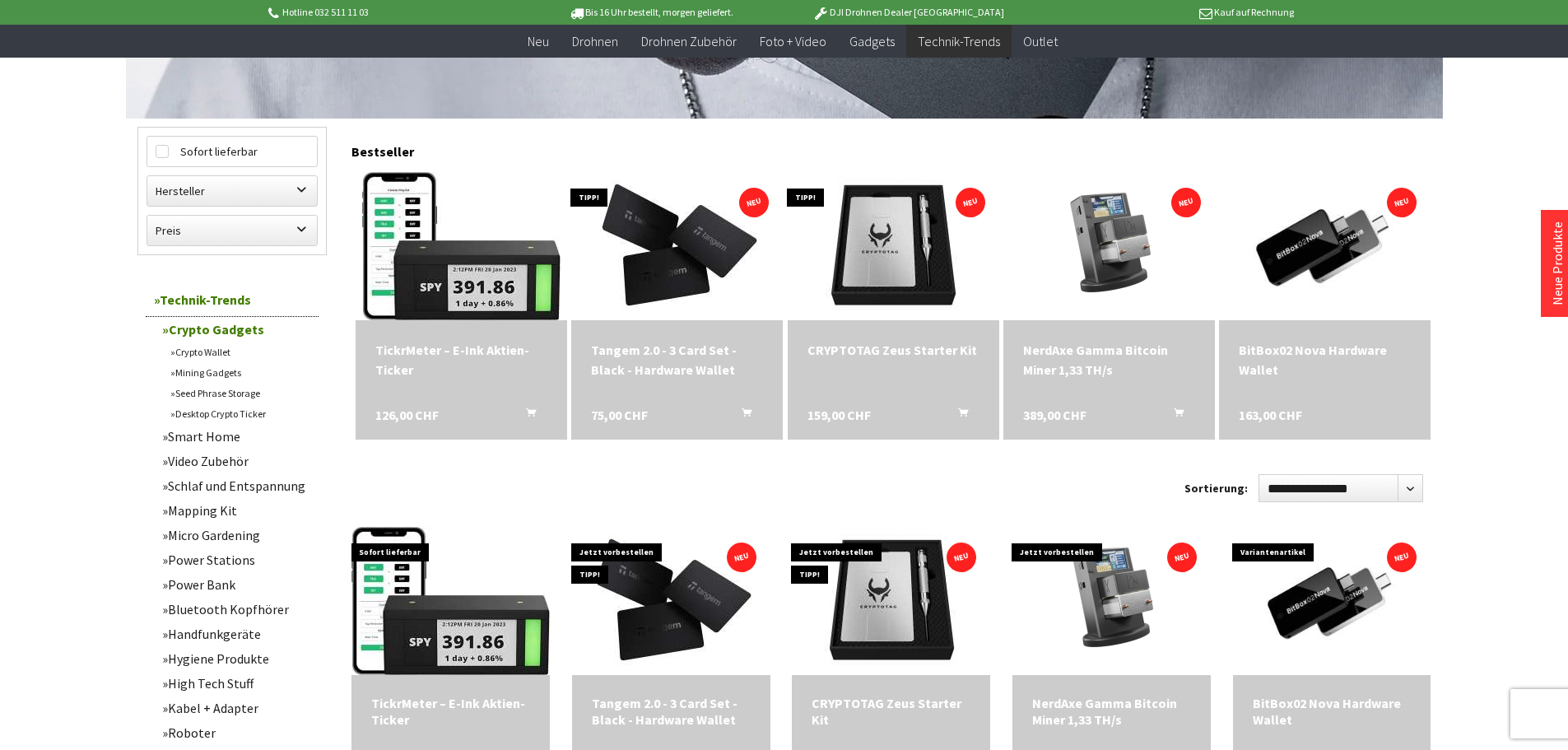
click at [229, 386] on link "Seed Phrase Storage" at bounding box center [240, 393] width 157 height 20
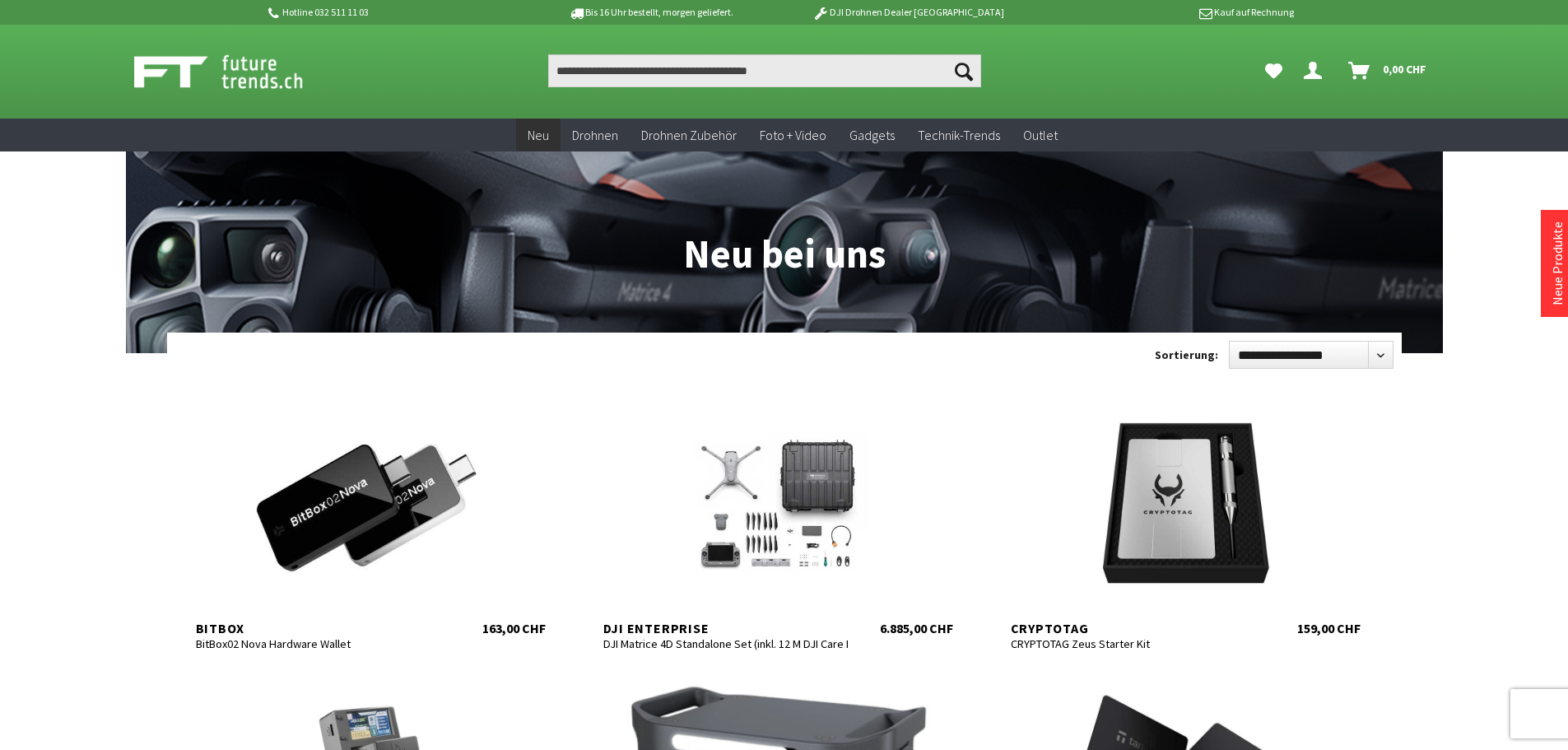
click at [257, 71] on img at bounding box center [236, 71] width 205 height 41
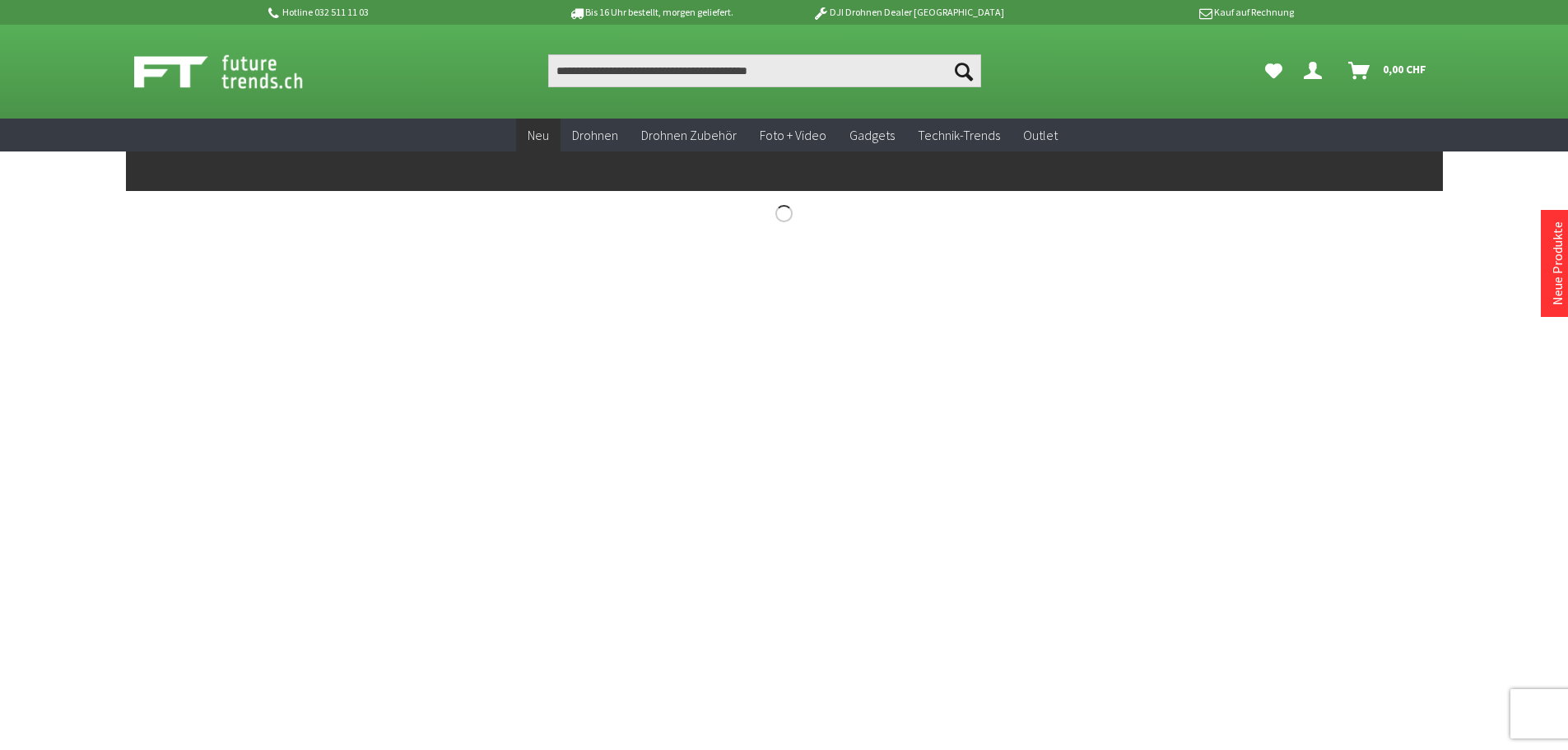
click at [534, 136] on span "Neu" at bounding box center [538, 135] width 21 height 16
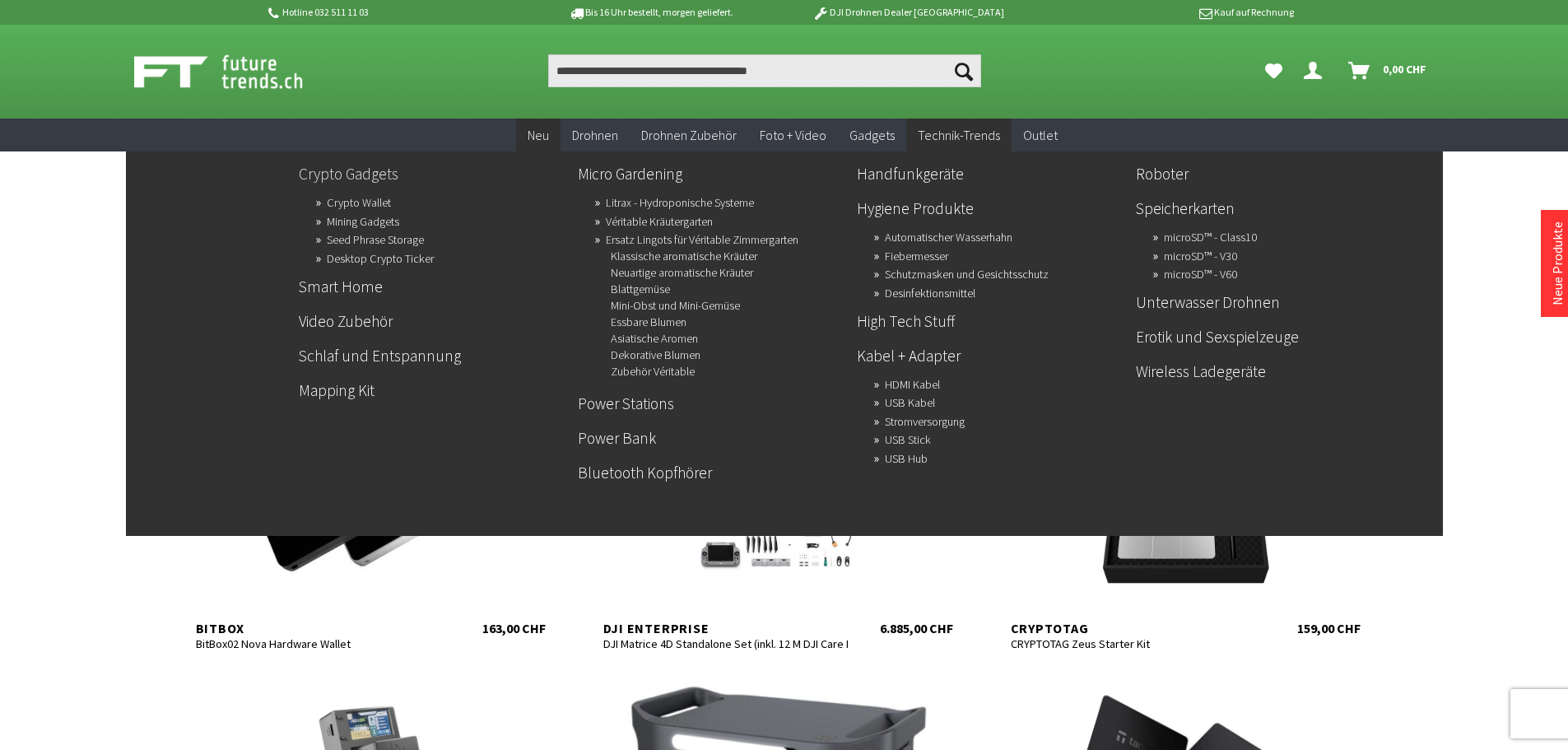
click at [373, 172] on link "Crypto Gadgets" at bounding box center [431, 173] width 266 height 28
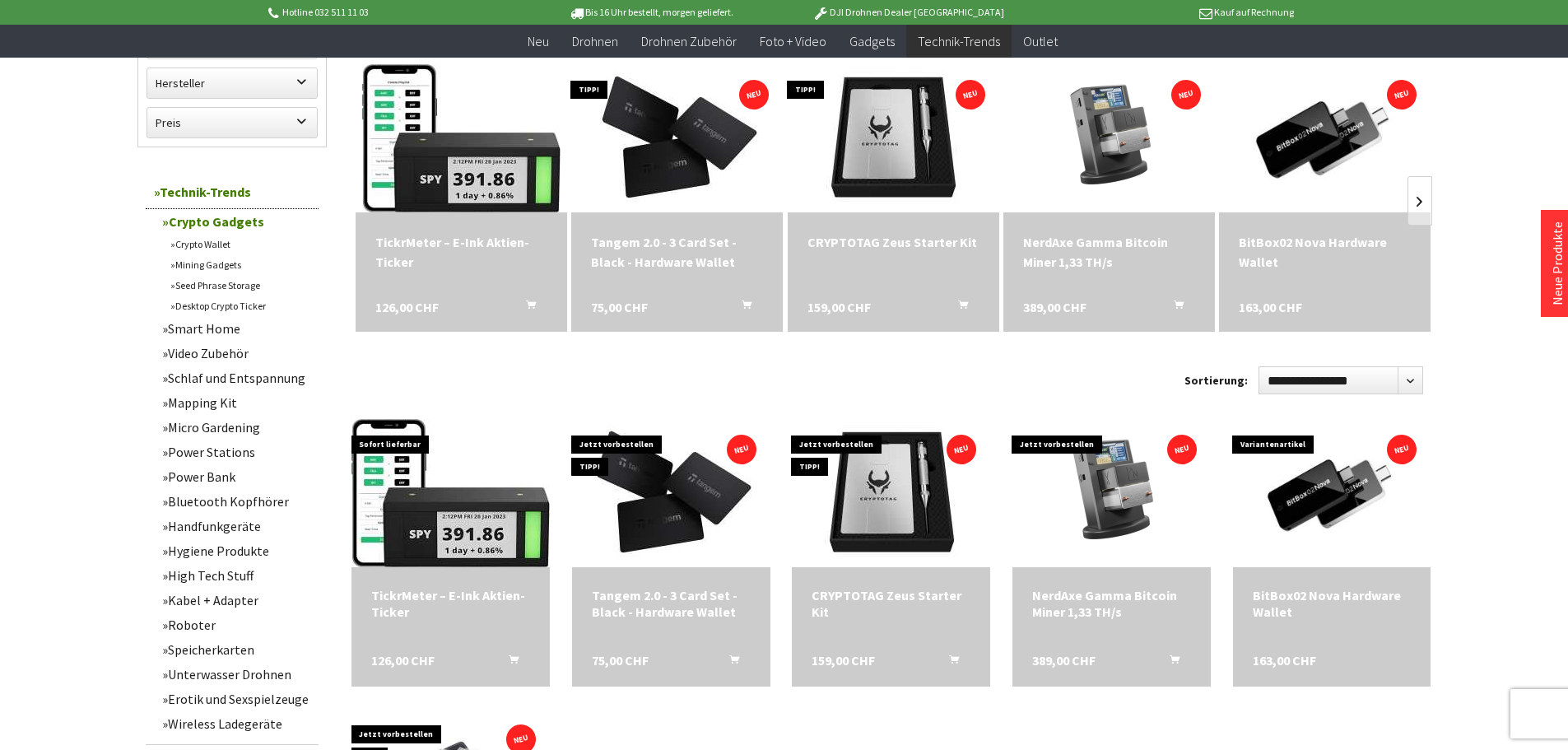
scroll to position [906, 0]
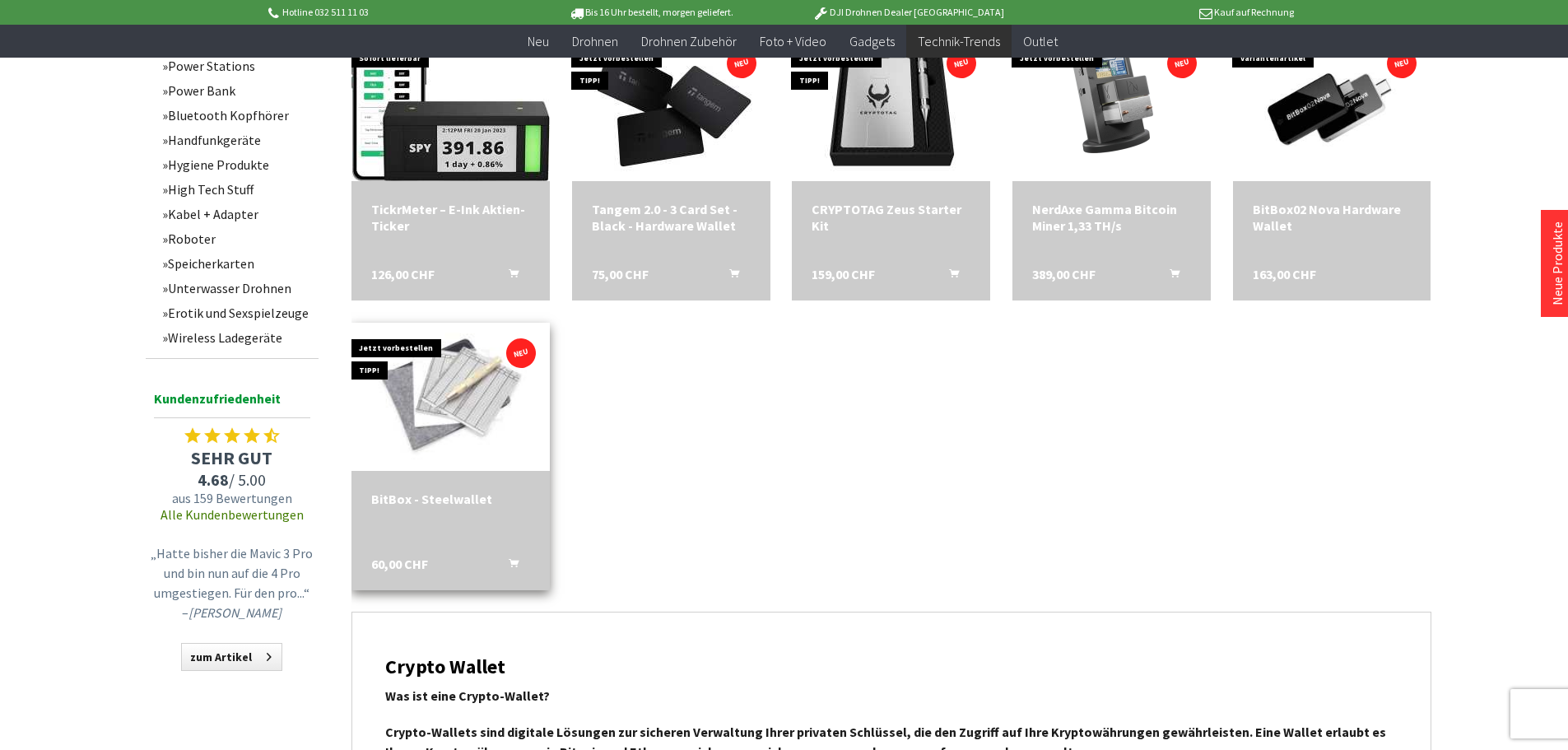
click at [447, 400] on img at bounding box center [451, 397] width 278 height 157
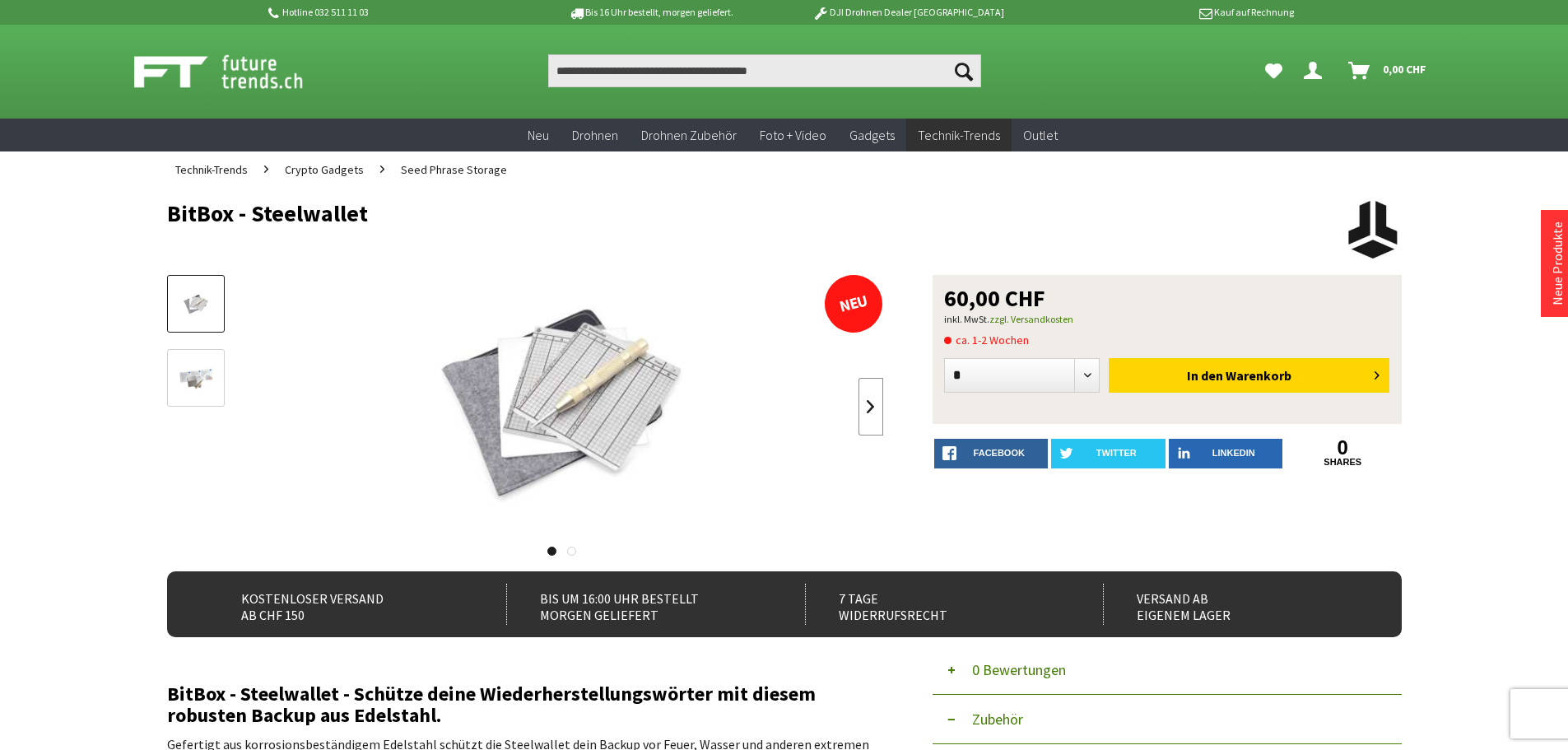
click at [870, 410] on link at bounding box center [870, 406] width 25 height 58
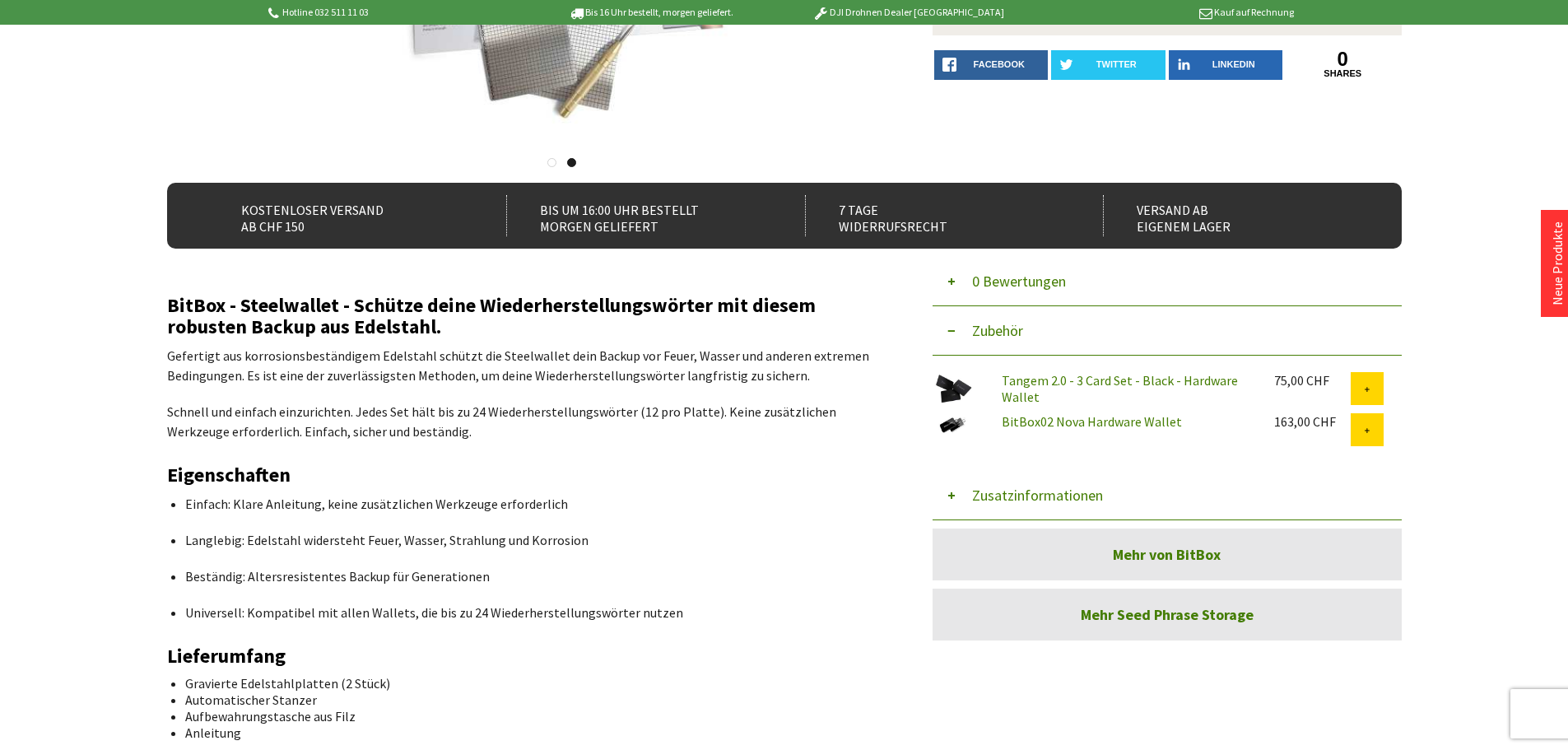
scroll to position [411, 0]
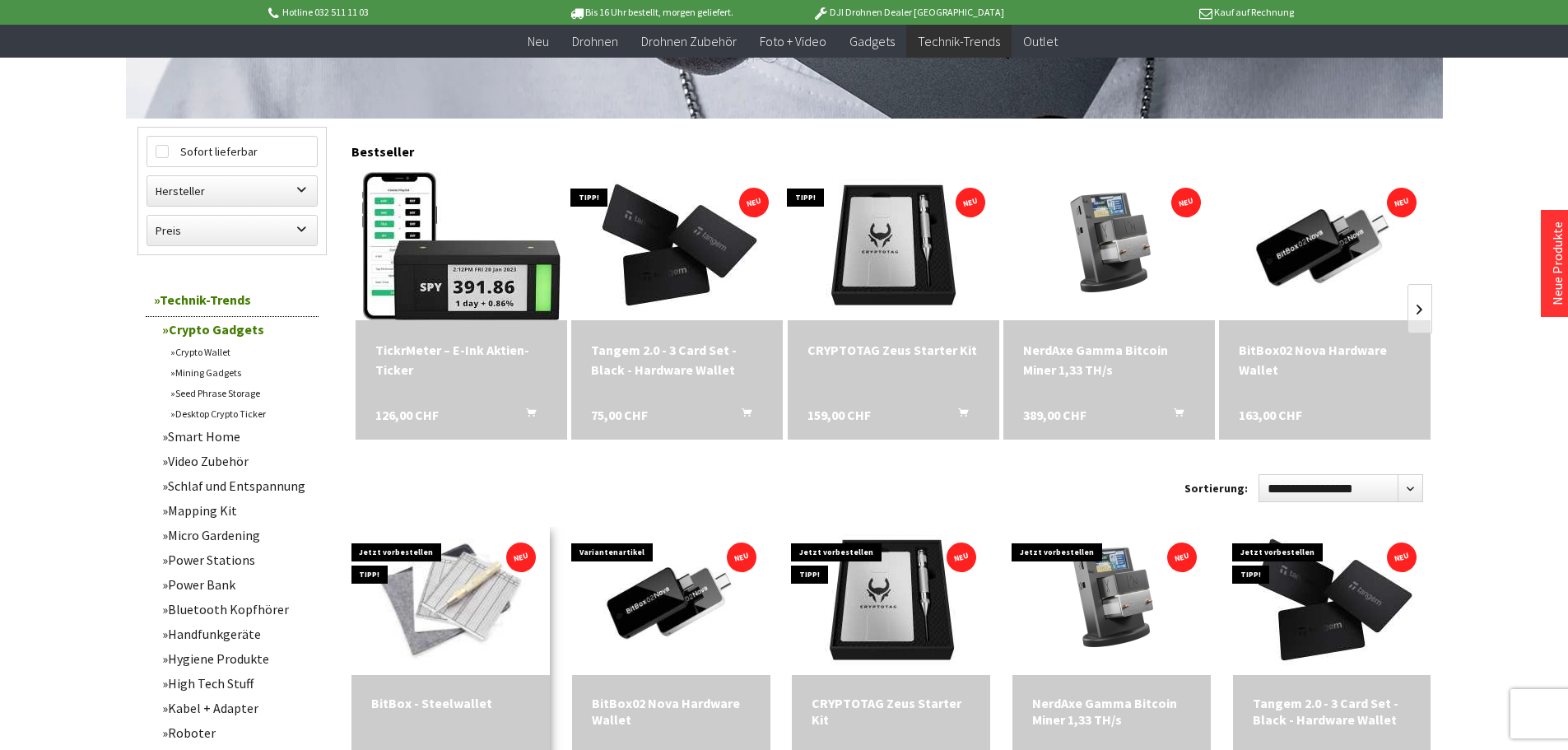
click at [446, 614] on img at bounding box center [451, 601] width 278 height 157
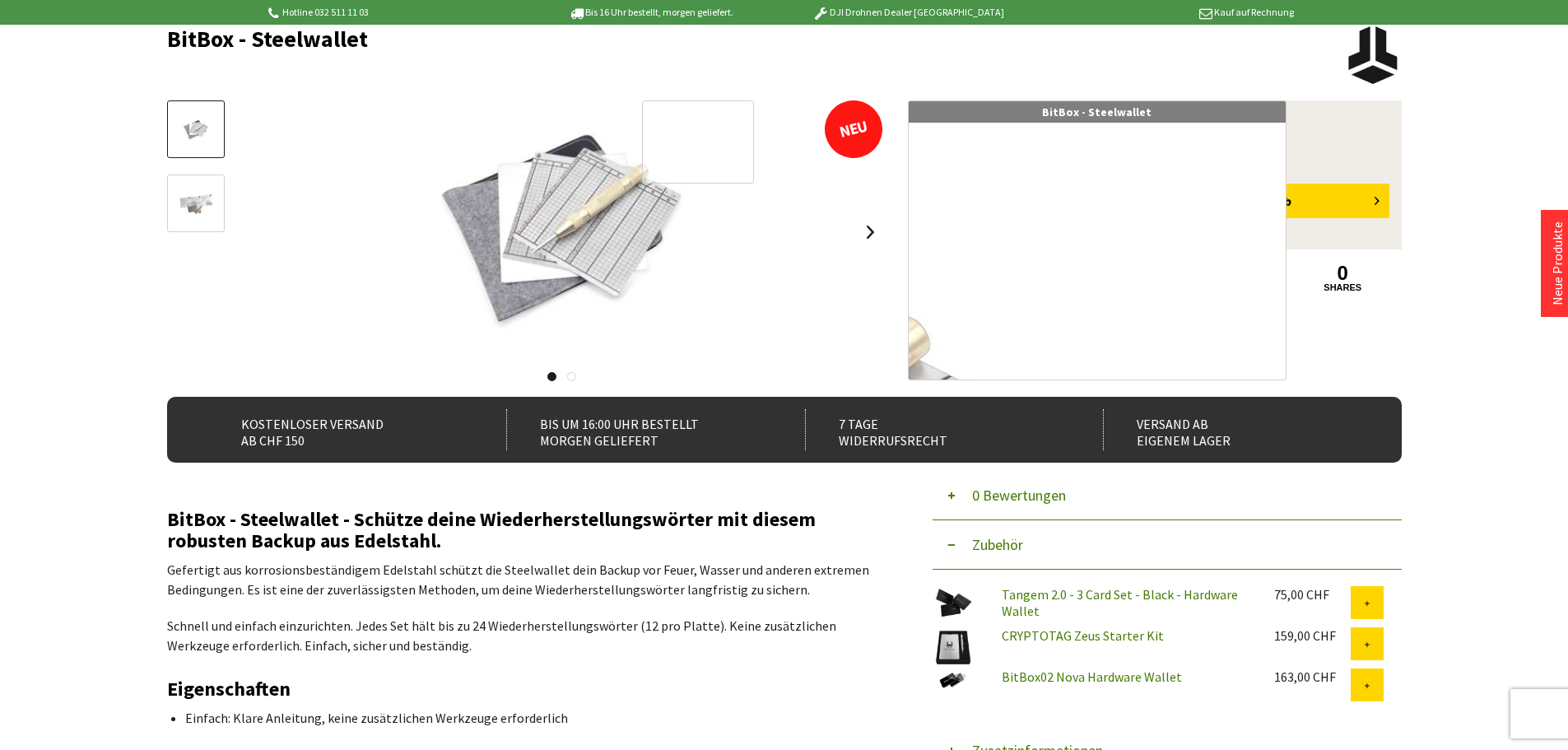
scroll to position [247, 0]
